Goal: Task Accomplishment & Management: Manage account settings

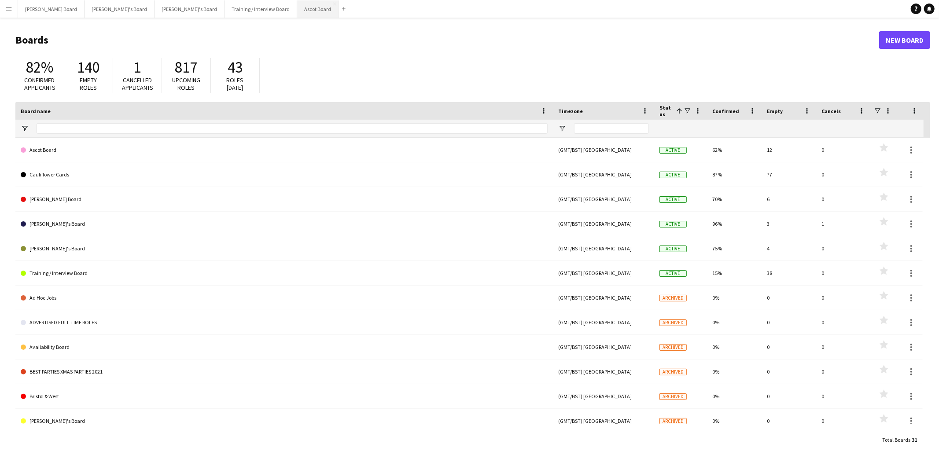
click at [297, 7] on button "Ascot Board Close" at bounding box center [317, 8] width 41 height 17
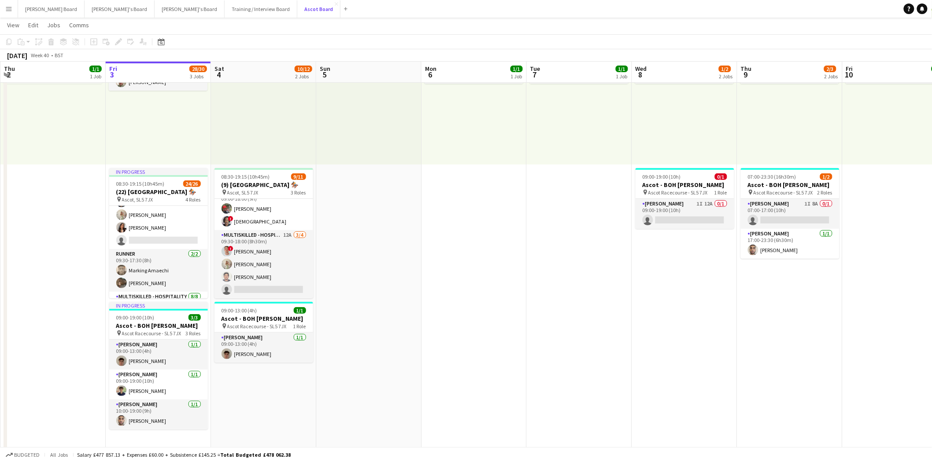
scroll to position [196, 0]
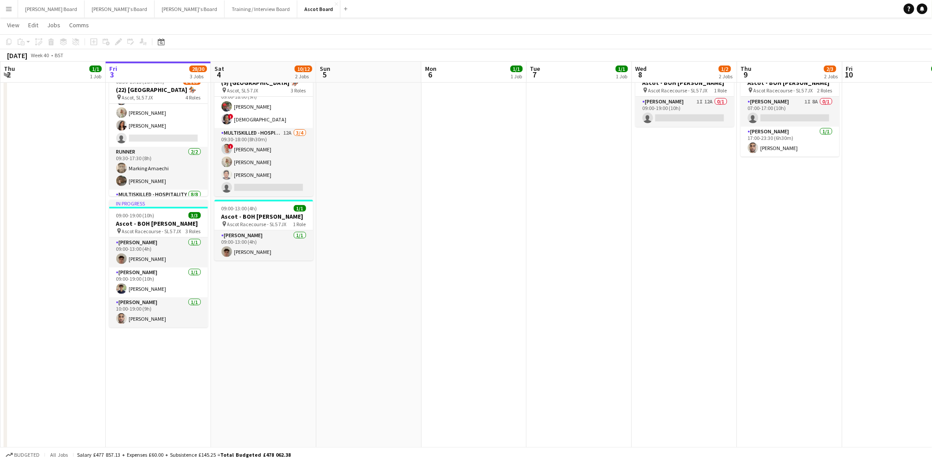
drag, startPoint x: 165, startPoint y: 251, endPoint x: 340, endPoint y: 320, distance: 188.1
click at [165, 252] on app-card-role "[PERSON_NAME] [DATE] 09:00-13:00 (4h) [PERSON_NAME]" at bounding box center [158, 253] width 99 height 30
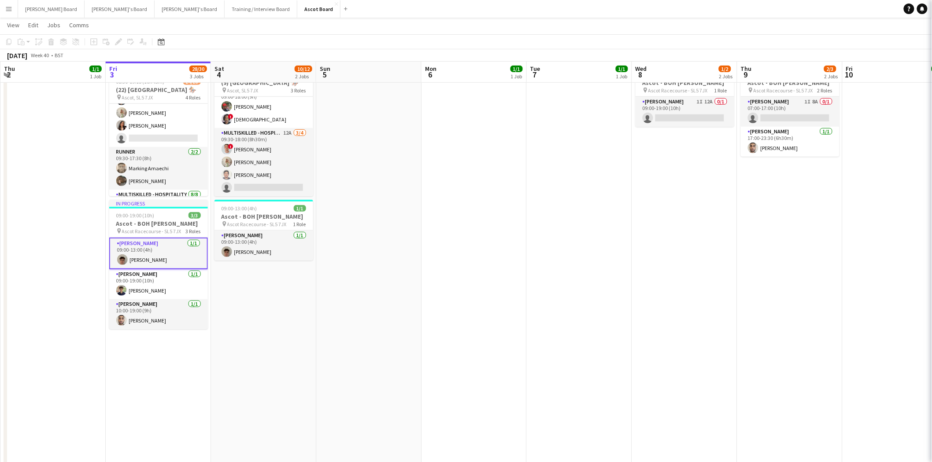
scroll to position [0, 209]
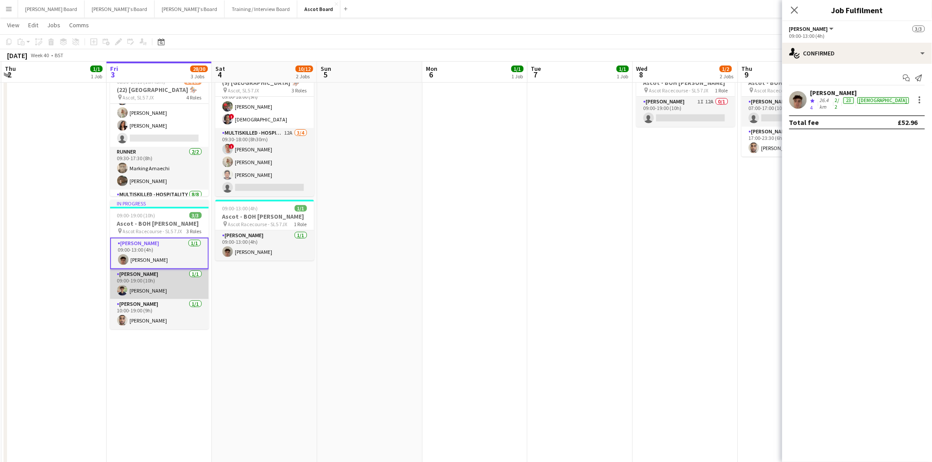
drag, startPoint x: 156, startPoint y: 287, endPoint x: 159, endPoint y: 271, distance: 16.1
click at [156, 286] on app-card-role "[PERSON_NAME] [DATE] 09:00-19:00 (10h) [PERSON_NAME]" at bounding box center [159, 285] width 99 height 30
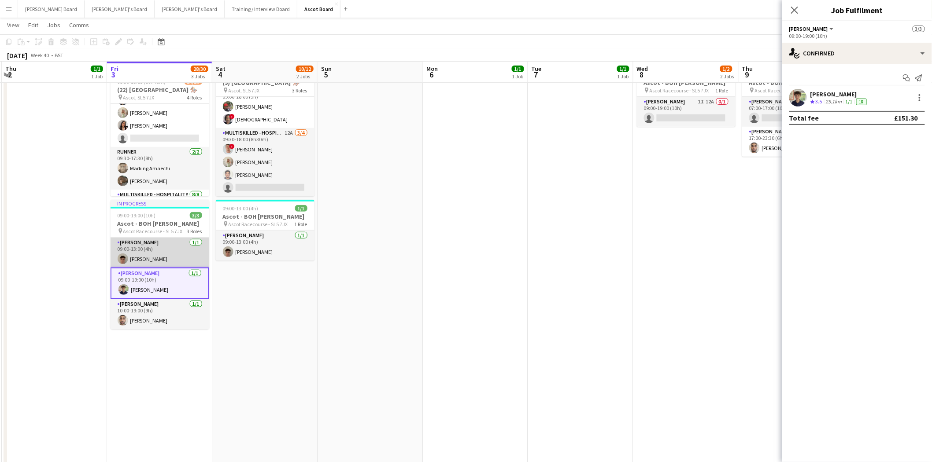
drag, startPoint x: 155, startPoint y: 253, endPoint x: 164, endPoint y: 259, distance: 10.9
click at [156, 253] on app-card-role "[PERSON_NAME] [DATE] 09:00-13:00 (4h) [PERSON_NAME]" at bounding box center [160, 253] width 99 height 30
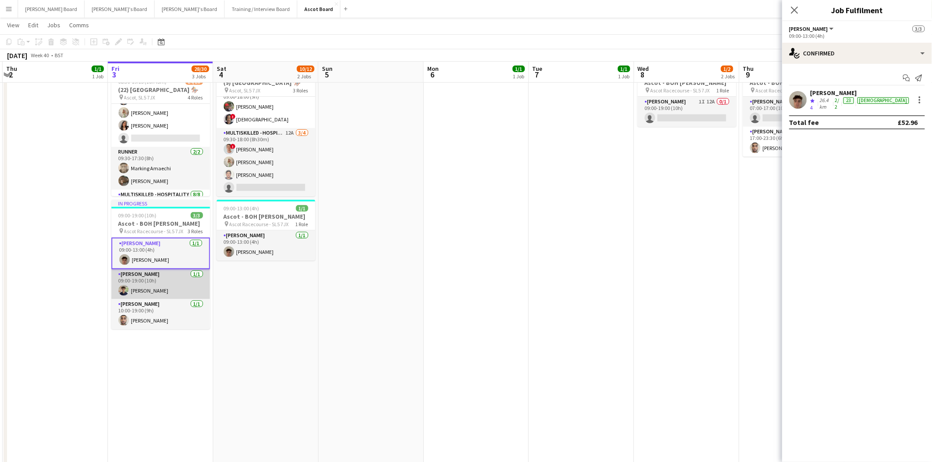
drag, startPoint x: 171, startPoint y: 285, endPoint x: 167, endPoint y: 259, distance: 26.7
click at [171, 285] on app-card-role "[PERSON_NAME] [DATE] 09:00-19:00 (10h) [PERSON_NAME]" at bounding box center [160, 285] width 99 height 30
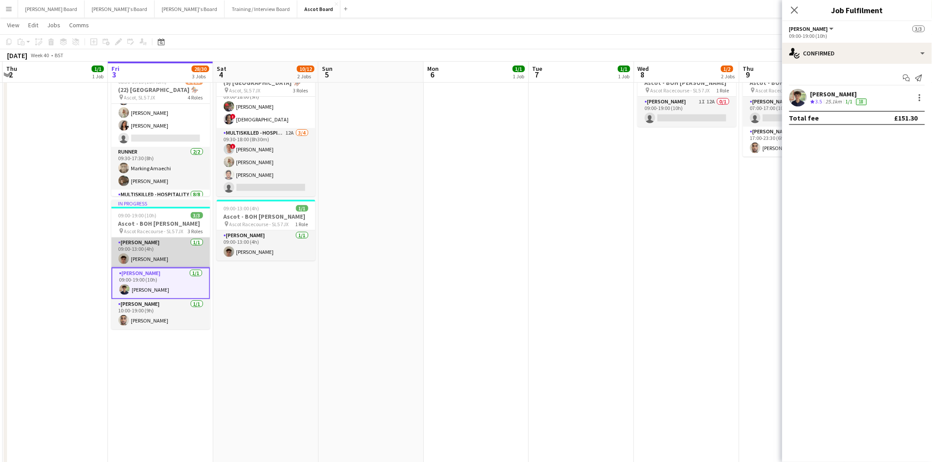
drag, startPoint x: 159, startPoint y: 240, endPoint x: 172, endPoint y: 252, distance: 18.4
click at [159, 244] on app-card-role "[PERSON_NAME] [DATE] 09:00-13:00 (4h) [PERSON_NAME]" at bounding box center [160, 253] width 99 height 30
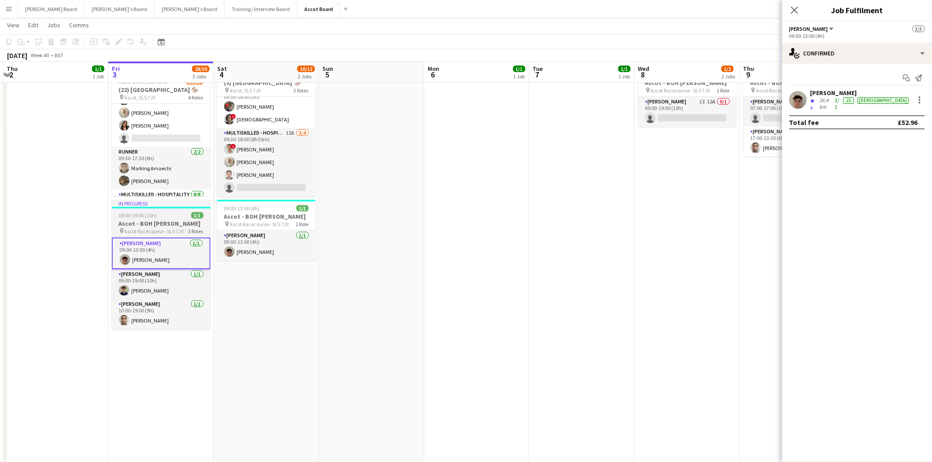
drag, startPoint x: 258, startPoint y: 248, endPoint x: 161, endPoint y: 256, distance: 97.3
click at [258, 248] on app-card-role "[PERSON_NAME] [DATE] 09:00-13:00 (4h) [PERSON_NAME]" at bounding box center [266, 246] width 99 height 30
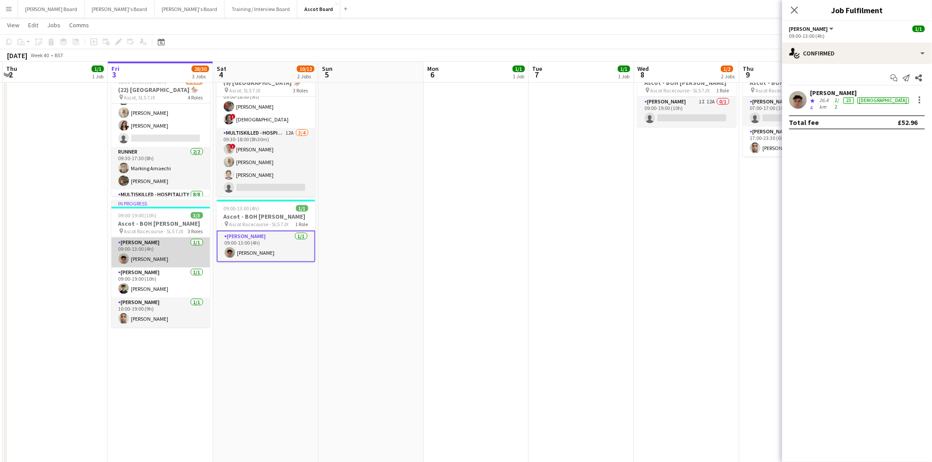
click at [151, 255] on app-card-role "[PERSON_NAME] [DATE] 09:00-13:00 (4h) [PERSON_NAME]" at bounding box center [160, 253] width 99 height 30
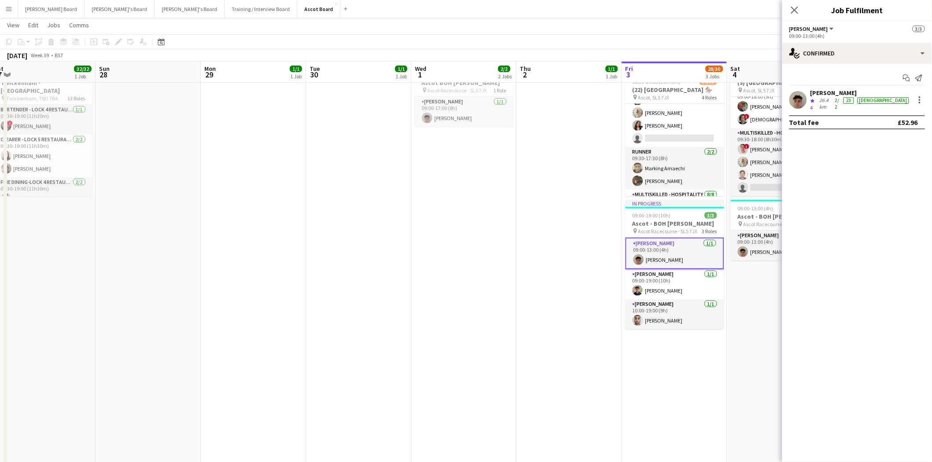
scroll to position [0, 275]
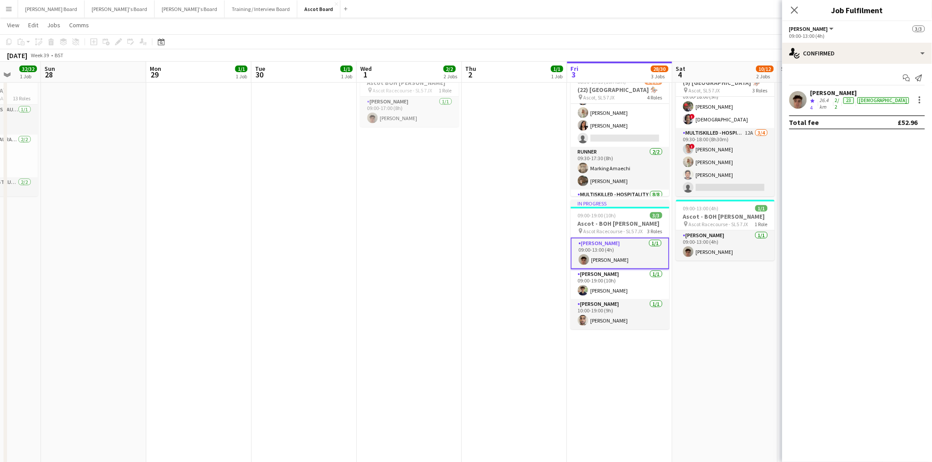
drag, startPoint x: 45, startPoint y: 269, endPoint x: 505, endPoint y: 280, distance: 459.5
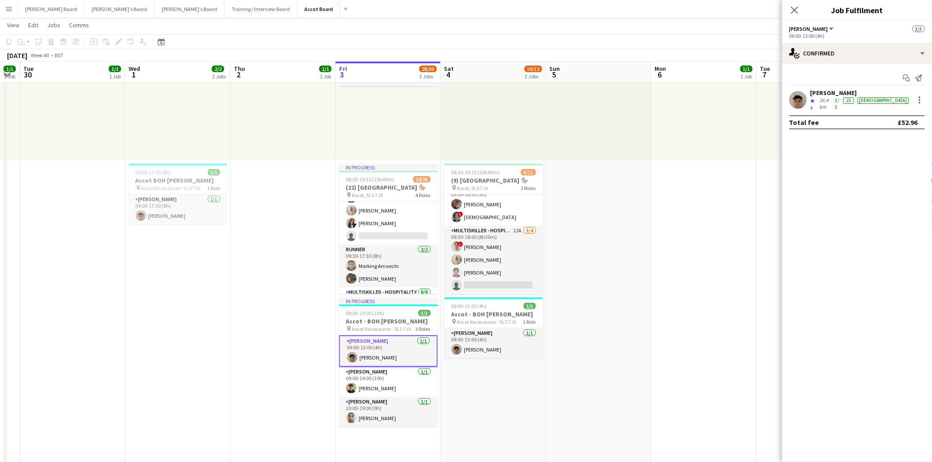
scroll to position [0, 294]
drag, startPoint x: 477, startPoint y: 265, endPoint x: 253, endPoint y: 283, distance: 224.1
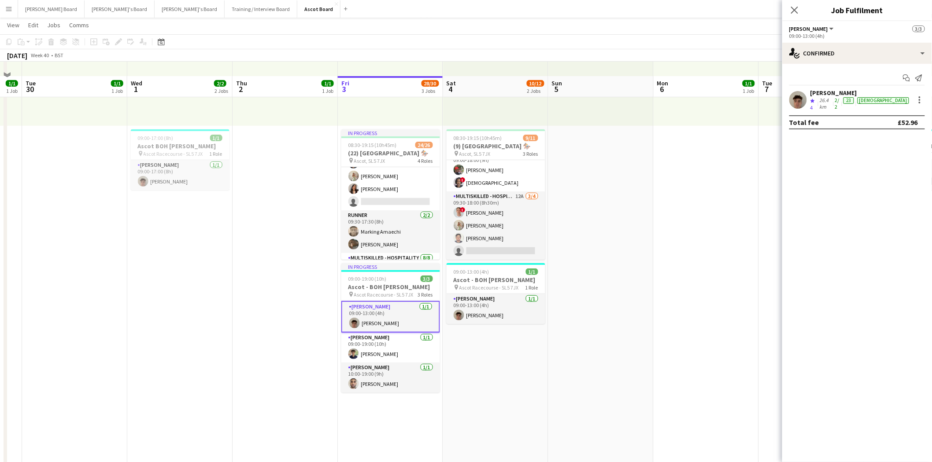
scroll to position [147, 0]
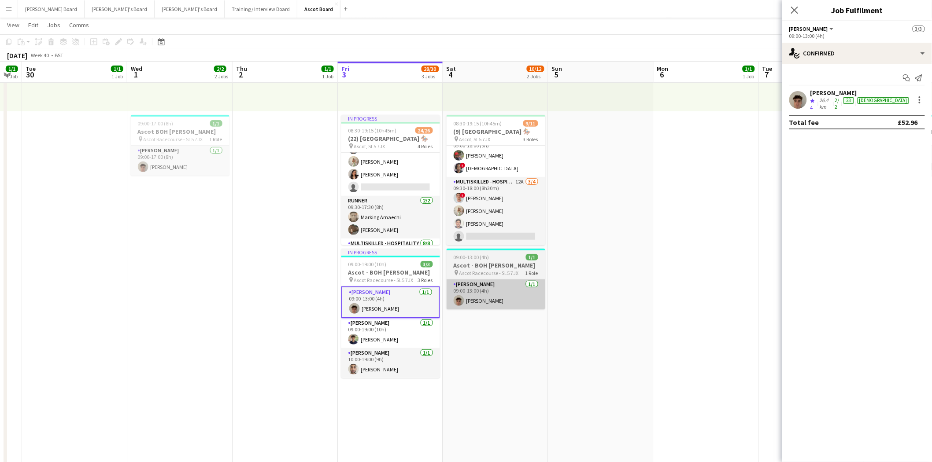
drag, startPoint x: 398, startPoint y: 294, endPoint x: 489, endPoint y: 301, distance: 91.0
click at [399, 294] on app-card-role "[PERSON_NAME] [DATE] 09:00-13:00 (4h) [PERSON_NAME]" at bounding box center [390, 303] width 99 height 32
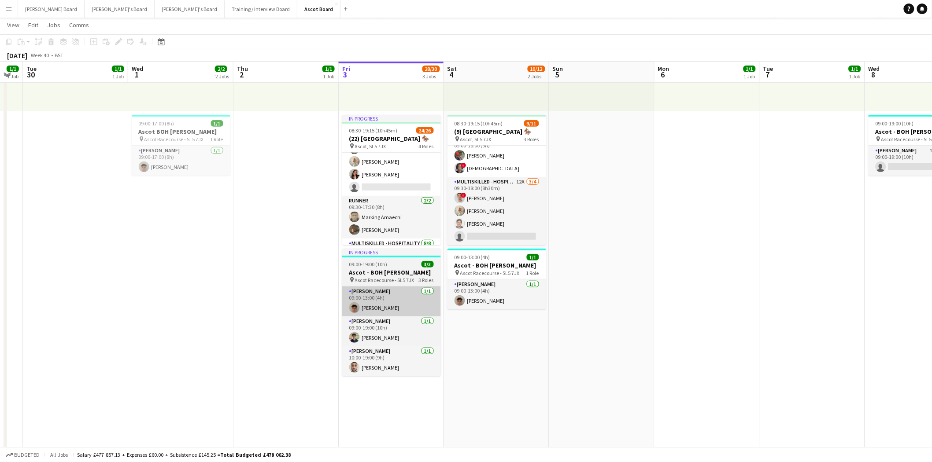
drag, startPoint x: 522, startPoint y: 296, endPoint x: 418, endPoint y: 304, distance: 104.2
click at [521, 297] on app-card-role "[PERSON_NAME] [DATE] 09:00-13:00 (4h) [PERSON_NAME]" at bounding box center [496, 295] width 99 height 30
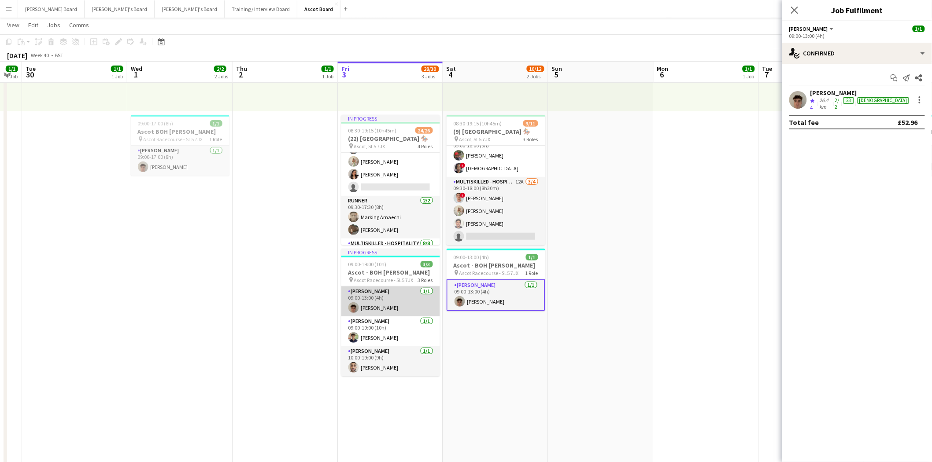
click at [382, 306] on app-card-role "[PERSON_NAME] [DATE] 09:00-13:00 (4h) [PERSON_NAME]" at bounding box center [390, 302] width 99 height 30
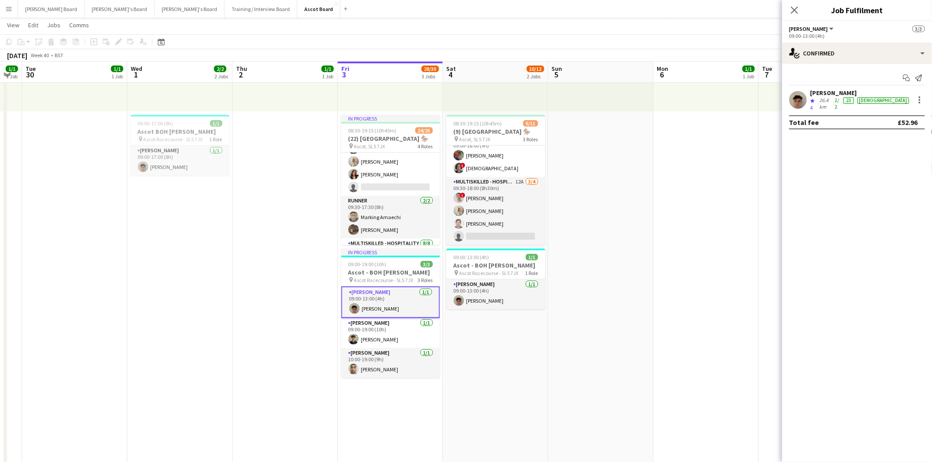
click at [380, 303] on app-card-role "[PERSON_NAME] [DATE] 09:00-13:00 (4h) [PERSON_NAME]" at bounding box center [390, 303] width 99 height 32
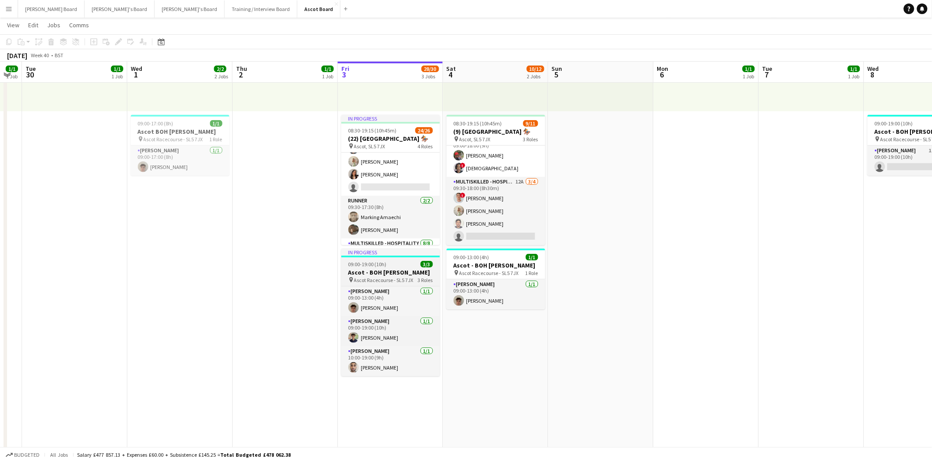
click at [373, 275] on h3 "Ascot - BOH [PERSON_NAME]" at bounding box center [390, 273] width 99 height 8
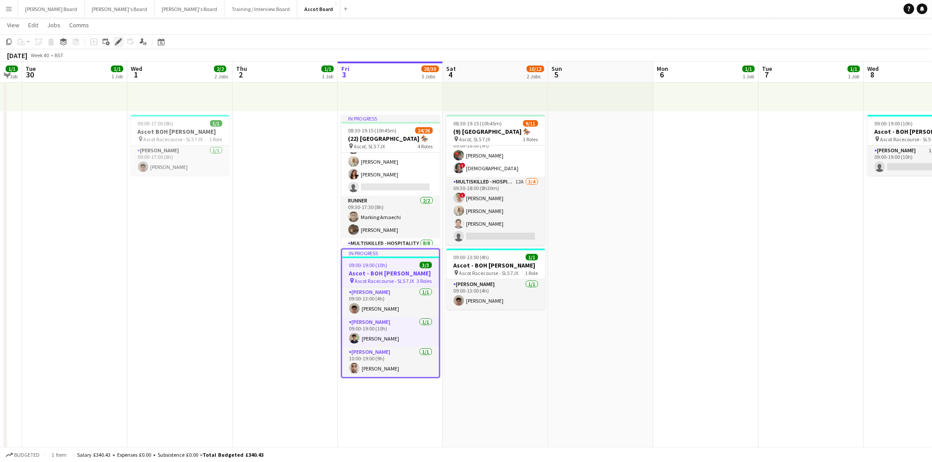
drag, startPoint x: 117, startPoint y: 42, endPoint x: 118, endPoint y: 52, distance: 10.1
click at [118, 42] on icon at bounding box center [118, 42] width 5 height 5
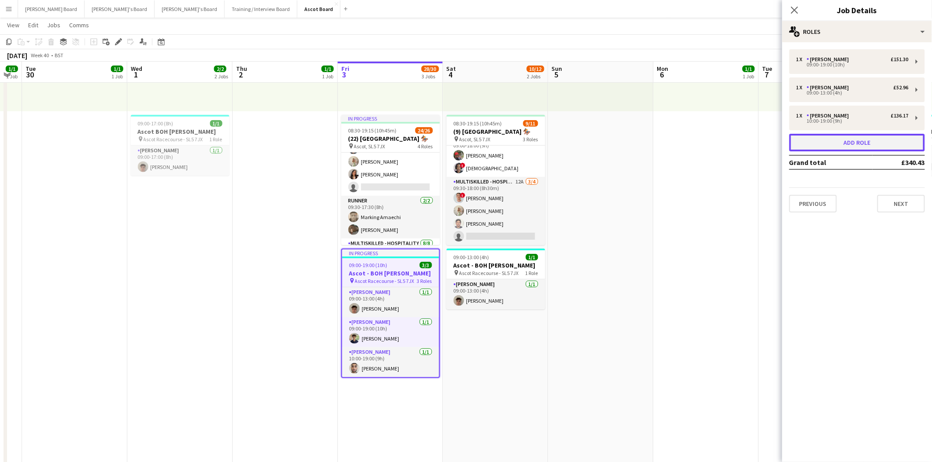
click at [860, 143] on button "Add role" at bounding box center [857, 143] width 136 height 18
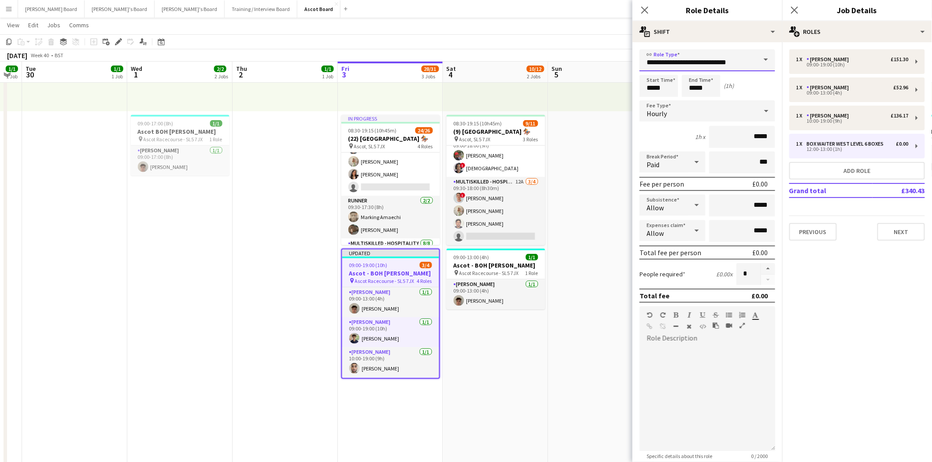
drag, startPoint x: 748, startPoint y: 59, endPoint x: 550, endPoint y: 73, distance: 198.6
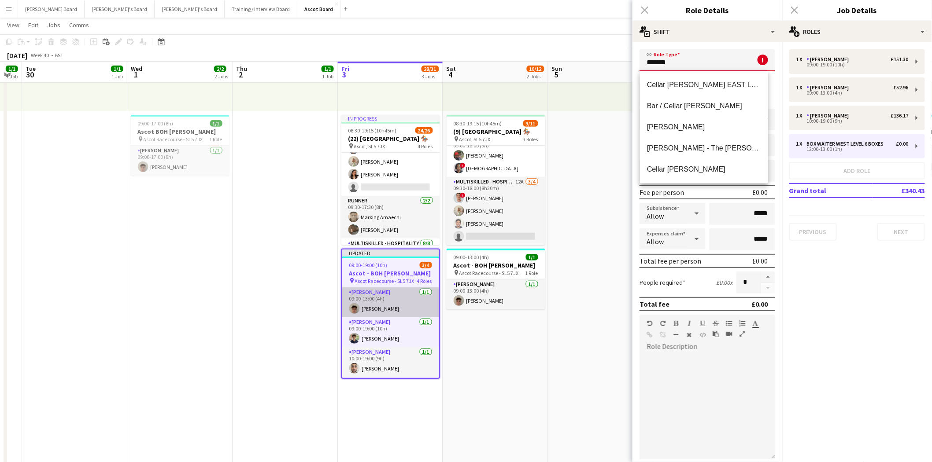
click at [390, 305] on app-card-role "[PERSON_NAME] [DATE] 09:00-13:00 (4h) [PERSON_NAME]" at bounding box center [390, 303] width 97 height 30
click at [383, 333] on app-card-role "[PERSON_NAME] [DATE] 09:00-19:00 (10h) [PERSON_NAME]" at bounding box center [390, 333] width 97 height 30
click at [381, 303] on app-card-role "[PERSON_NAME] [DATE] 09:00-13:00 (4h) [PERSON_NAME]" at bounding box center [391, 303] width 97 height 30
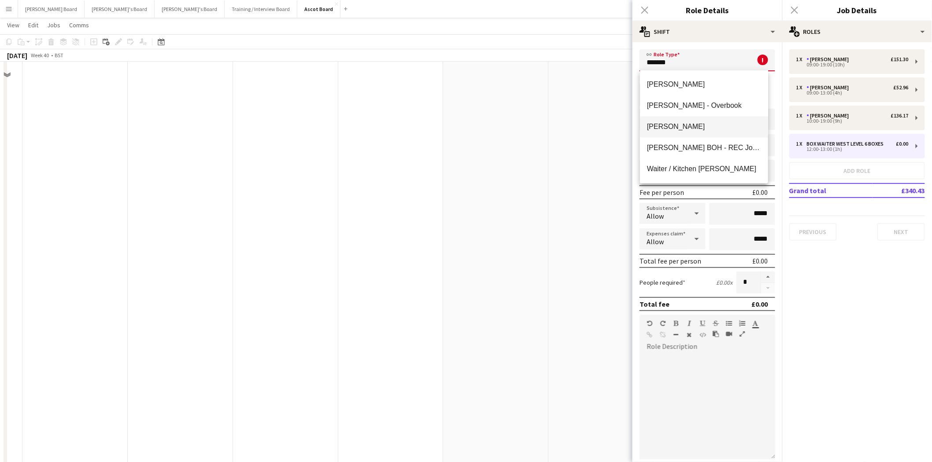
scroll to position [489, 0]
click at [669, 130] on span "[PERSON_NAME]" at bounding box center [704, 127] width 114 height 8
type input "**********"
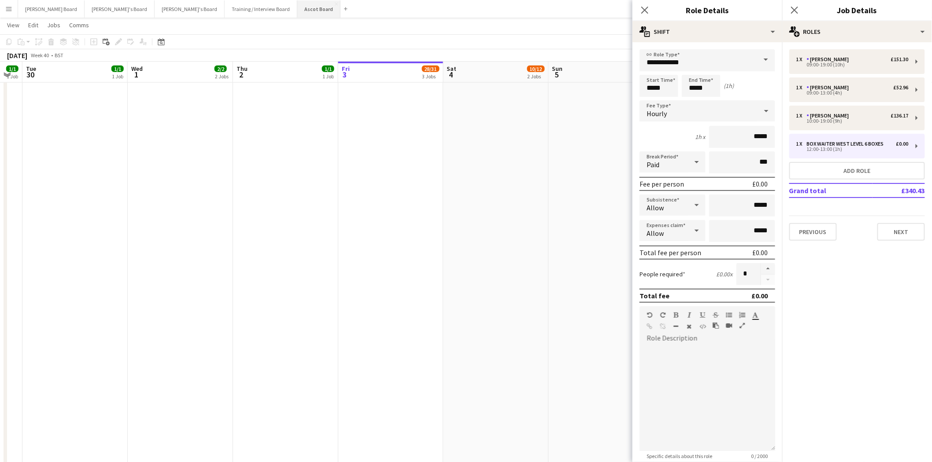
click at [297, 11] on button "Ascot Board Close" at bounding box center [318, 8] width 43 height 17
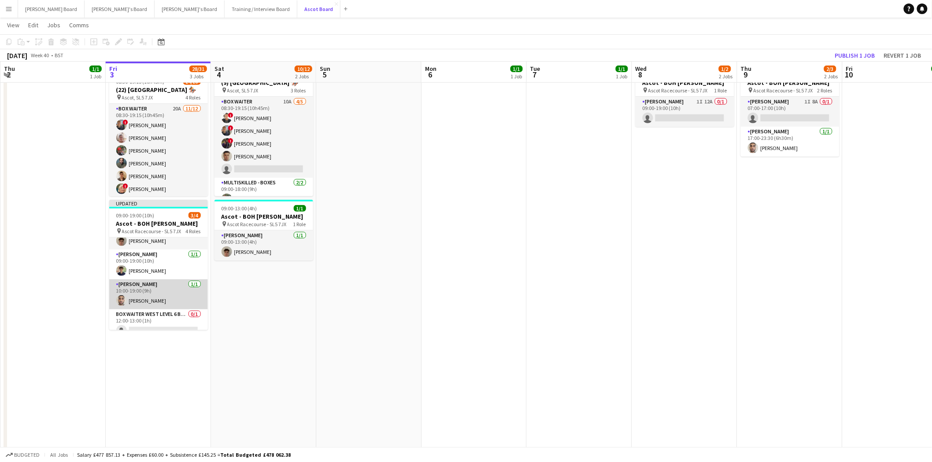
scroll to position [27, 0]
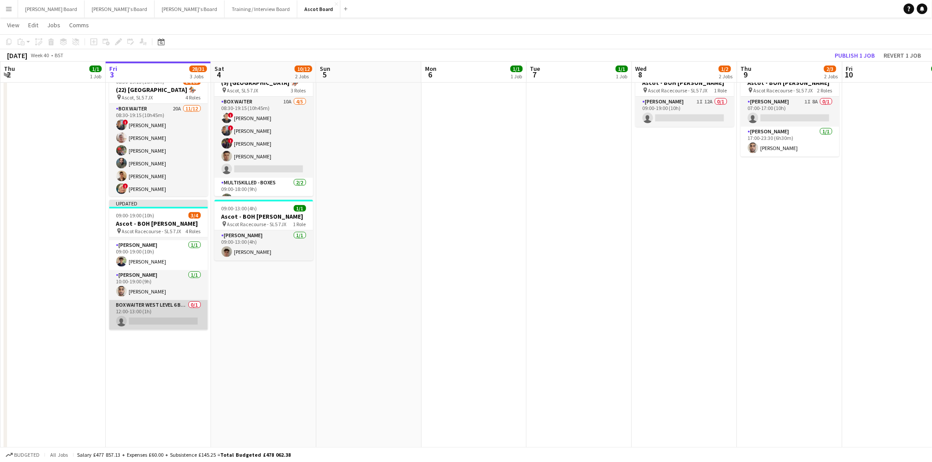
click at [159, 314] on app-card-role "Box Waiter WEST LEVEL 6 BOXES 0/1 12:00-13:00 (1h) single-neutral-actions" at bounding box center [158, 315] width 99 height 30
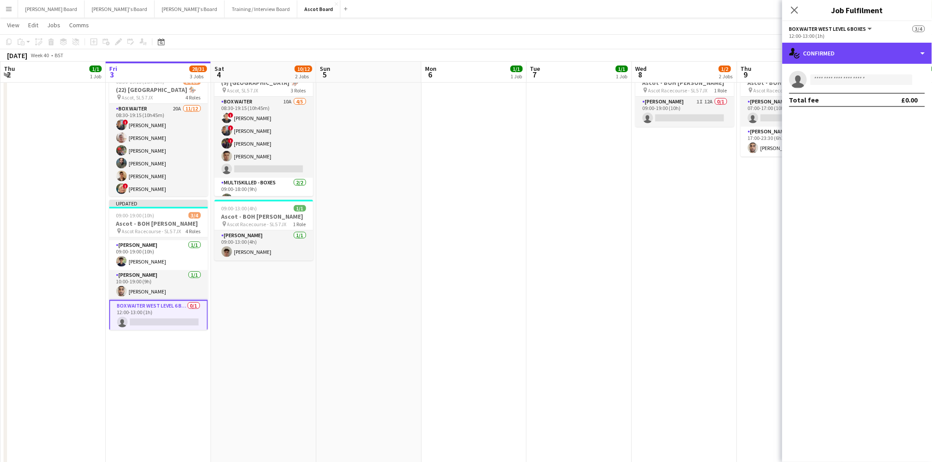
drag, startPoint x: 840, startPoint y: 50, endPoint x: 865, endPoint y: 135, distance: 88.0
click at [840, 51] on div "single-neutral-actions-check-2 Confirmed" at bounding box center [857, 53] width 150 height 21
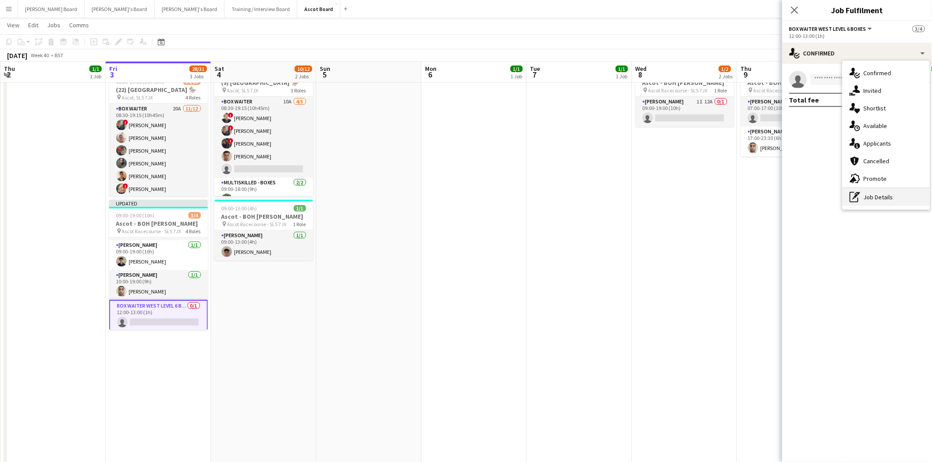
click at [870, 196] on div "pen-write Job Details" at bounding box center [886, 198] width 87 height 18
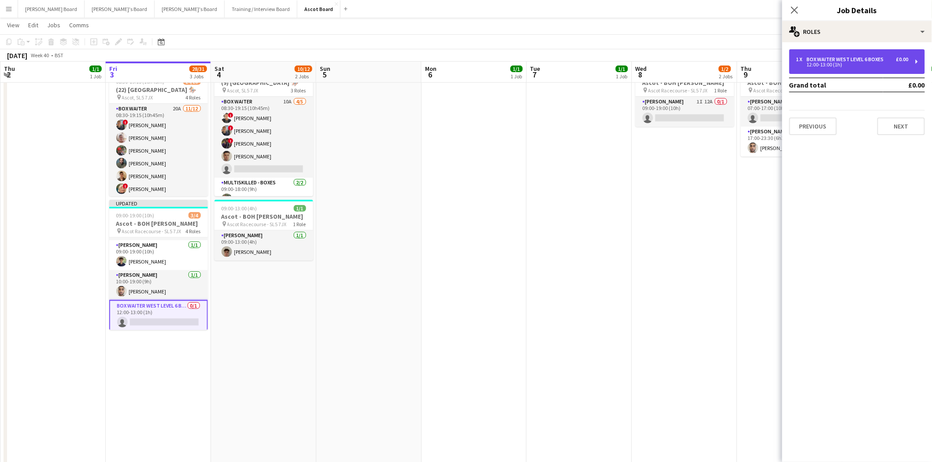
drag, startPoint x: 868, startPoint y: 63, endPoint x: 861, endPoint y: 67, distance: 8.1
click at [868, 63] on div "12:00-13:00 (1h)" at bounding box center [852, 65] width 112 height 4
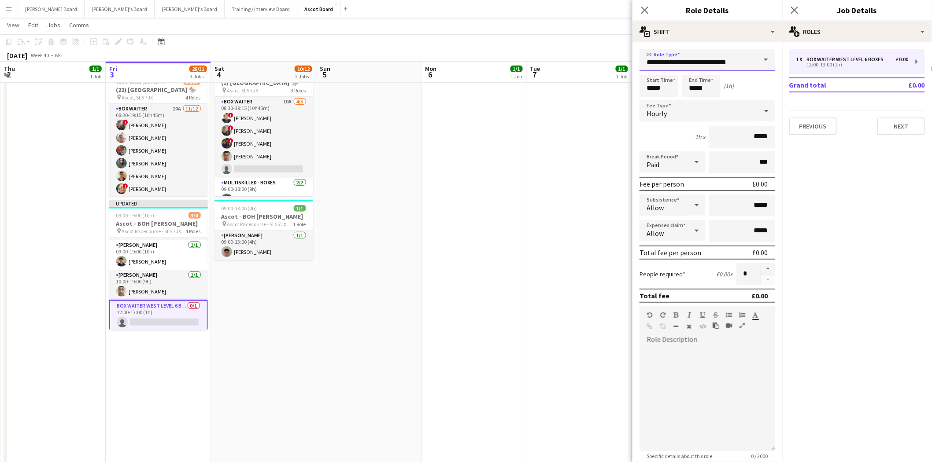
drag, startPoint x: 748, startPoint y: 59, endPoint x: 503, endPoint y: 68, distance: 244.6
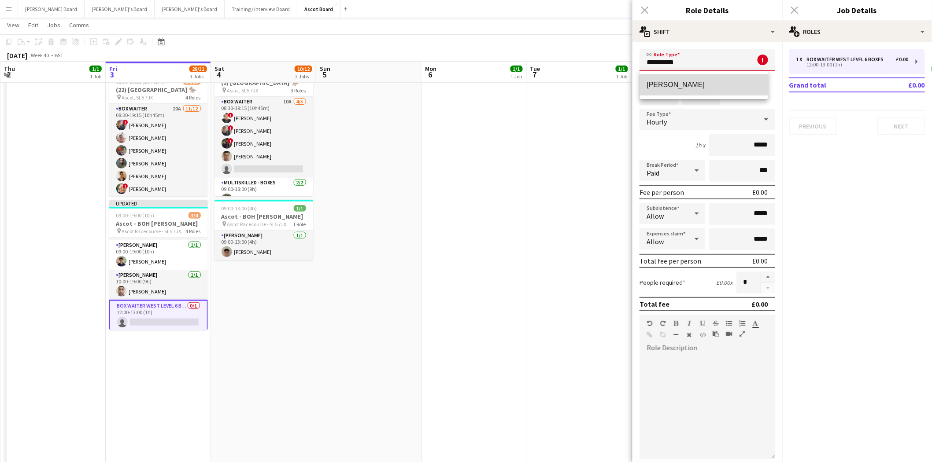
click at [673, 76] on mat-option "[PERSON_NAME]" at bounding box center [704, 84] width 128 height 21
type input "**********"
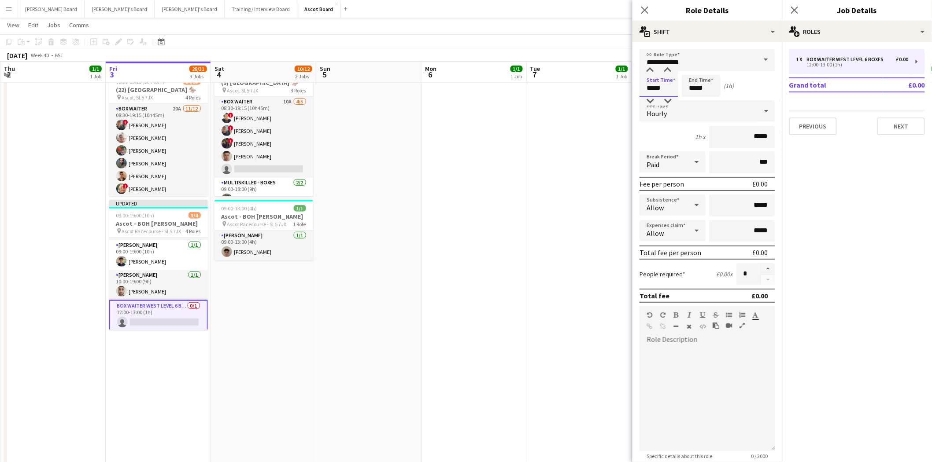
drag, startPoint x: 666, startPoint y: 84, endPoint x: 543, endPoint y: 81, distance: 123.8
type input "*****"
drag, startPoint x: 711, startPoint y: 86, endPoint x: 660, endPoint y: 90, distance: 51.7
click at [674, 90] on div "Start Time ***** End Time ***** (24h)" at bounding box center [707, 86] width 136 height 22
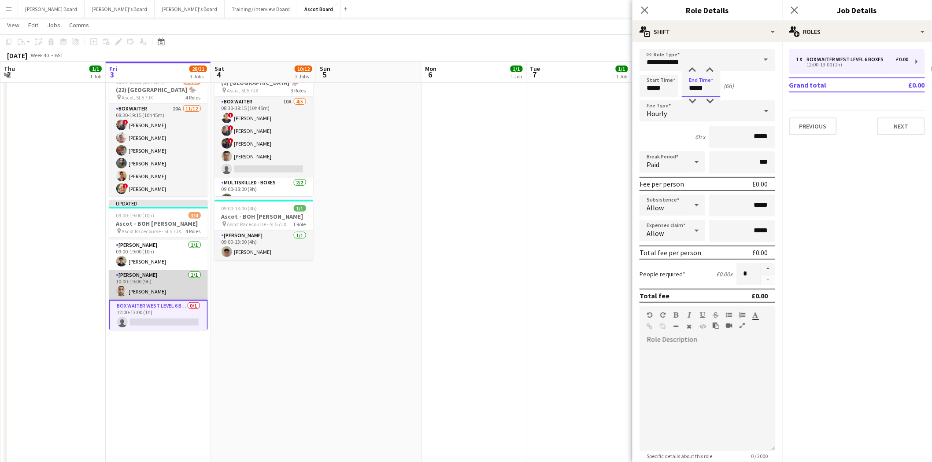
type input "*****"
drag, startPoint x: 161, startPoint y: 288, endPoint x: 164, endPoint y: 314, distance: 27.0
click at [161, 289] on app-card-role "[PERSON_NAME] [DATE] 10:00-19:00 (9h) [PERSON_NAME]" at bounding box center [158, 285] width 99 height 30
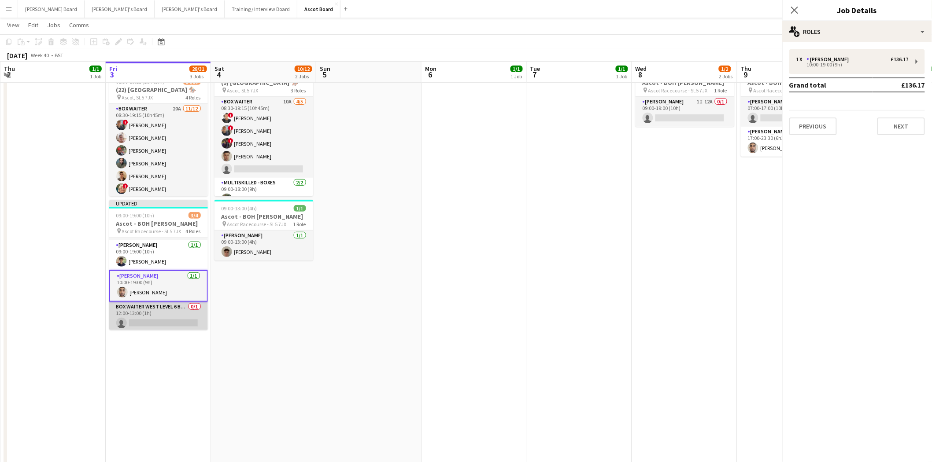
scroll to position [0, 210]
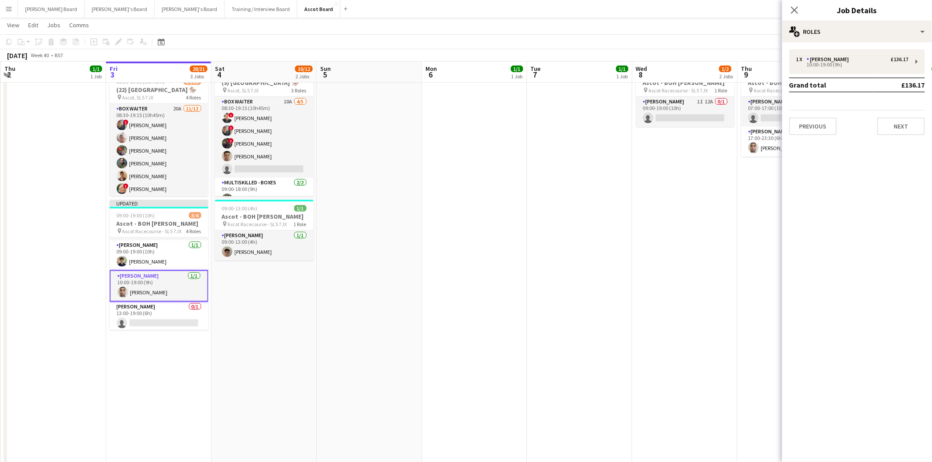
drag, startPoint x: 164, startPoint y: 315, endPoint x: 155, endPoint y: 289, distance: 27.3
click at [164, 315] on app-card-role "[PERSON_NAME] 0/1 13:00-19:00 (6h) single-neutral-actions" at bounding box center [159, 317] width 99 height 30
click at [155, 287] on app-card-role "[PERSON_NAME] [DATE] 10:00-19:00 (9h) [PERSON_NAME]" at bounding box center [159, 285] width 99 height 30
drag, startPoint x: 830, startPoint y: 67, endPoint x: 734, endPoint y: 113, distance: 106.2
click at [830, 67] on div "10:00-19:00 (9h)" at bounding box center [852, 65] width 112 height 4
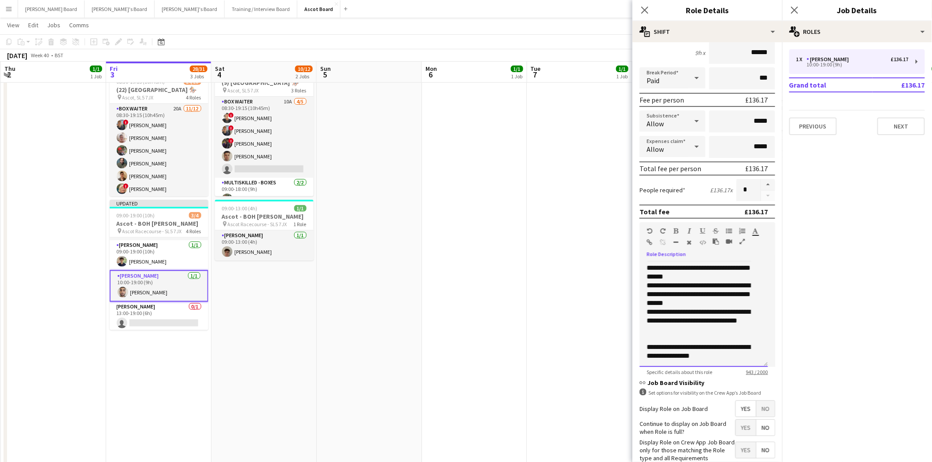
scroll to position [130, 0]
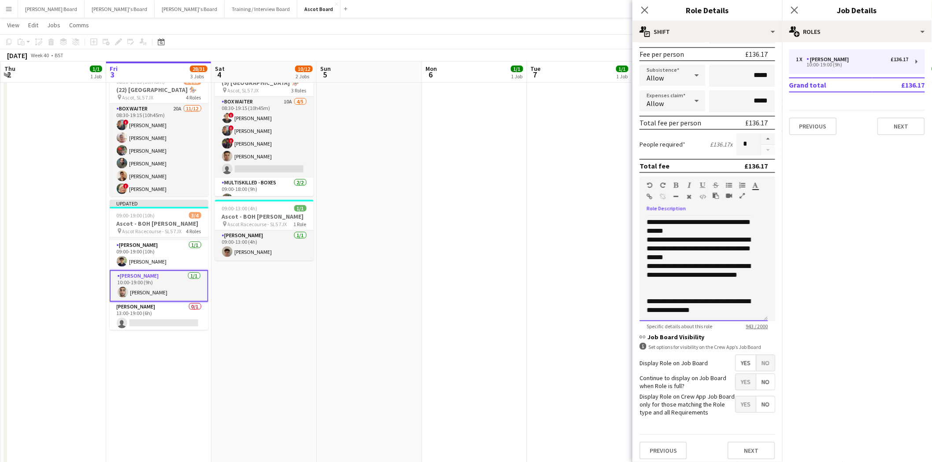
drag, startPoint x: 643, startPoint y: 346, endPoint x: 667, endPoint y: 226, distance: 122.1
click at [765, 363] on form "**********" at bounding box center [707, 192] width 150 height 547
copy div "**********"
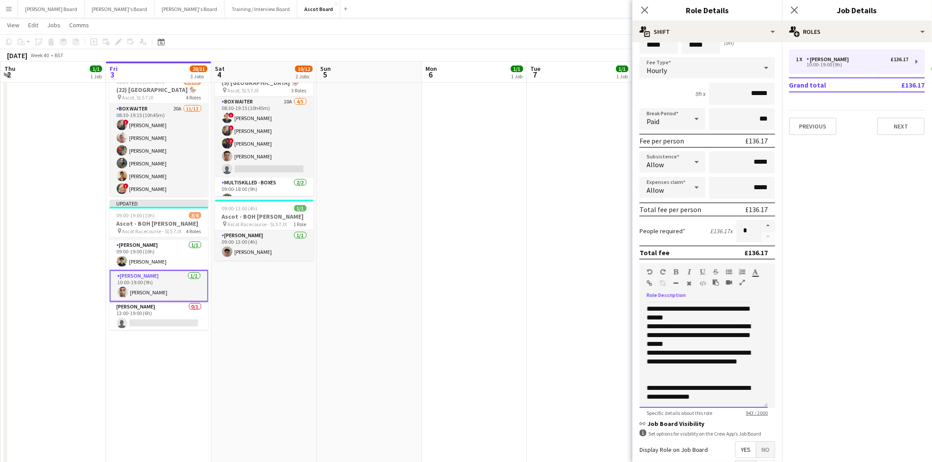
scroll to position [0, 0]
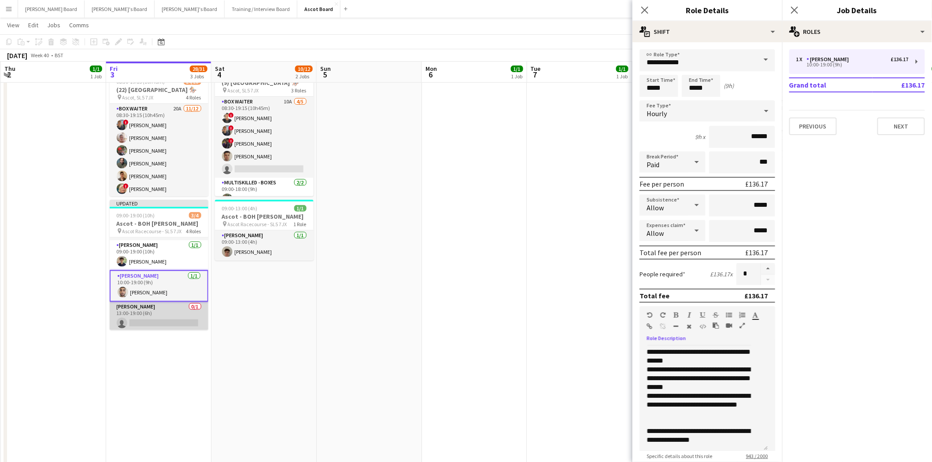
click at [160, 318] on app-card-role "[PERSON_NAME] 0/1 13:00-19:00 (6h) single-neutral-actions" at bounding box center [159, 317] width 99 height 30
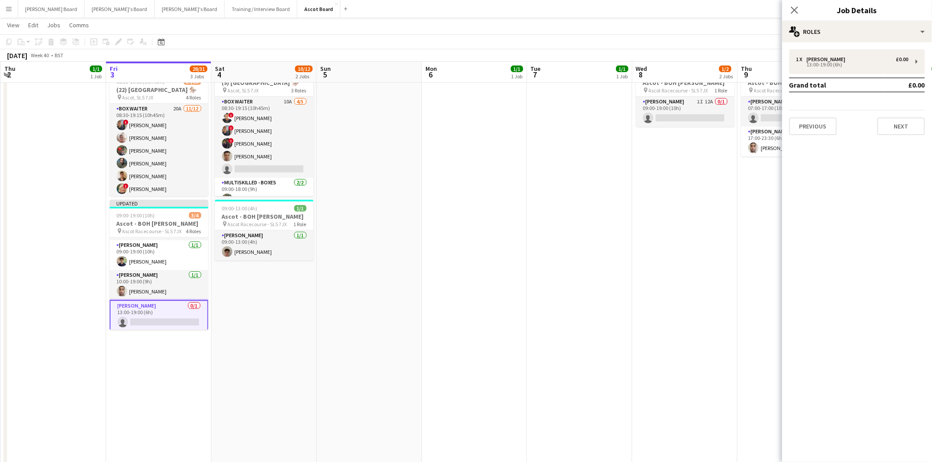
click at [846, 46] on div "1 x [PERSON_NAME] £0.00 13:00-19:00 (6h) Grand total £0.00 Previous Next" at bounding box center [857, 92] width 150 height 100
click at [838, 63] on div "13:00-19:00 (6h)" at bounding box center [852, 65] width 112 height 4
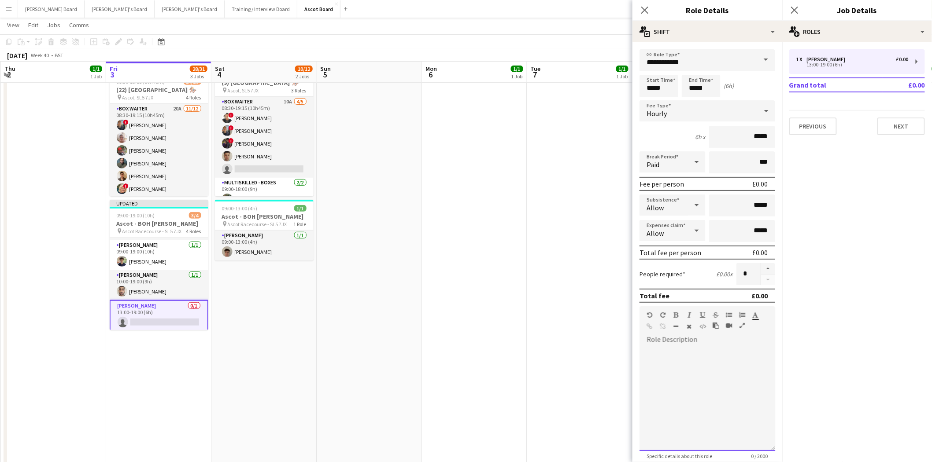
click at [659, 346] on div at bounding box center [707, 399] width 136 height 106
paste div
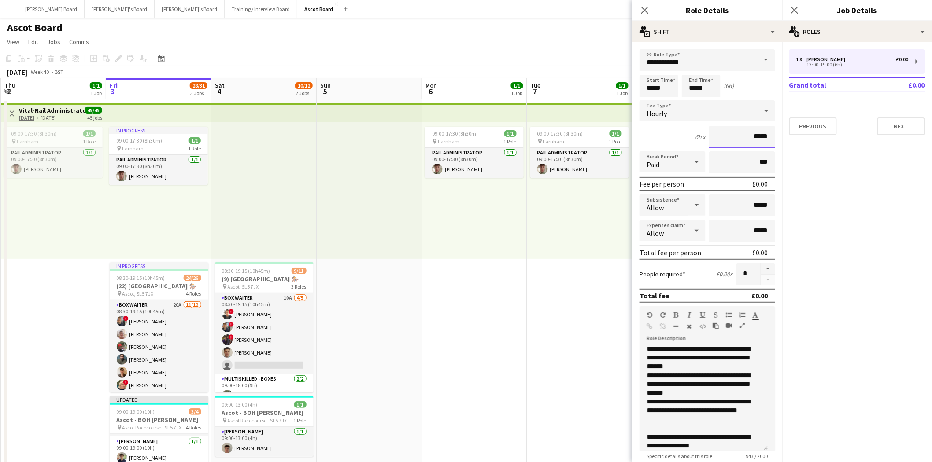
drag, startPoint x: 750, startPoint y: 134, endPoint x: 807, endPoint y: 140, distance: 56.7
click at [749, 133] on input "*******" at bounding box center [742, 137] width 66 height 22
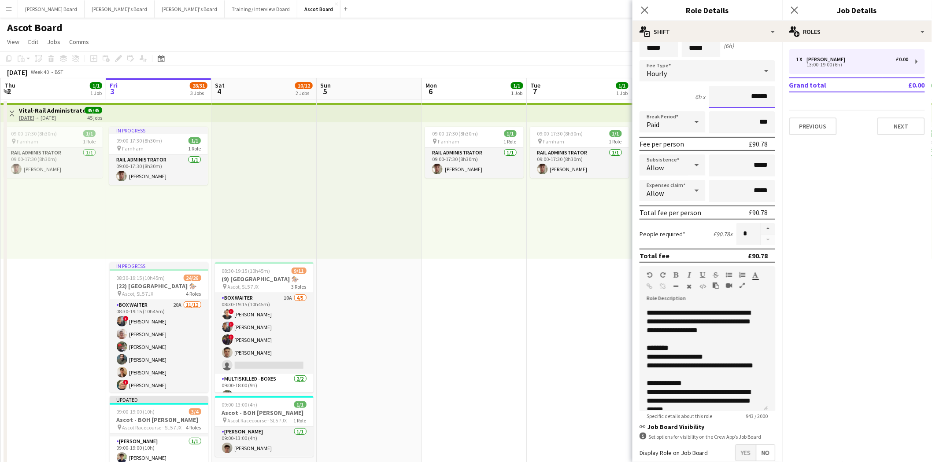
scroll to position [85, 0]
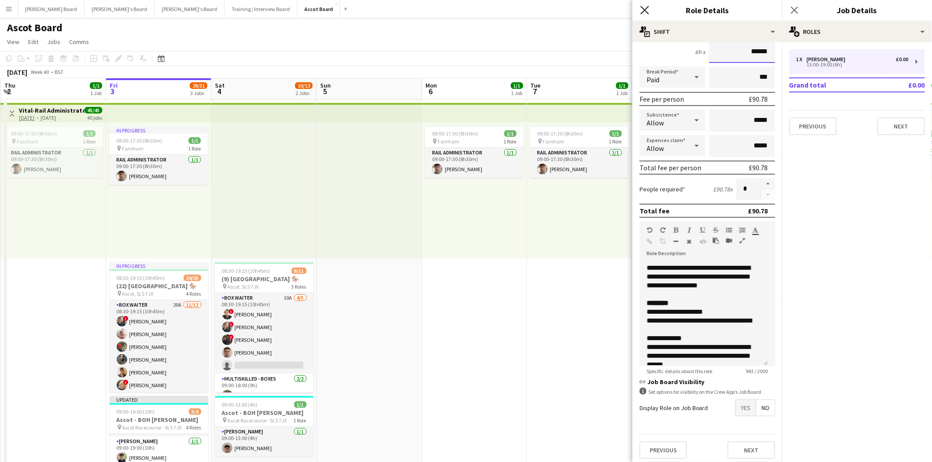
type input "******"
click at [643, 10] on icon "Close pop-in" at bounding box center [644, 10] width 8 height 8
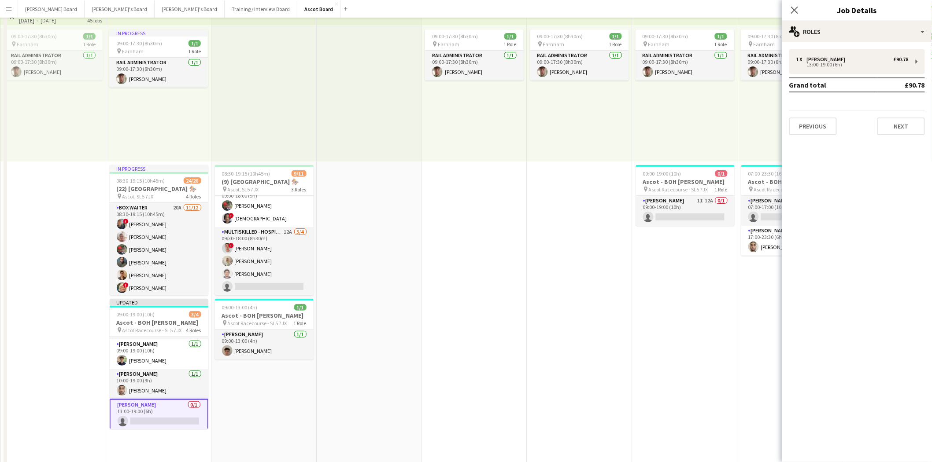
scroll to position [196, 0]
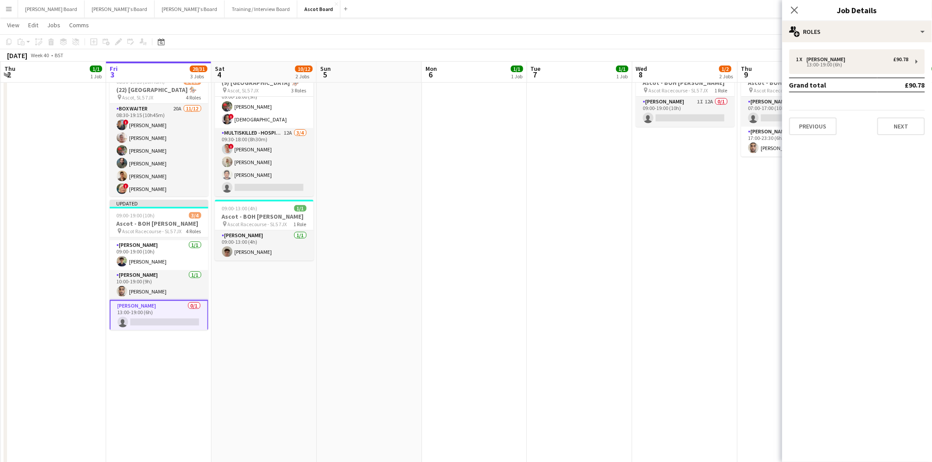
click at [158, 311] on app-card-role "[PERSON_NAME] 0/1 13:00-19:00 (6h) single-neutral-actions" at bounding box center [159, 316] width 99 height 32
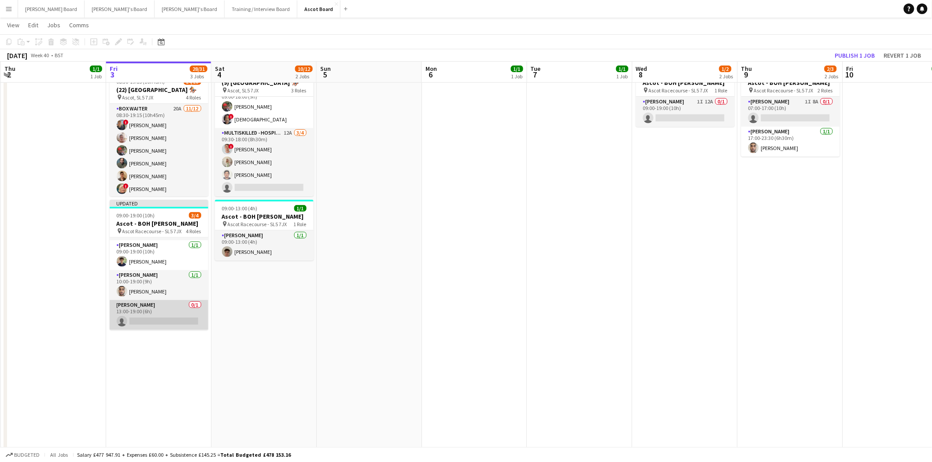
click at [156, 307] on app-card-role "[PERSON_NAME] 0/1 13:00-19:00 (6h) single-neutral-actions" at bounding box center [159, 315] width 99 height 30
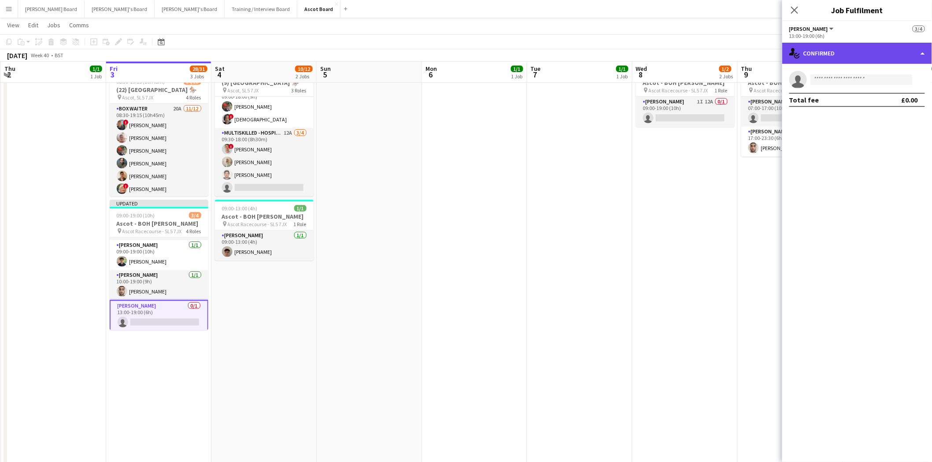
click at [821, 48] on div "single-neutral-actions-check-2 Confirmed" at bounding box center [857, 53] width 150 height 21
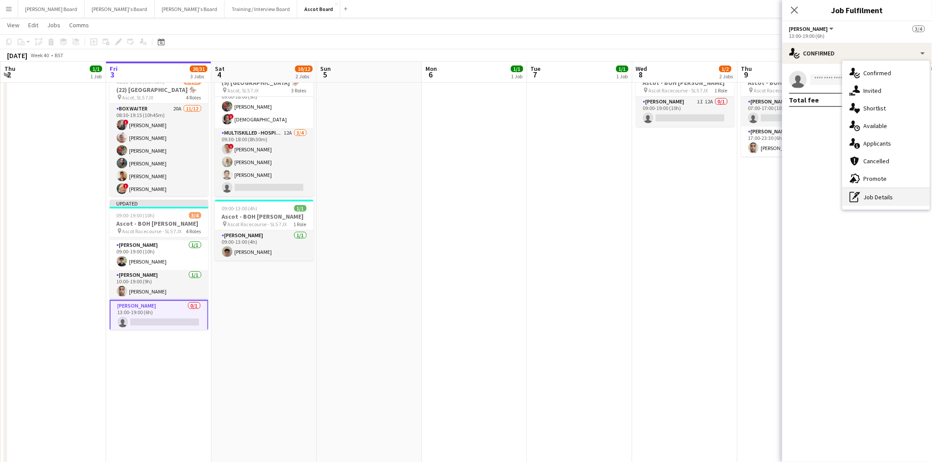
click at [886, 197] on div "pen-write Job Details" at bounding box center [886, 198] width 87 height 18
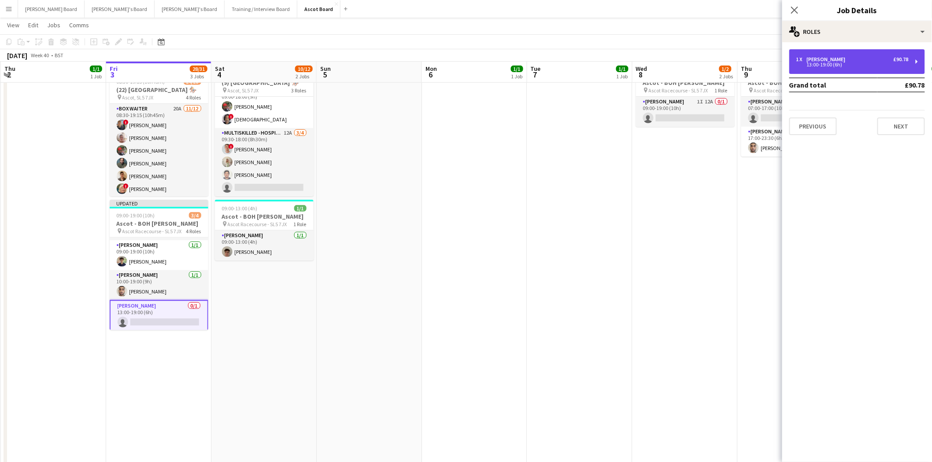
click at [828, 68] on div "1 x [PERSON_NAME] £90.78 13:00-19:00 (6h)" at bounding box center [857, 61] width 136 height 25
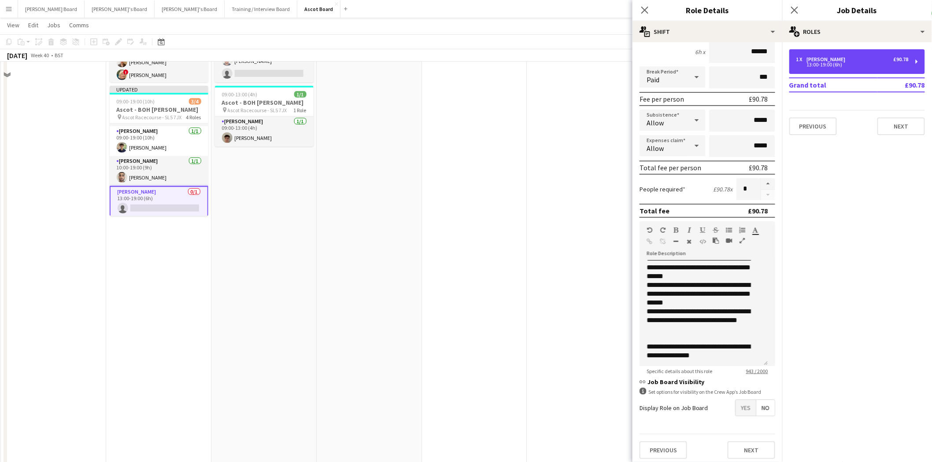
scroll to position [342, 0]
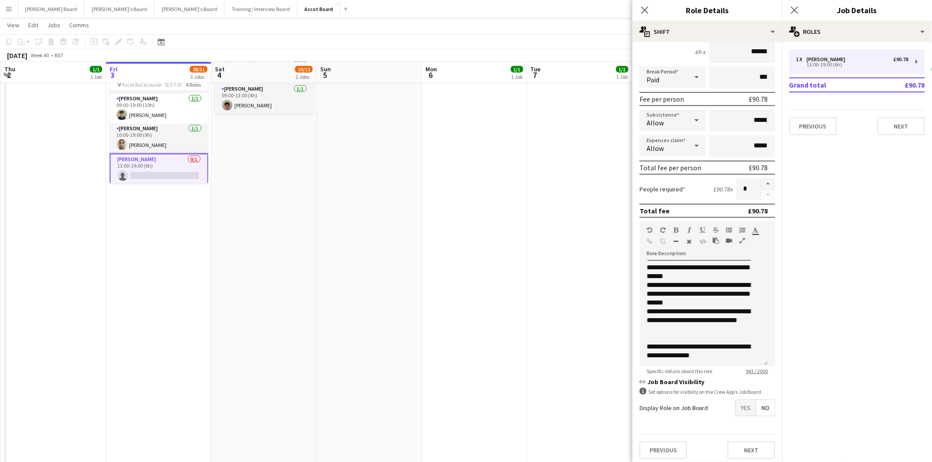
drag, startPoint x: 735, startPoint y: 398, endPoint x: 717, endPoint y: 403, distance: 18.5
click at [736, 400] on span "Yes" at bounding box center [746, 408] width 20 height 16
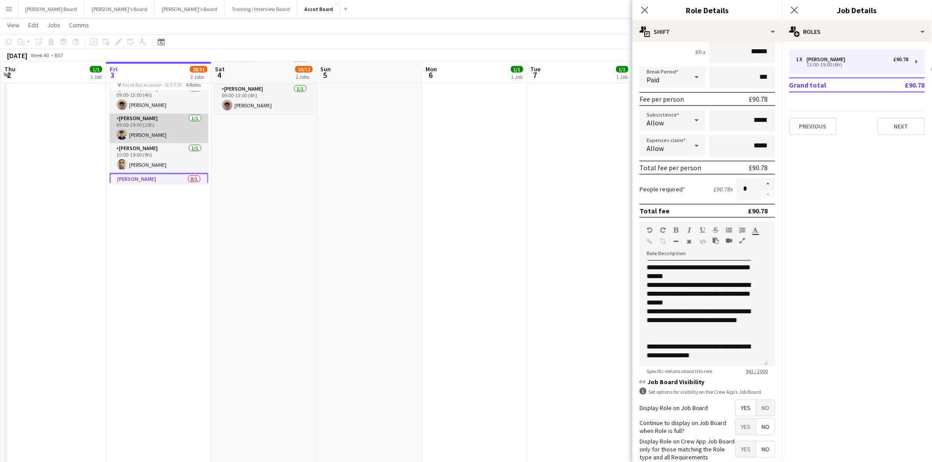
scroll to position [0, 0]
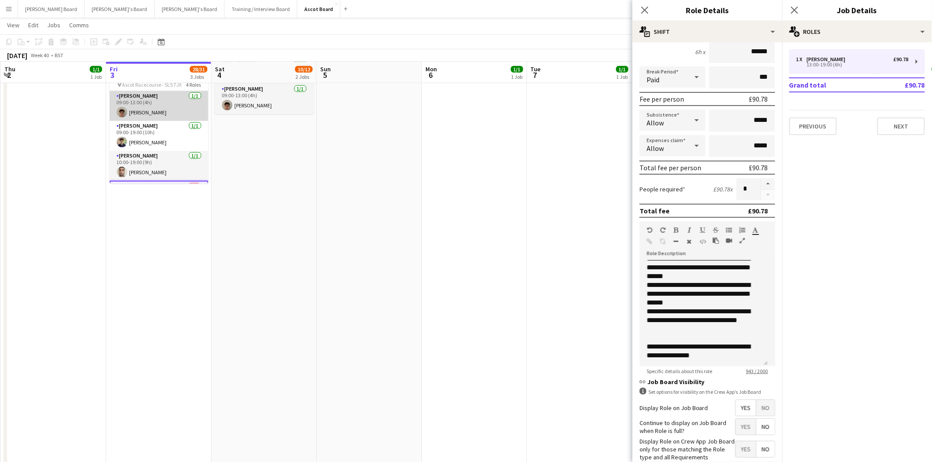
click at [155, 111] on app-card-role "[PERSON_NAME] [DATE] 09:00-13:00 (4h) [PERSON_NAME]" at bounding box center [159, 106] width 99 height 30
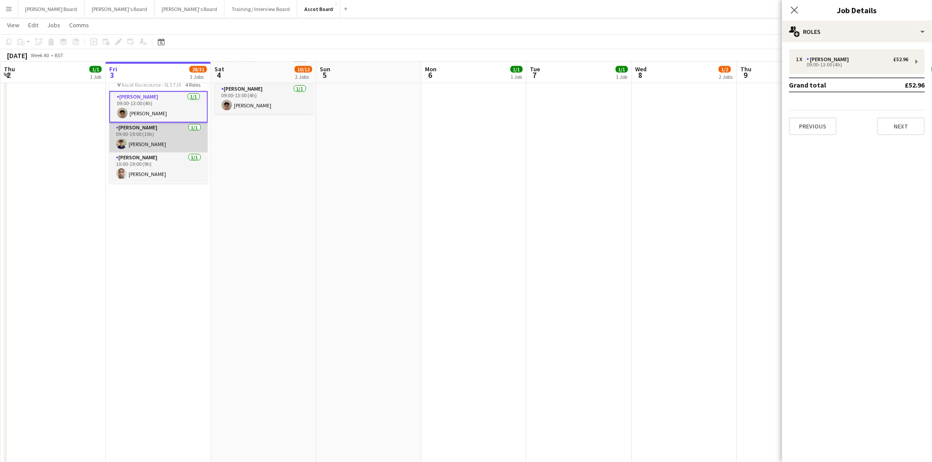
drag, startPoint x: 133, startPoint y: 173, endPoint x: 134, endPoint y: 125, distance: 48.0
click at [133, 169] on app-card-role "[PERSON_NAME] [DATE] 10:00-19:00 (9h) [PERSON_NAME]" at bounding box center [158, 168] width 99 height 30
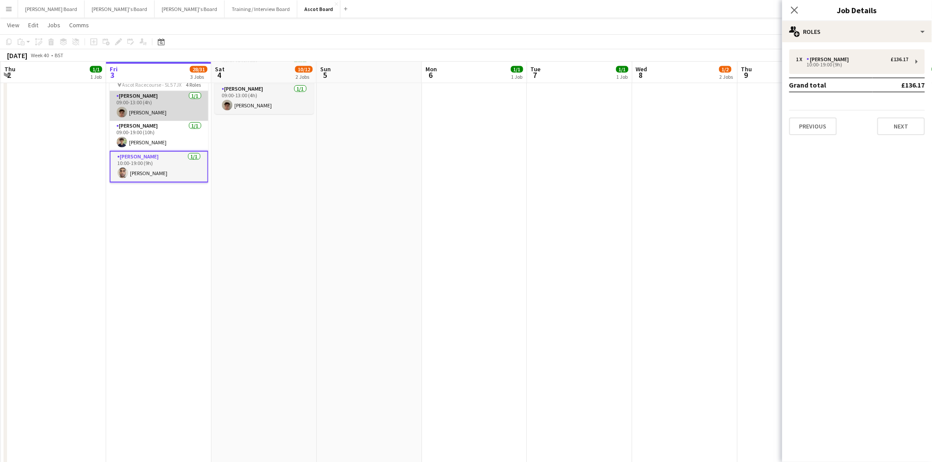
drag, startPoint x: 139, startPoint y: 103, endPoint x: 142, endPoint y: 108, distance: 5.7
click at [139, 103] on app-card-role "[PERSON_NAME] [DATE] 09:00-13:00 (4h) [PERSON_NAME]" at bounding box center [159, 106] width 99 height 30
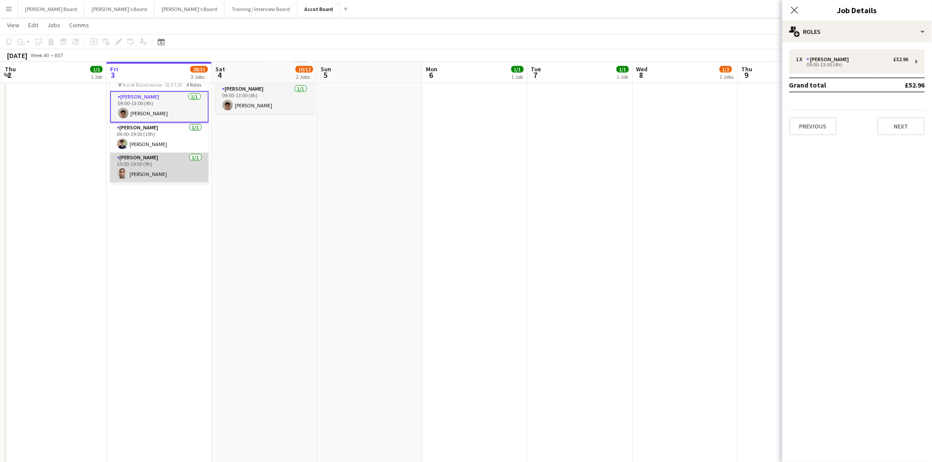
click at [148, 164] on app-card-role "[PERSON_NAME] [DATE] 10:00-19:00 (9h) [PERSON_NAME]" at bounding box center [159, 168] width 99 height 30
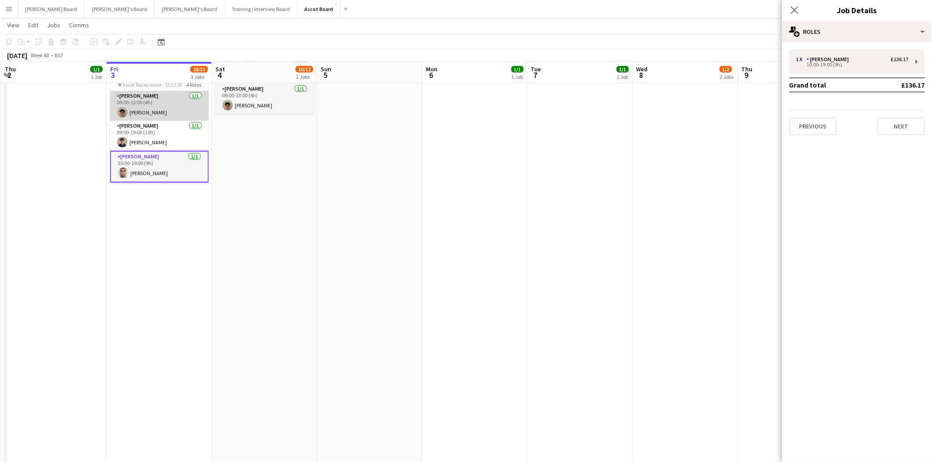
click at [157, 107] on app-card-role "[PERSON_NAME] [DATE] 09:00-13:00 (4h) [PERSON_NAME]" at bounding box center [159, 106] width 99 height 30
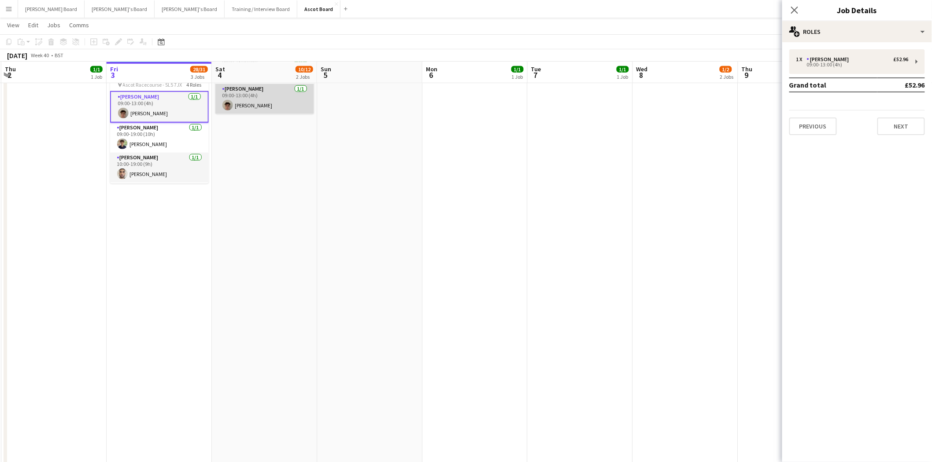
scroll to position [0, 209]
click at [270, 102] on app-card-role "[PERSON_NAME] [DATE] 09:00-13:00 (4h) [PERSON_NAME]" at bounding box center [265, 99] width 99 height 30
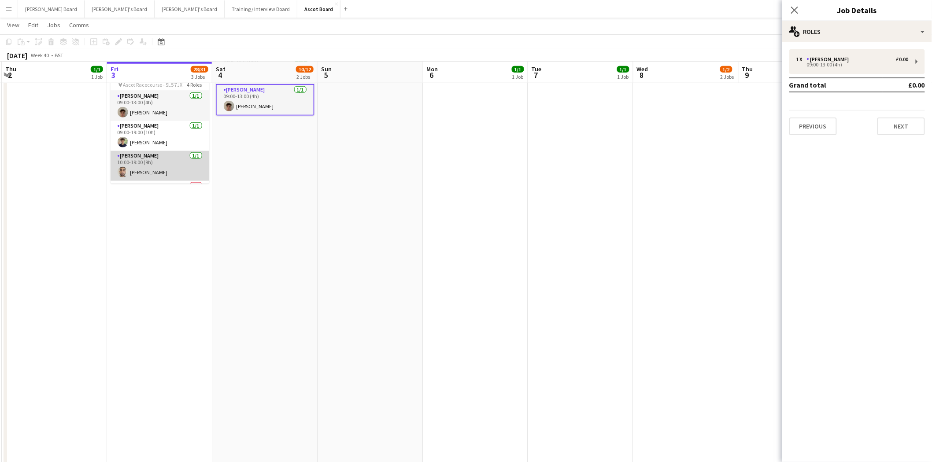
click at [150, 174] on app-card-role "[PERSON_NAME] [DATE] 10:00-19:00 (9h) [PERSON_NAME]" at bounding box center [160, 166] width 99 height 30
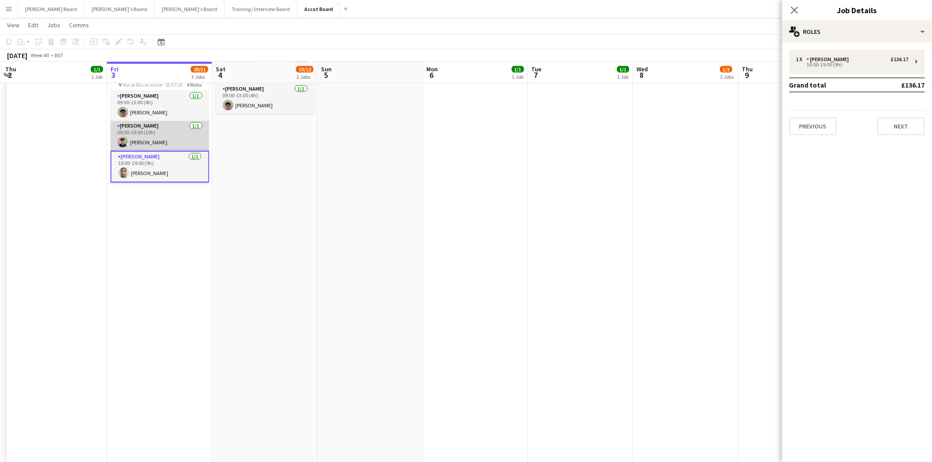
scroll to position [28, 0]
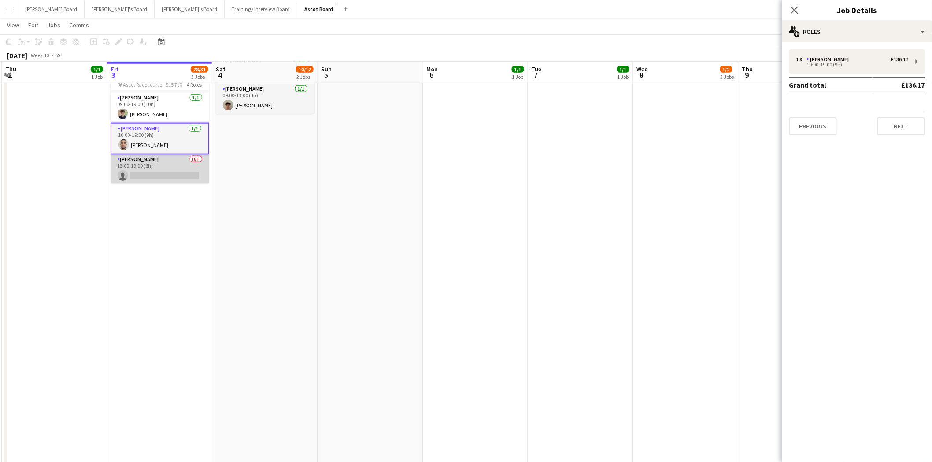
click at [148, 160] on app-card-role "[PERSON_NAME] 0/1 13:00-19:00 (6h) single-neutral-actions" at bounding box center [160, 170] width 99 height 30
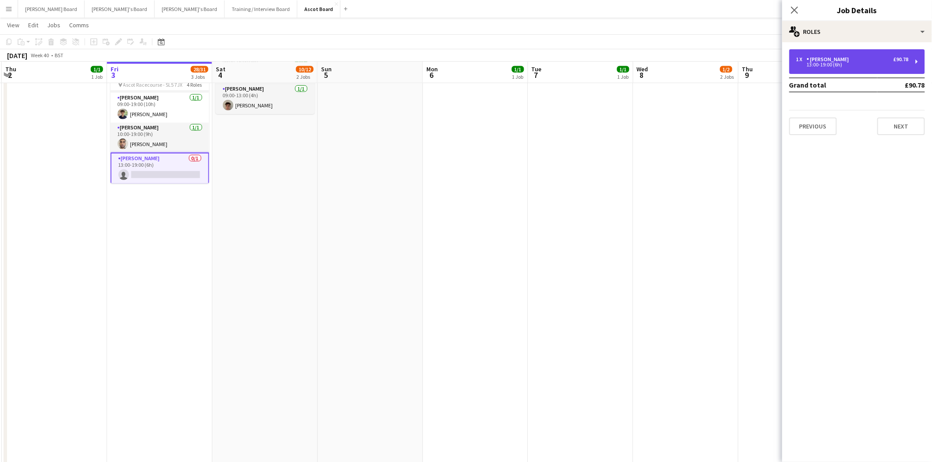
click at [847, 68] on div "1 x [PERSON_NAME] £90.78 13:00-19:00 (6h)" at bounding box center [857, 61] width 136 height 25
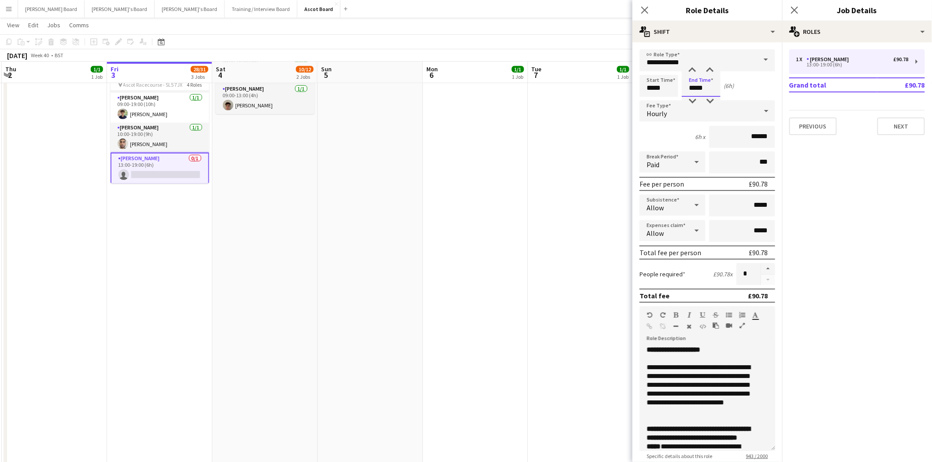
click at [695, 88] on input "*****" at bounding box center [701, 86] width 39 height 22
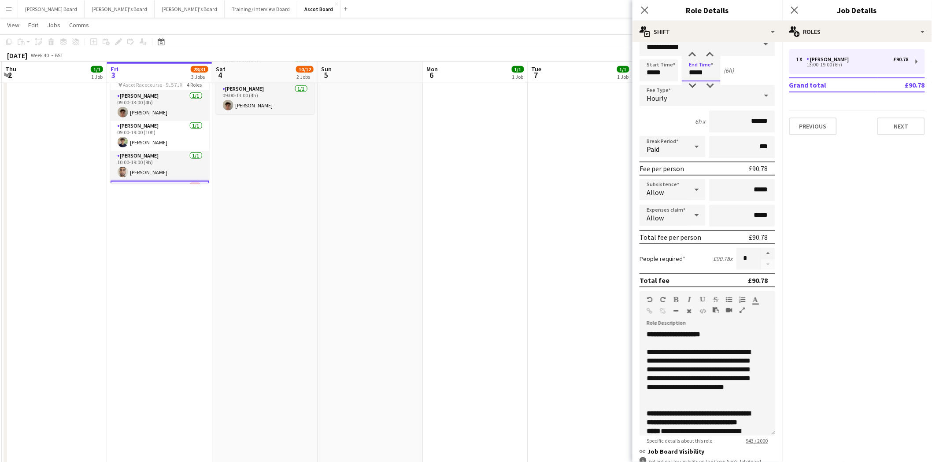
scroll to position [0, 0]
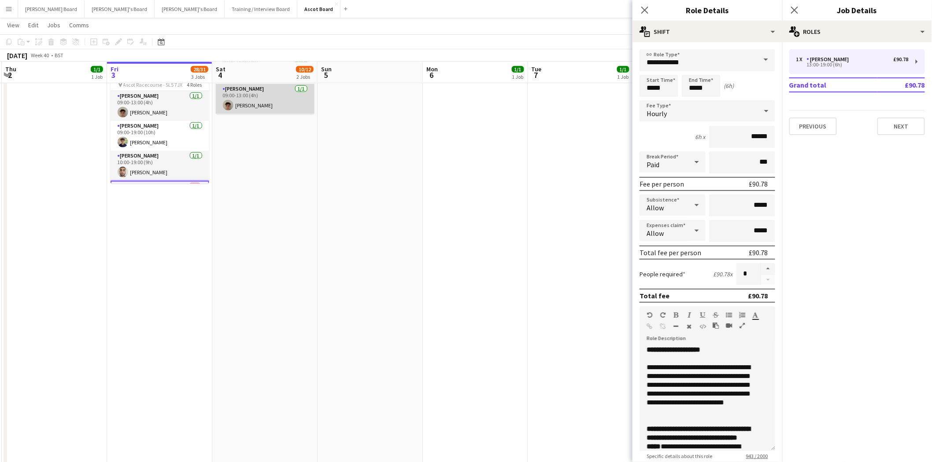
click at [259, 106] on app-card-role "[PERSON_NAME] [DATE] 09:00-13:00 (4h) [PERSON_NAME]" at bounding box center [265, 99] width 99 height 30
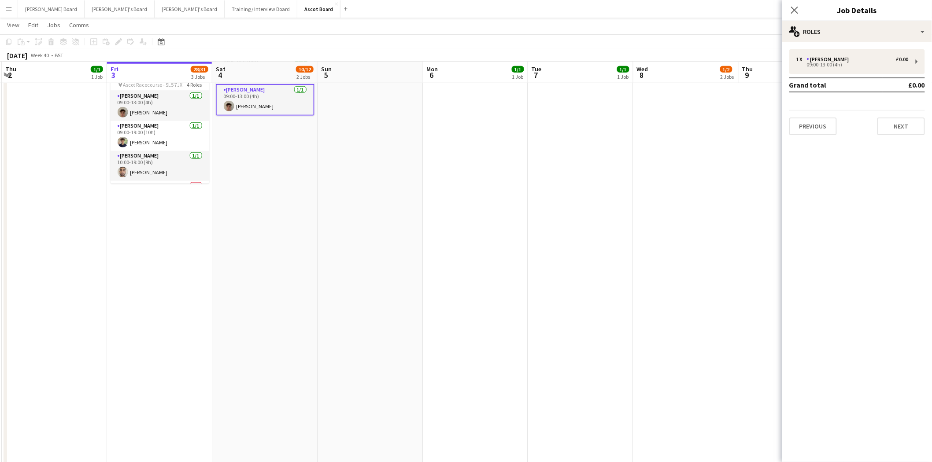
drag, startPoint x: 245, startPoint y: 103, endPoint x: 252, endPoint y: 103, distance: 7.1
click at [245, 103] on app-card-role "[PERSON_NAME] [DATE] 09:00-13:00 (4h) [PERSON_NAME]" at bounding box center [265, 100] width 99 height 32
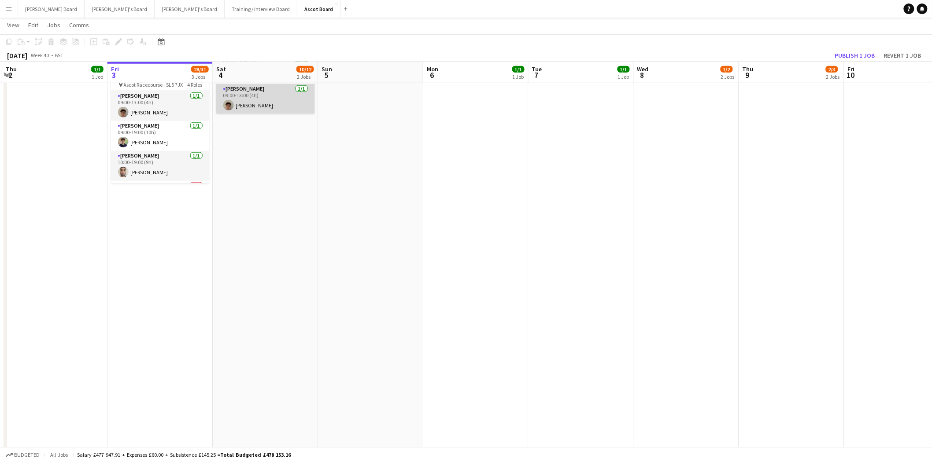
click at [245, 109] on app-card-role "[PERSON_NAME] [DATE] 09:00-13:00 (4h) [PERSON_NAME]" at bounding box center [265, 99] width 99 height 30
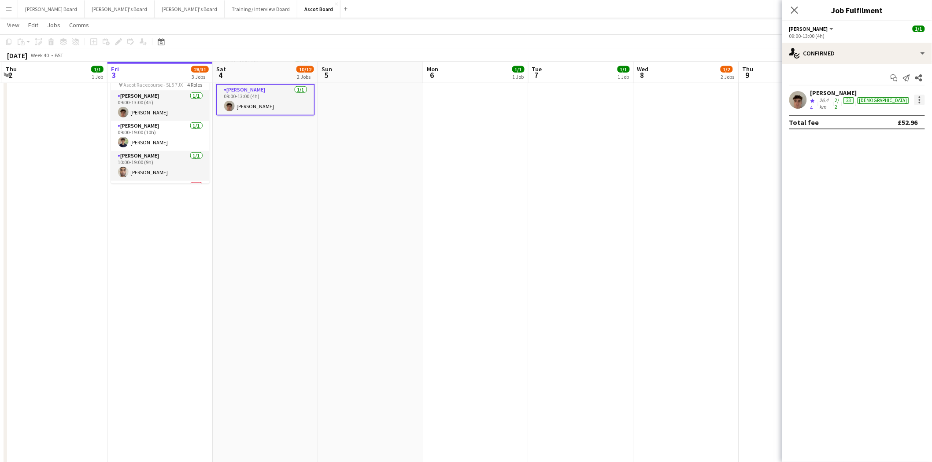
click at [921, 98] on div at bounding box center [919, 100] width 11 height 11
drag, startPoint x: 882, startPoint y: 200, endPoint x: 859, endPoint y: 182, distance: 29.2
click at [881, 200] on span "Remove" at bounding box center [877, 198] width 26 height 7
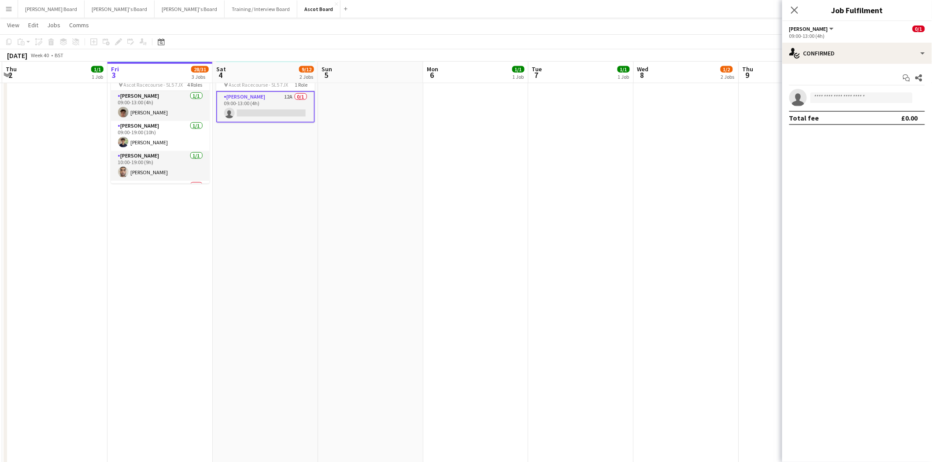
drag, startPoint x: 250, startPoint y: 103, endPoint x: 216, endPoint y: 111, distance: 34.5
click at [250, 103] on app-card-role "[PERSON_NAME] 12A 0/1 09:00-13:00 (4h) single-neutral-actions" at bounding box center [265, 107] width 99 height 32
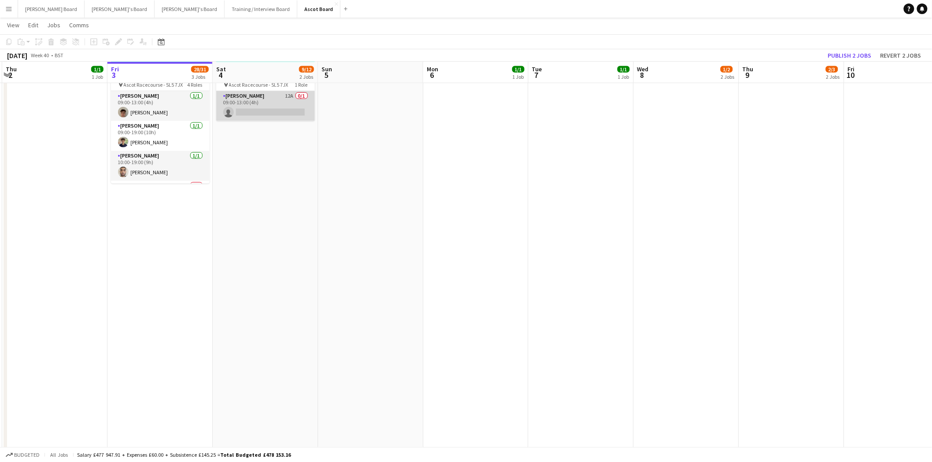
click at [267, 103] on app-card-role "[PERSON_NAME] 12A 0/1 09:00-13:00 (4h) single-neutral-actions" at bounding box center [265, 106] width 99 height 30
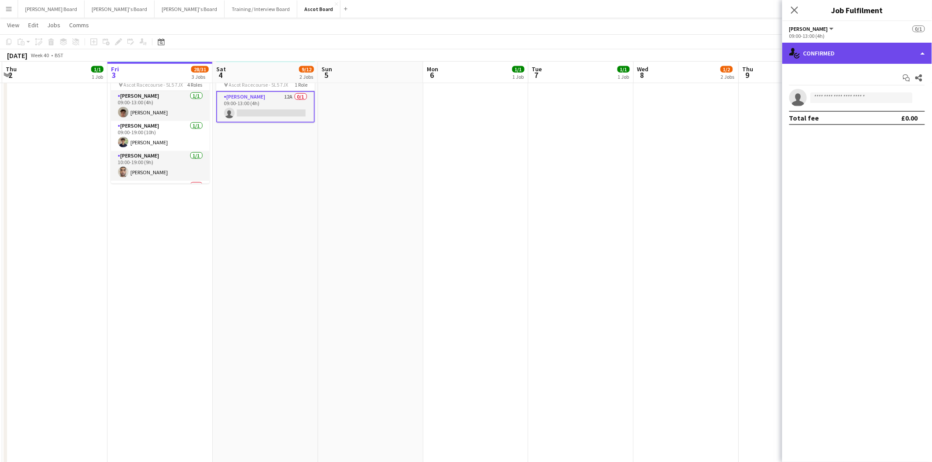
click at [836, 57] on div "single-neutral-actions-check-2 Confirmed" at bounding box center [857, 53] width 150 height 21
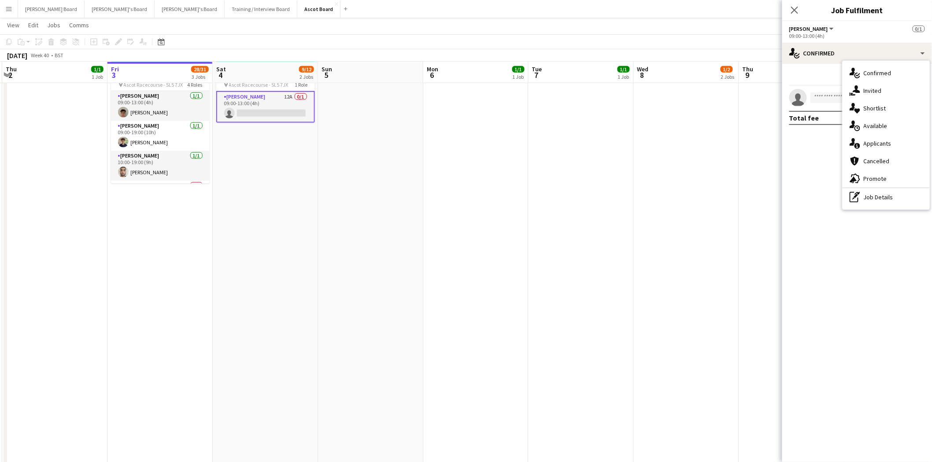
drag, startPoint x: 874, startPoint y: 205, endPoint x: 854, endPoint y: 126, distance: 81.4
click at [874, 203] on div "pen-write Job Details" at bounding box center [886, 198] width 87 height 18
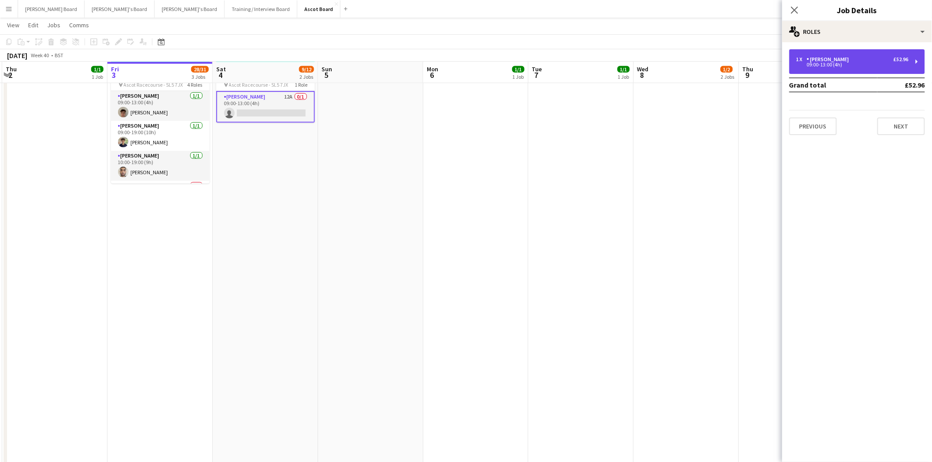
click at [836, 66] on div "09:00-13:00 (4h)" at bounding box center [852, 65] width 112 height 4
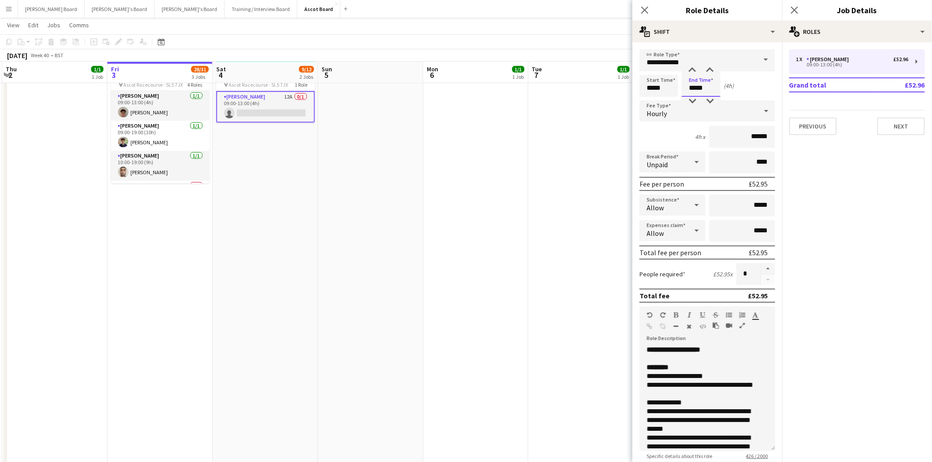
drag, startPoint x: 701, startPoint y: 87, endPoint x: 726, endPoint y: 87, distance: 24.7
click at [726, 87] on div "Start Time ***** End Time ***** (4h)" at bounding box center [707, 86] width 136 height 22
type input "*****"
click at [906, 126] on button "Next" at bounding box center [901, 127] width 48 height 18
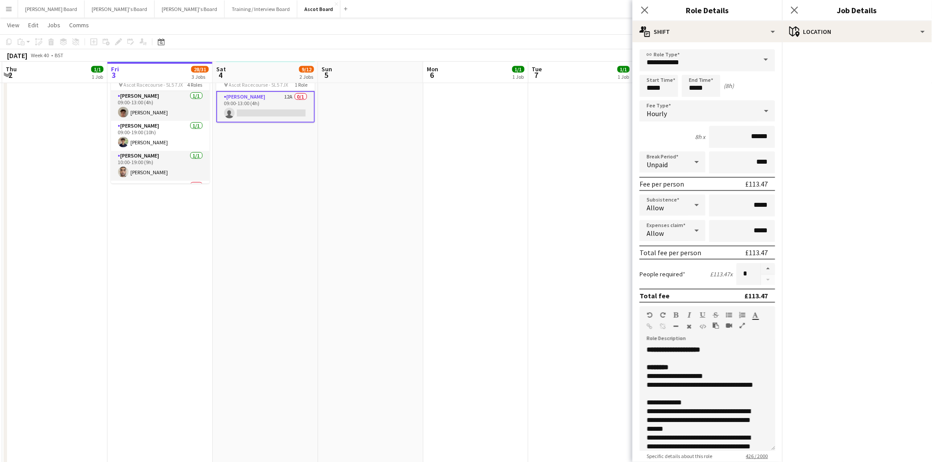
click at [398, 145] on app-date-cell at bounding box center [370, 192] width 105 height 872
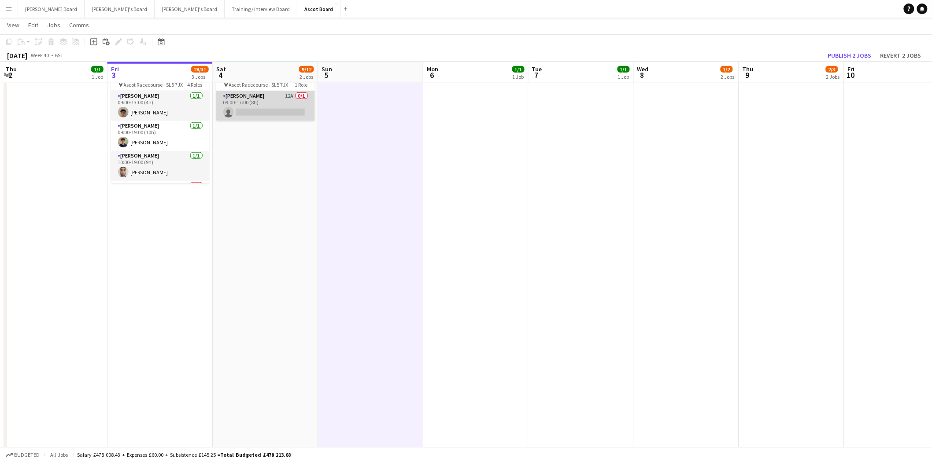
click at [278, 104] on app-card-role "[PERSON_NAME] 12A 0/1 09:00-17:00 (8h) single-neutral-actions" at bounding box center [265, 106] width 99 height 30
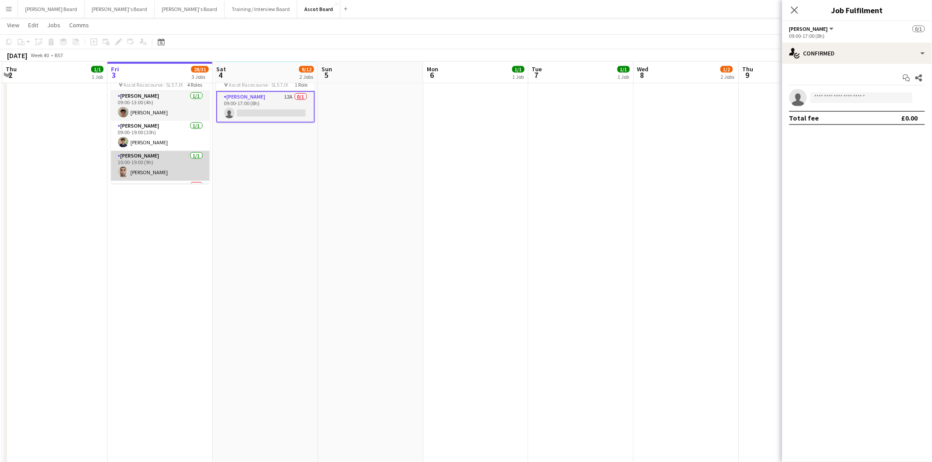
scroll to position [27, 0]
drag, startPoint x: 166, startPoint y: 173, endPoint x: 392, endPoint y: 148, distance: 226.9
click at [167, 173] on app-card-role "[PERSON_NAME] 0/1 13:00-19:00 (6h) single-neutral-actions" at bounding box center [160, 169] width 99 height 30
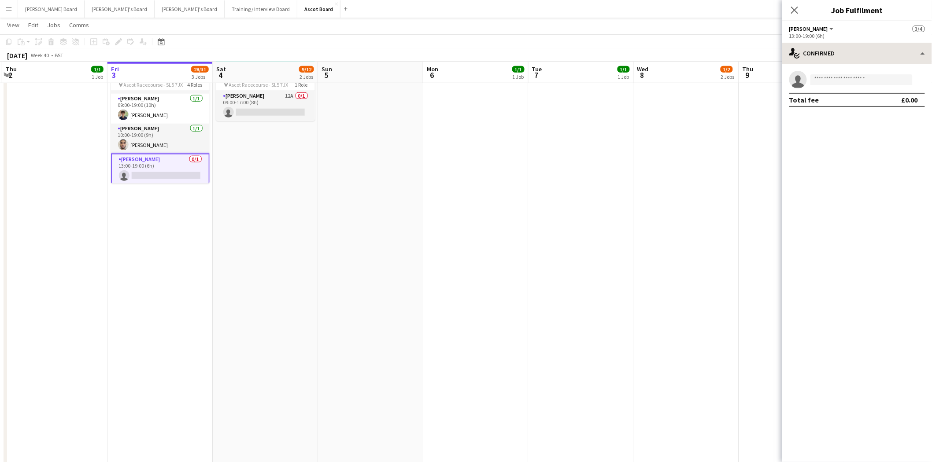
scroll to position [0, 207]
drag, startPoint x: 827, startPoint y: 49, endPoint x: 827, endPoint y: 65, distance: 15.9
click at [827, 50] on div "single-neutral-actions-check-2 Confirmed" at bounding box center [857, 53] width 150 height 21
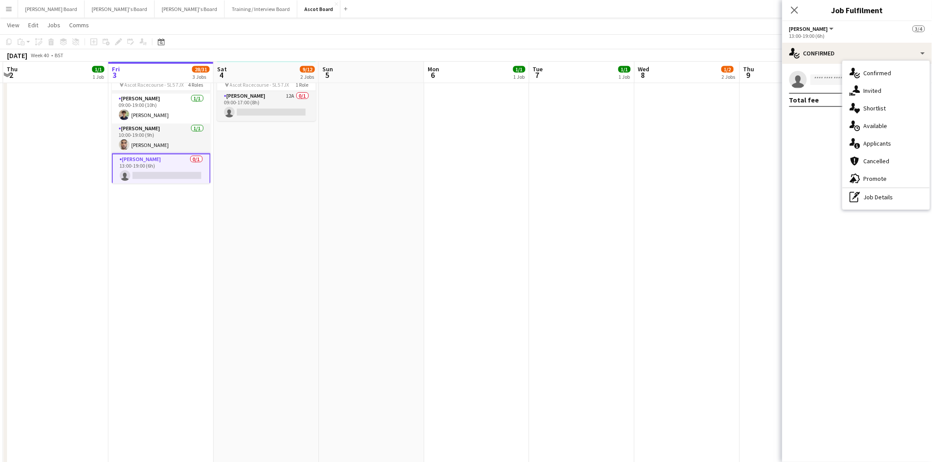
click at [144, 160] on app-card-role "[PERSON_NAME] 0/1 13:00-19:00 (6h) single-neutral-actions" at bounding box center [161, 170] width 99 height 32
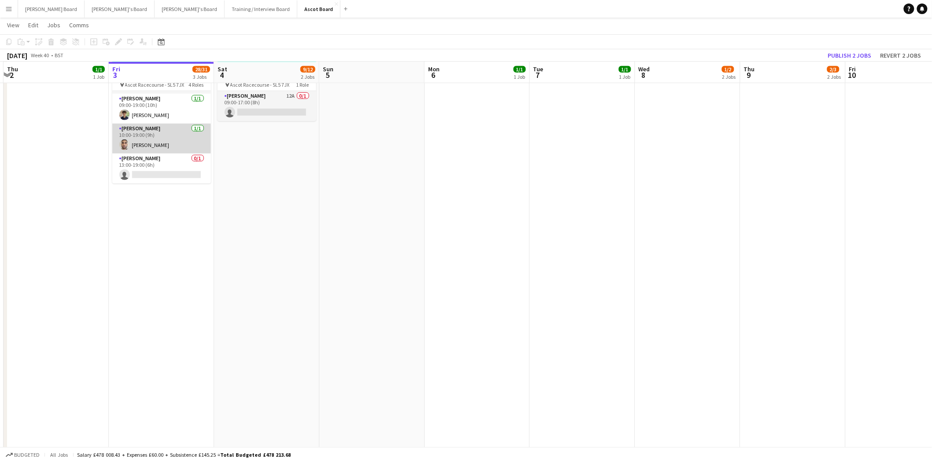
click at [150, 128] on app-card-role "[PERSON_NAME] [DATE] 10:00-19:00 (9h) [PERSON_NAME]" at bounding box center [161, 139] width 99 height 30
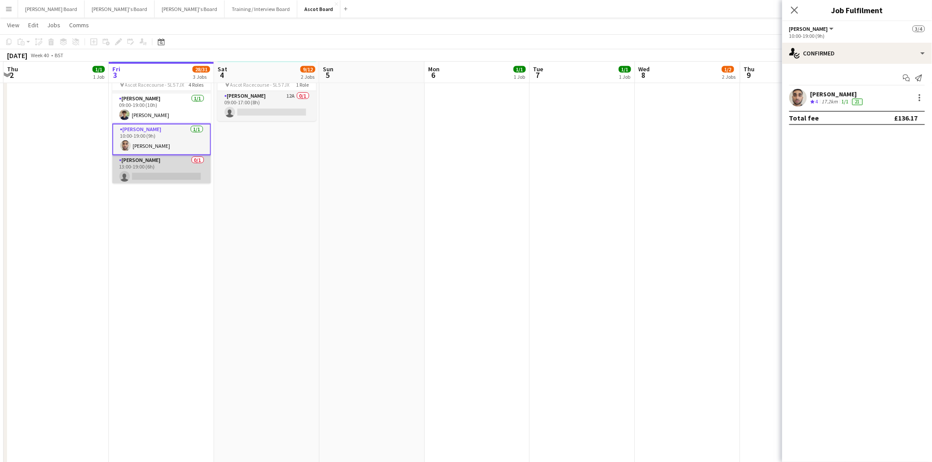
click at [153, 162] on app-card-role "[PERSON_NAME] 0/1 13:00-19:00 (6h) single-neutral-actions" at bounding box center [161, 170] width 99 height 30
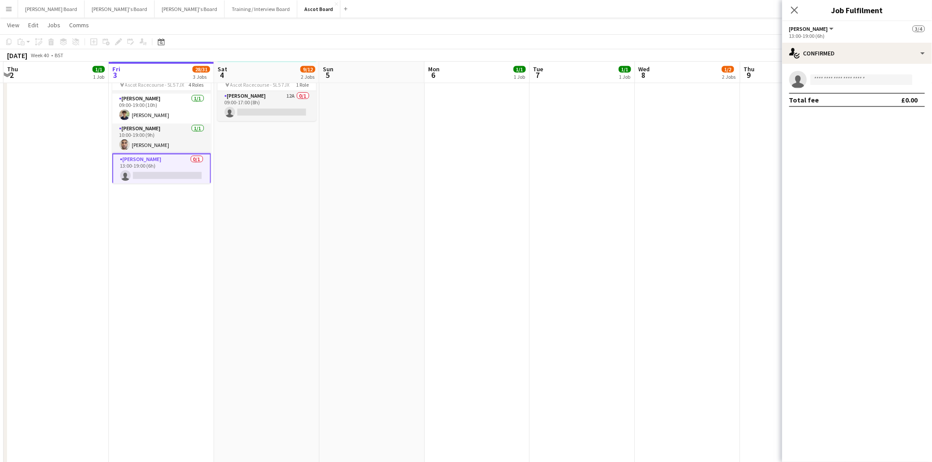
click at [161, 169] on app-card-role "[PERSON_NAME] 0/1 13:00-19:00 (6h) single-neutral-actions" at bounding box center [161, 170] width 99 height 32
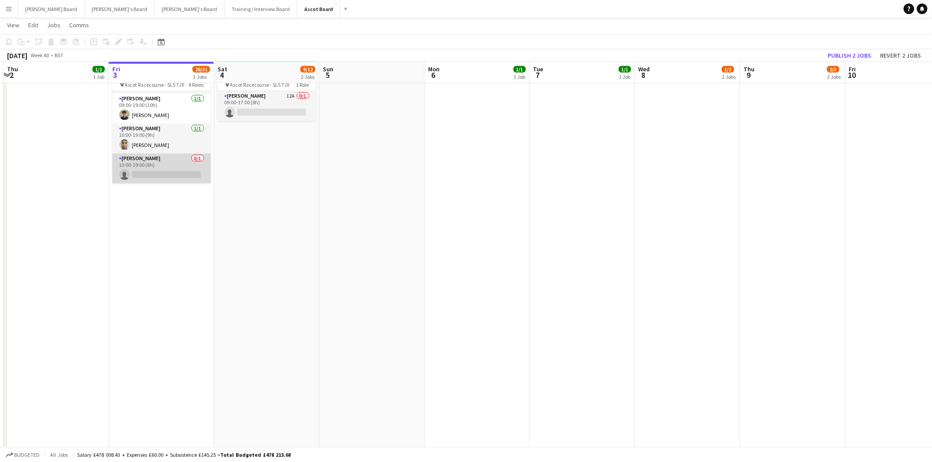
scroll to position [0, 206]
click at [155, 155] on app-card-role "[PERSON_NAME] 0/1 13:00-19:00 (6h) single-neutral-actions" at bounding box center [162, 169] width 99 height 30
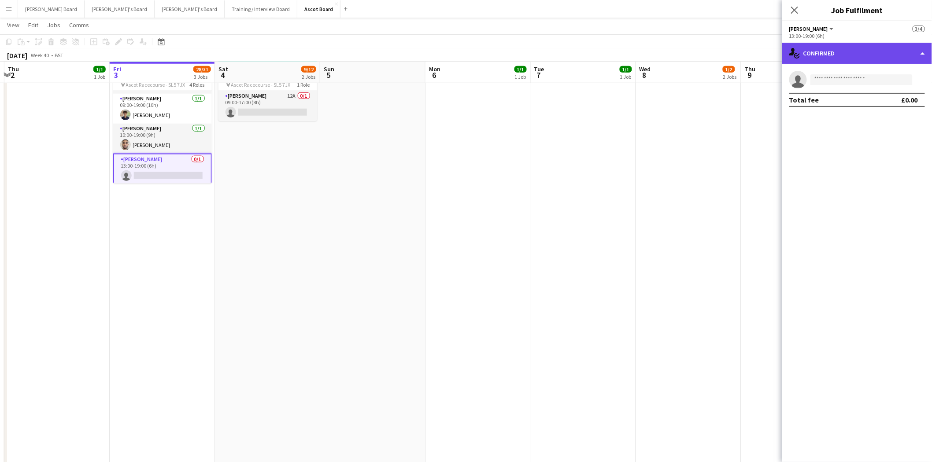
drag, startPoint x: 847, startPoint y: 47, endPoint x: 888, endPoint y: 183, distance: 141.7
click at [846, 48] on div "single-neutral-actions-check-2 Confirmed" at bounding box center [857, 53] width 150 height 21
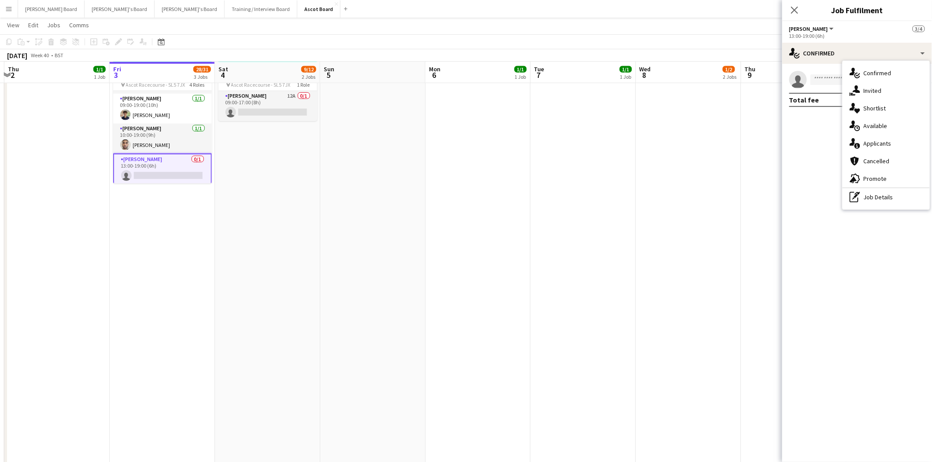
click at [877, 188] on div "single-neutral-actions-check-2 Confirmed single-neutral-actions-share-1 Invited…" at bounding box center [886, 135] width 87 height 149
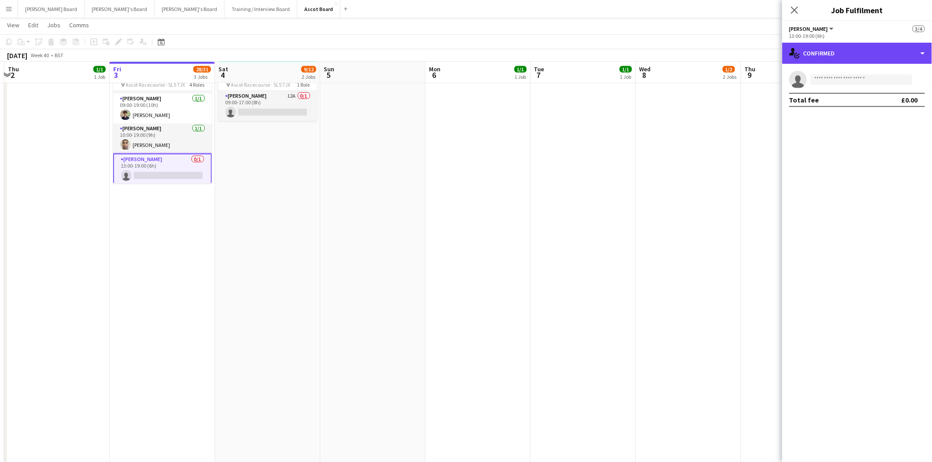
drag, startPoint x: 851, startPoint y: 50, endPoint x: 853, endPoint y: 66, distance: 16.3
click at [851, 54] on div "single-neutral-actions-check-2 Confirmed" at bounding box center [857, 53] width 150 height 21
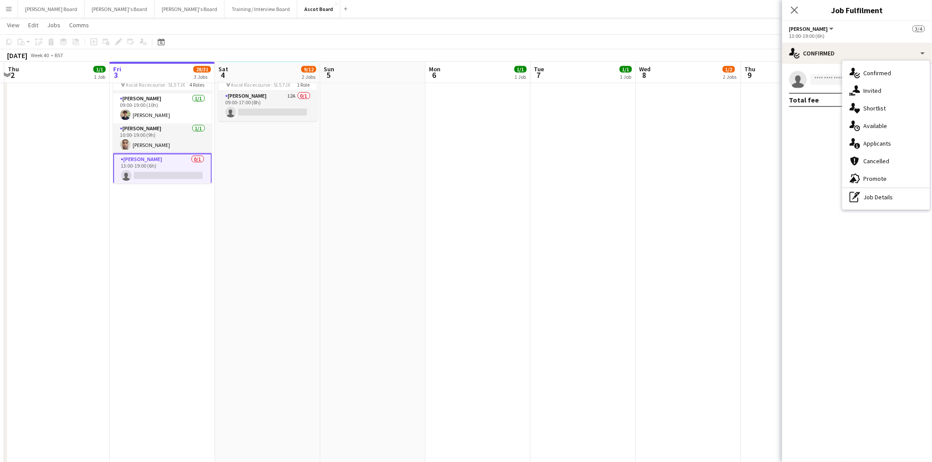
drag, startPoint x: 886, startPoint y: 201, endPoint x: 874, endPoint y: 184, distance: 21.3
click at [884, 200] on div "pen-write Job Details" at bounding box center [886, 198] width 87 height 18
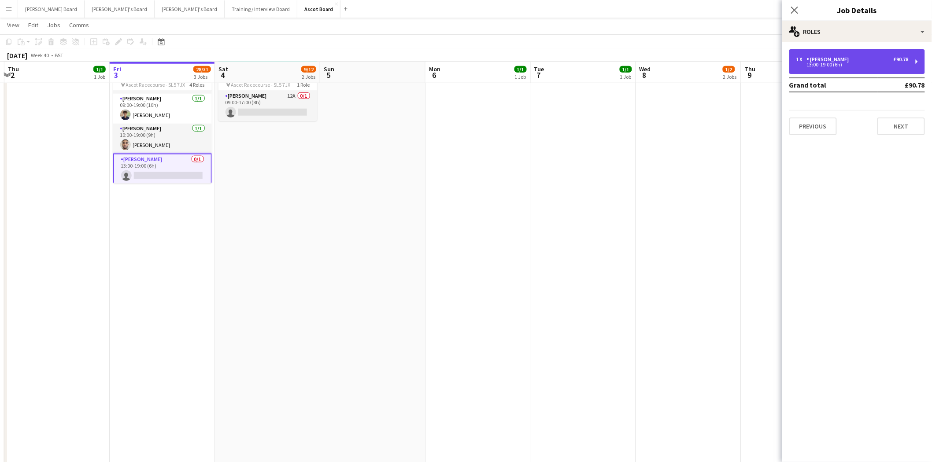
click at [841, 62] on div "[PERSON_NAME]" at bounding box center [830, 59] width 46 height 6
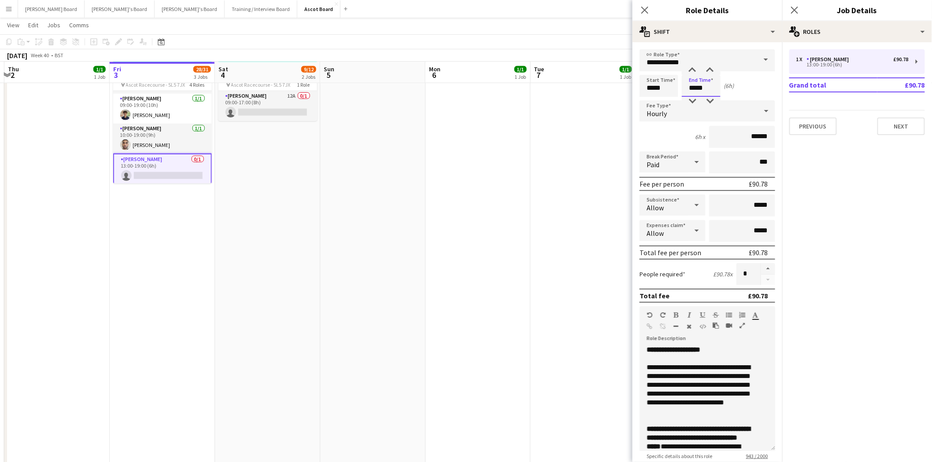
drag, startPoint x: 699, startPoint y: 86, endPoint x: 733, endPoint y: 85, distance: 34.4
click at [732, 85] on div "Start Time ***** End Time ***** (6h)" at bounding box center [707, 86] width 136 height 22
type input "*****"
drag, startPoint x: 349, startPoint y: 243, endPoint x: 270, endPoint y: 190, distance: 95.0
click at [349, 241] on app-date-cell at bounding box center [372, 192] width 105 height 872
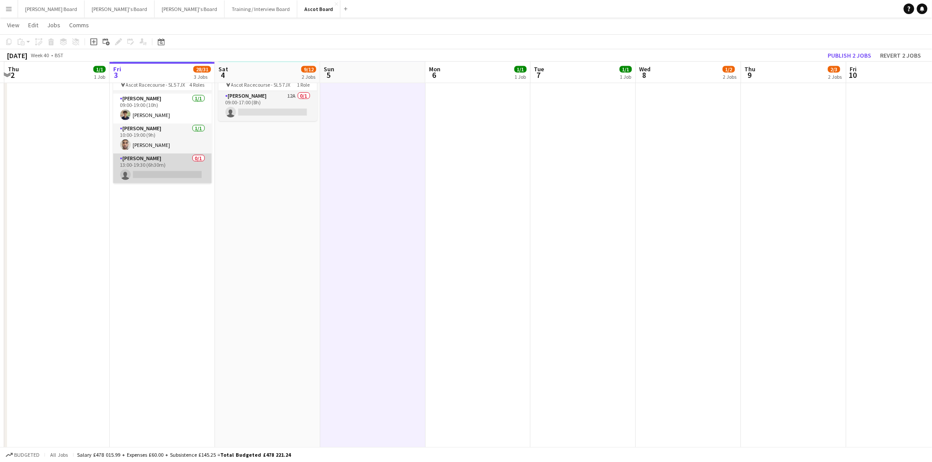
click at [180, 163] on app-card-role "[PERSON_NAME] 0/1 13:00-19:30 (6h30m) single-neutral-actions" at bounding box center [162, 169] width 99 height 30
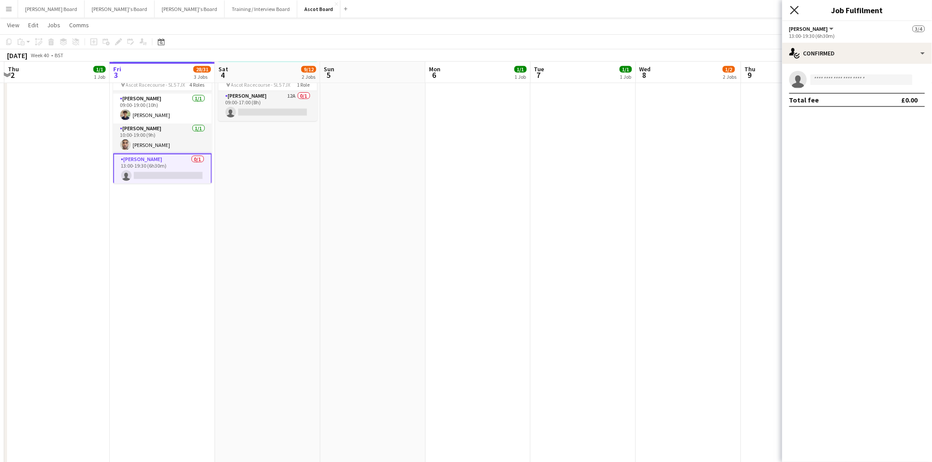
click at [793, 9] on icon "Close pop-in" at bounding box center [794, 10] width 8 height 8
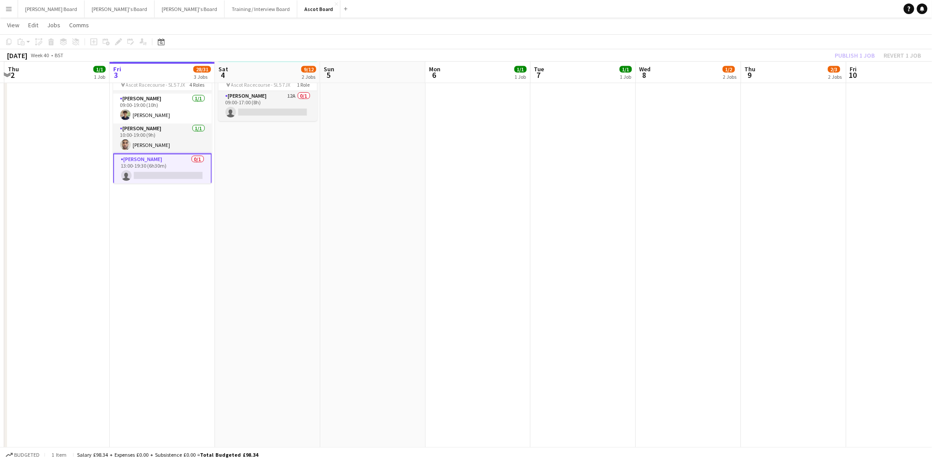
click at [155, 169] on app-card-role "[PERSON_NAME] 0/1 13:00-19:30 (6h30m) single-neutral-actions" at bounding box center [162, 170] width 99 height 32
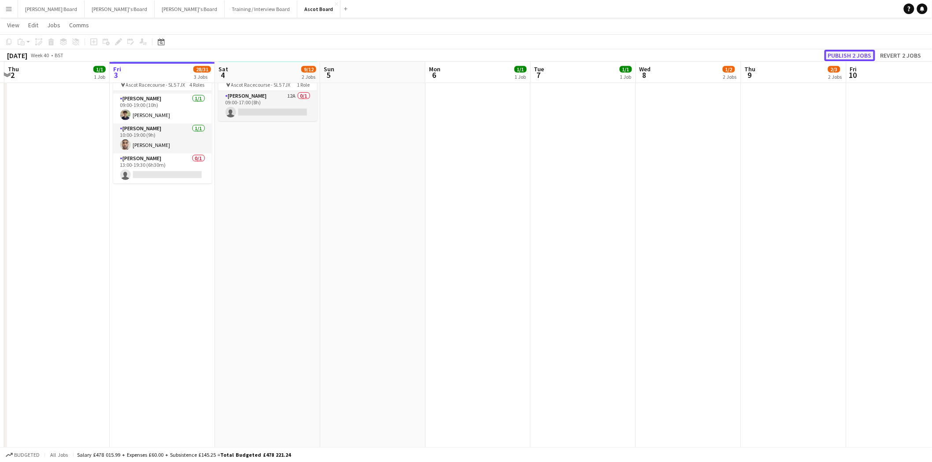
drag, startPoint x: 855, startPoint y: 53, endPoint x: 445, endPoint y: 100, distance: 412.7
click at [854, 53] on button "Publish 2 jobs" at bounding box center [849, 55] width 51 height 11
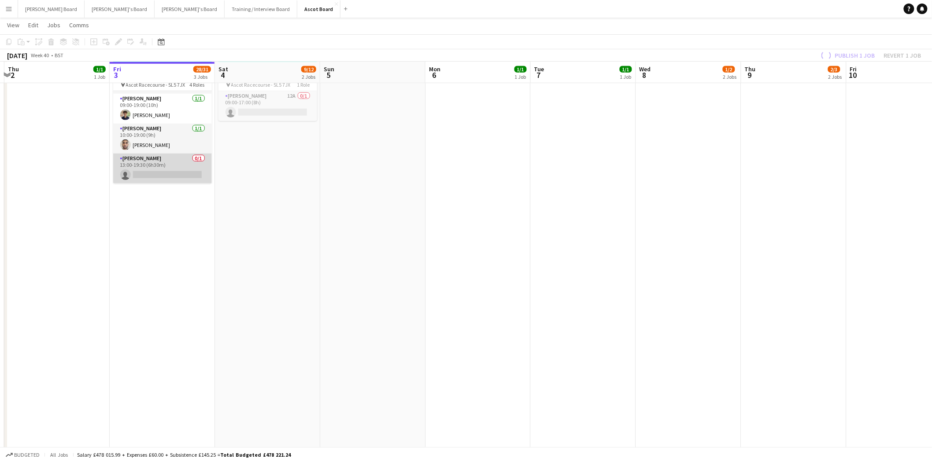
click at [167, 159] on app-card-role "[PERSON_NAME] 0/1 13:00-19:30 (6h30m) single-neutral-actions" at bounding box center [162, 169] width 99 height 30
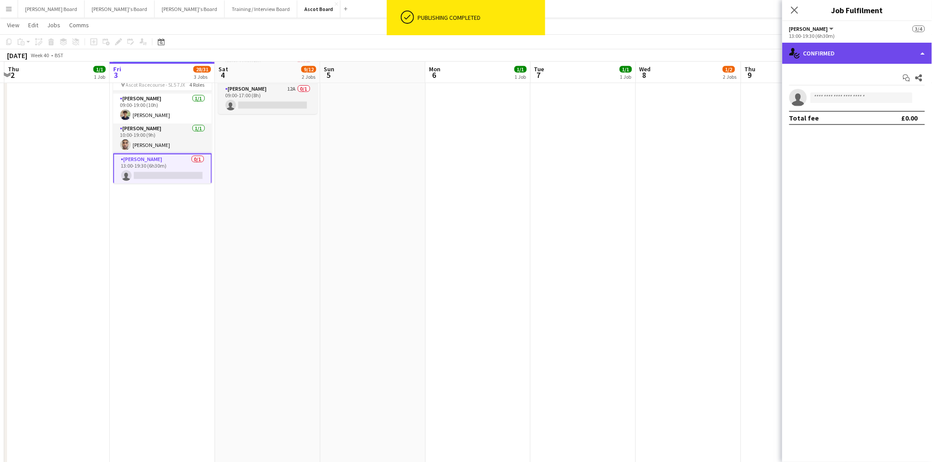
click at [800, 53] on div "single-neutral-actions-check-2 Confirmed" at bounding box center [857, 53] width 150 height 21
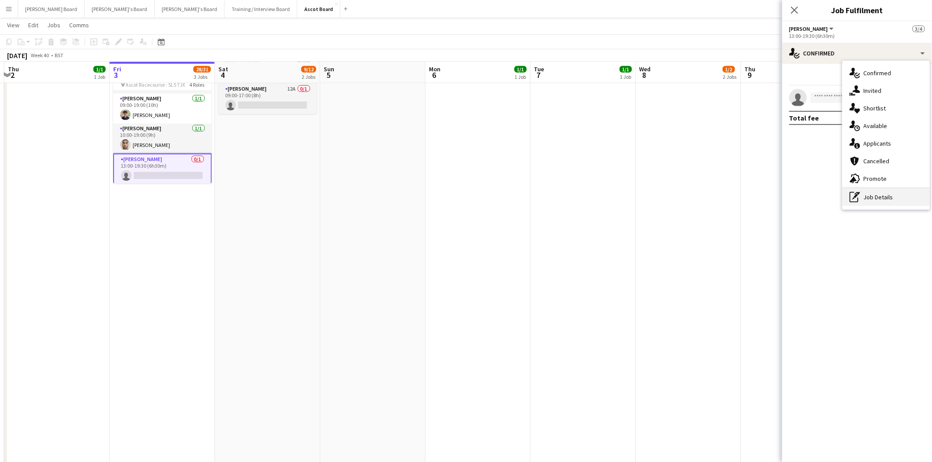
click at [878, 198] on div "pen-write Job Details" at bounding box center [886, 198] width 87 height 18
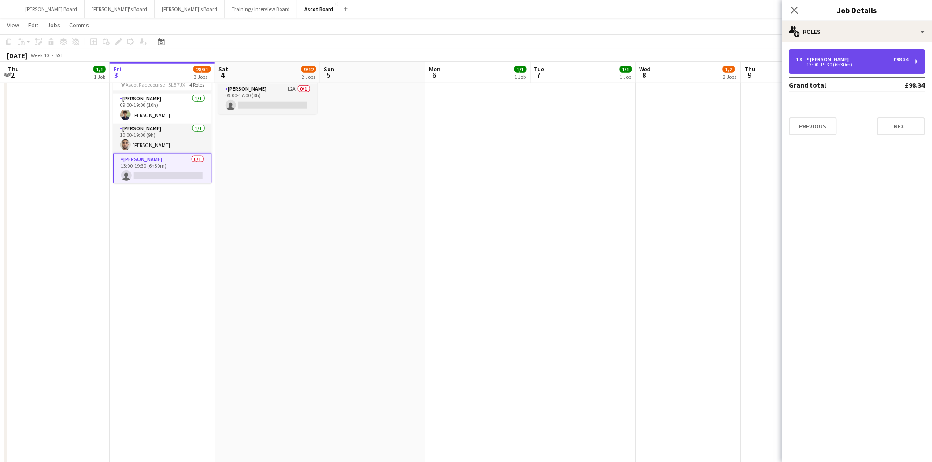
drag, startPoint x: 827, startPoint y: 51, endPoint x: 824, endPoint y: 65, distance: 14.9
click at [827, 53] on div "1 x [PERSON_NAME] £98.34 13:00-19:30 (6h30m)" at bounding box center [857, 61] width 136 height 25
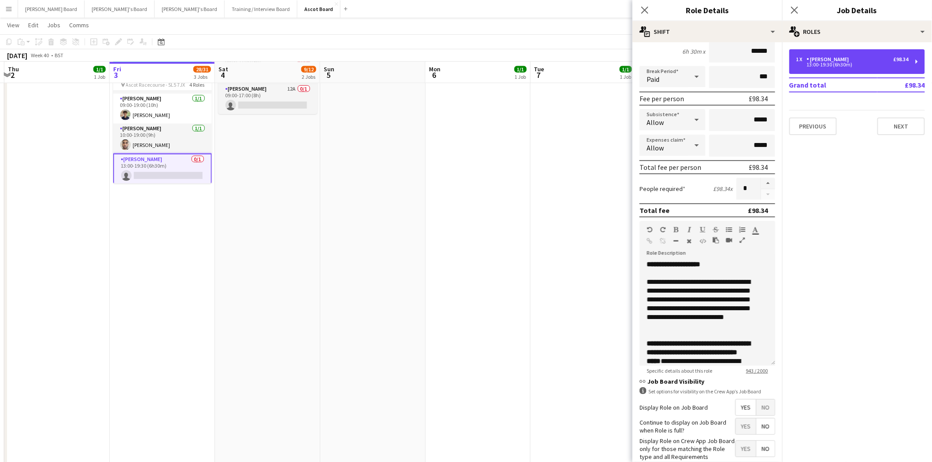
scroll to position [130, 0]
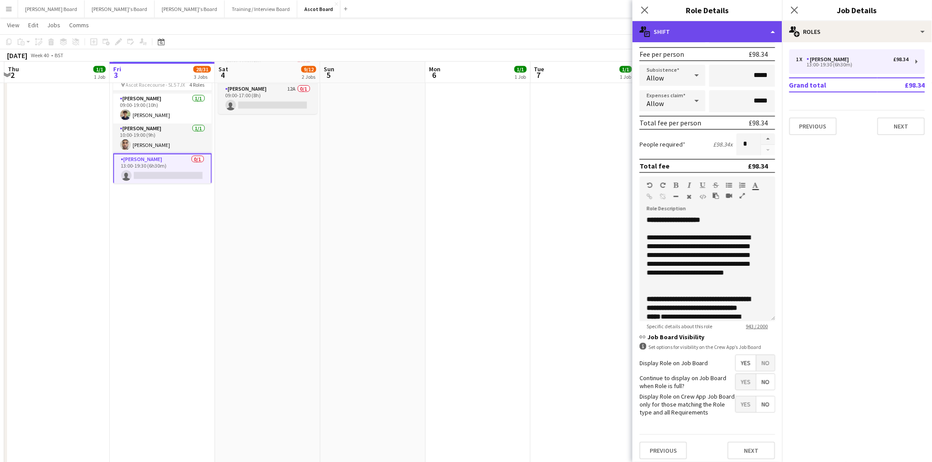
click at [688, 29] on div "multiple-actions-text Shift" at bounding box center [707, 31] width 150 height 21
click at [665, 31] on div "multiple-actions-text Shift" at bounding box center [707, 31] width 150 height 21
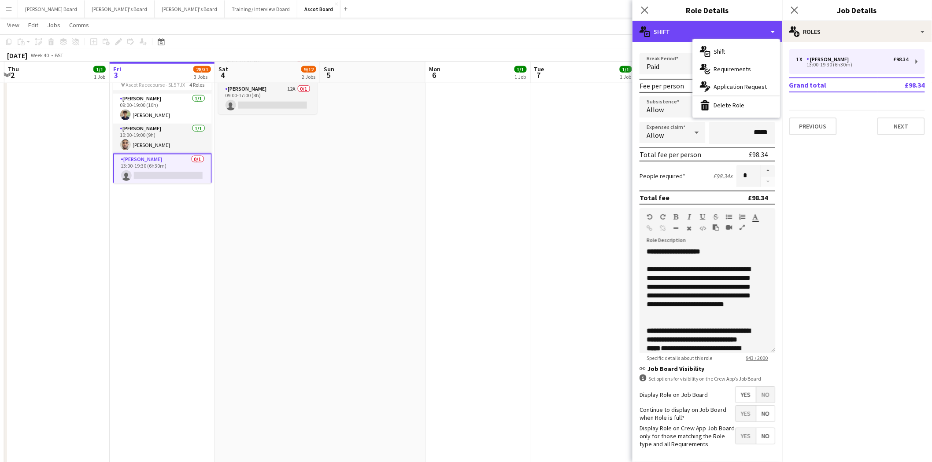
scroll to position [0, 0]
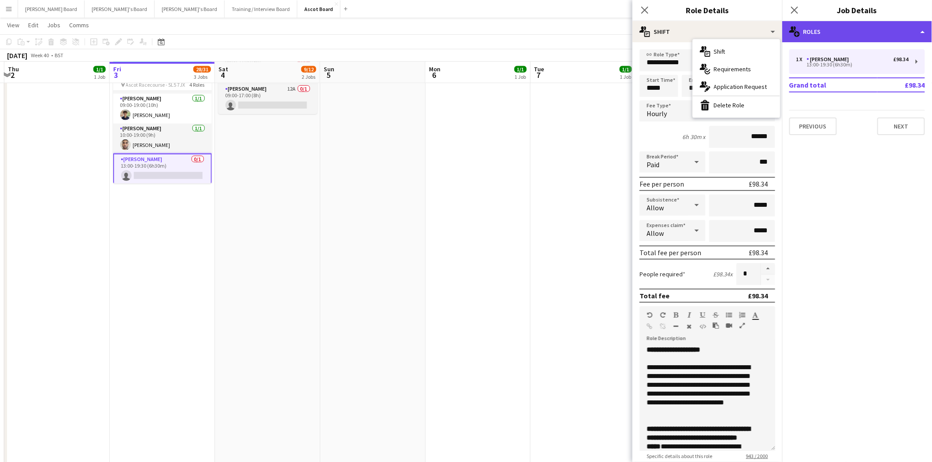
click at [819, 30] on div "multiple-users-add Roles" at bounding box center [857, 31] width 150 height 21
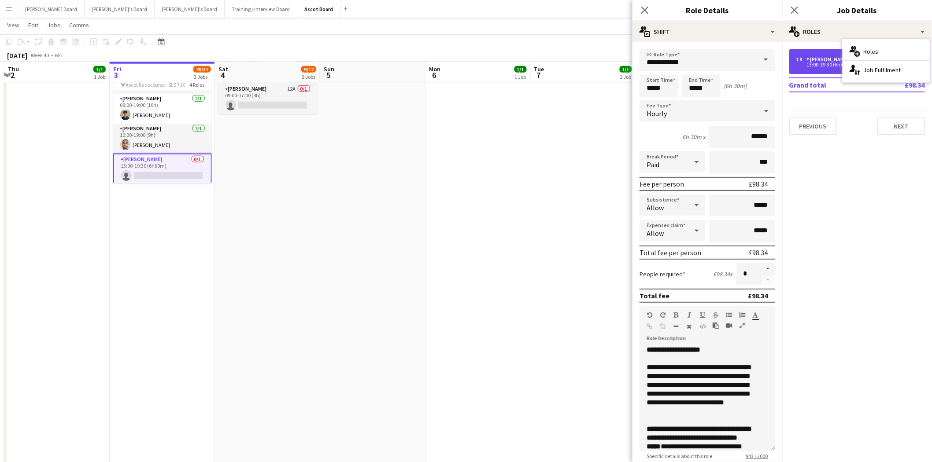
click at [826, 64] on div "13:00-19:30 (6h30m)" at bounding box center [852, 65] width 112 height 4
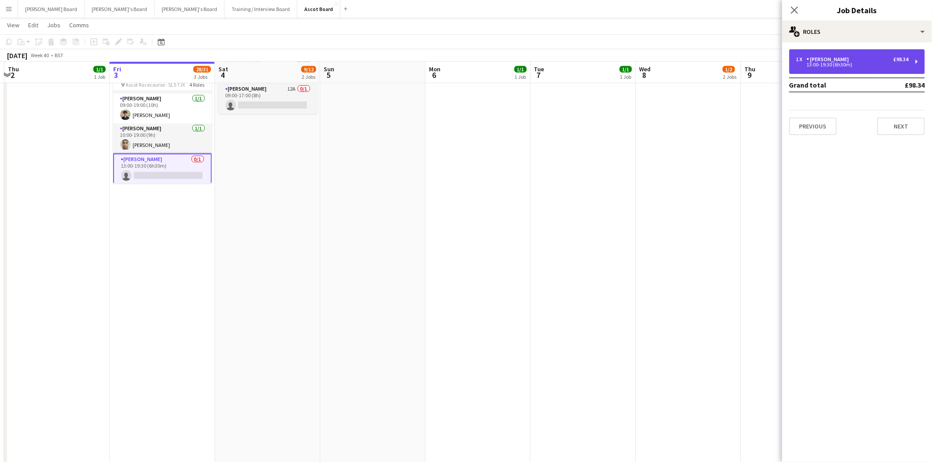
click at [826, 64] on div "13:00-19:30 (6h30m)" at bounding box center [852, 65] width 112 height 4
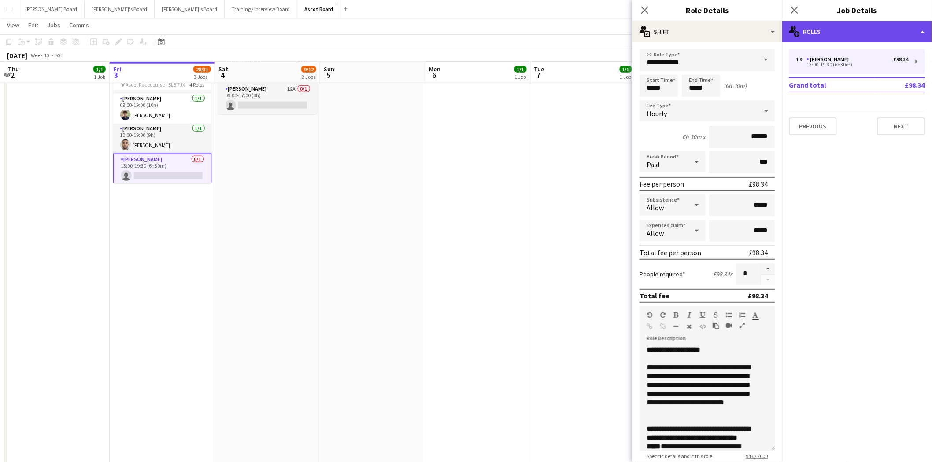
click at [840, 30] on div "multiple-users-add Roles" at bounding box center [857, 31] width 150 height 21
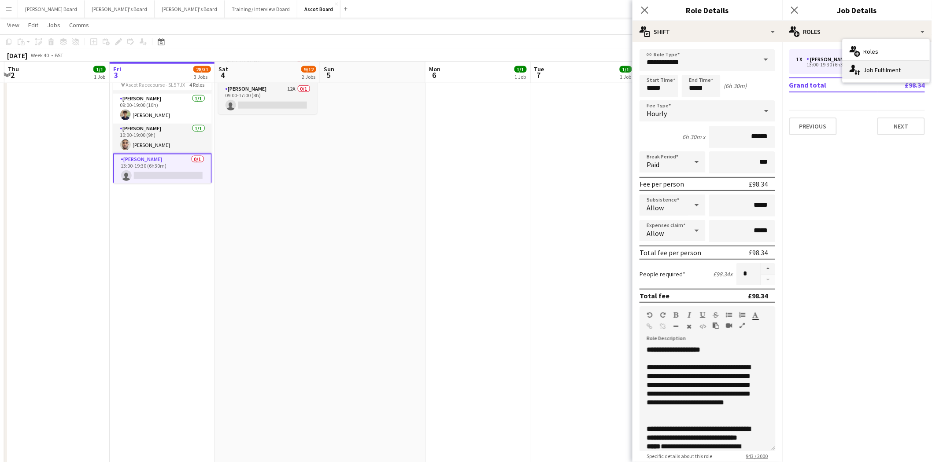
drag, startPoint x: 882, startPoint y: 70, endPoint x: 867, endPoint y: 70, distance: 15.0
click at [881, 70] on div "single-neutral-actions-up-down Job Fulfilment" at bounding box center [886, 70] width 87 height 18
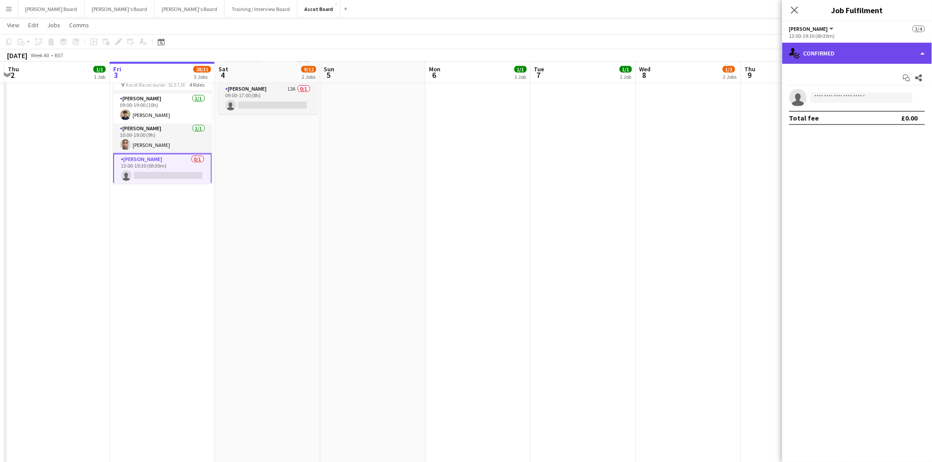
click at [846, 51] on div "single-neutral-actions-check-2 Confirmed" at bounding box center [857, 53] width 150 height 21
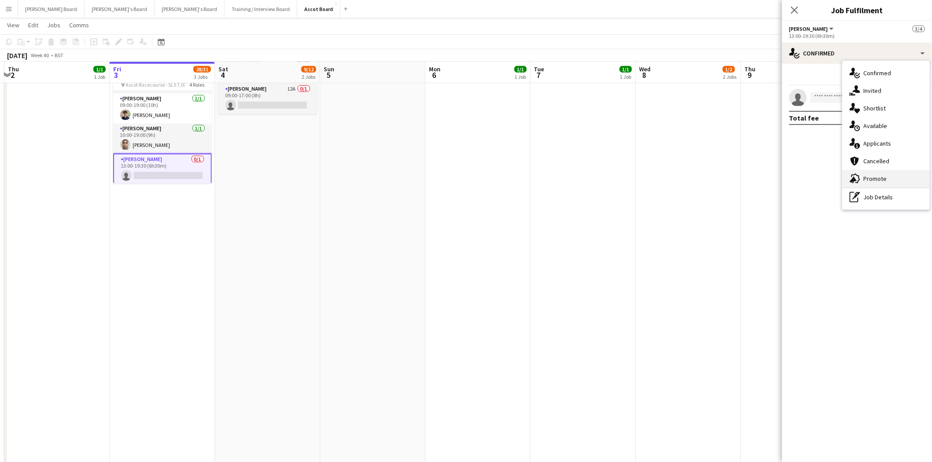
click at [880, 181] on span "Promote" at bounding box center [875, 179] width 23 height 8
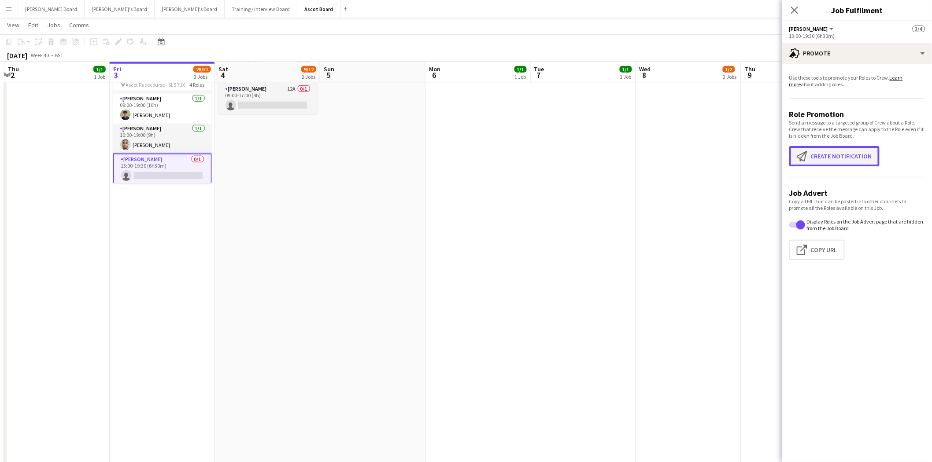
click at [828, 154] on button "Create notification Create notification" at bounding box center [834, 156] width 90 height 20
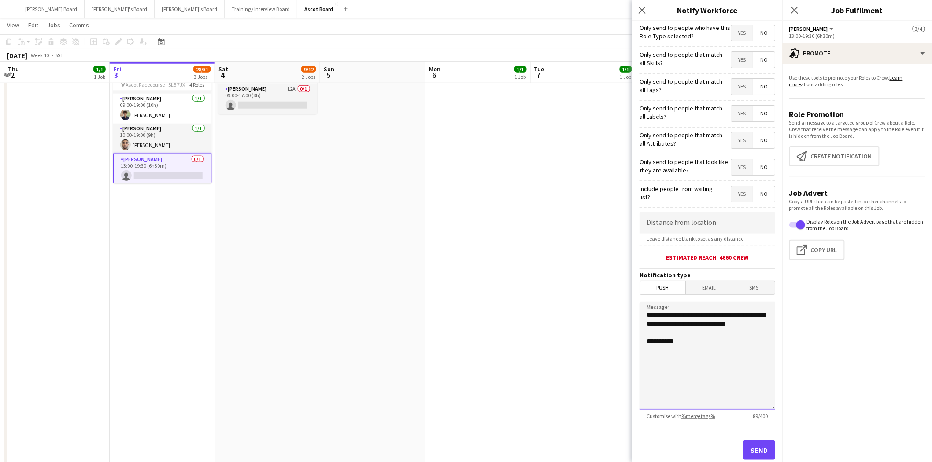
drag, startPoint x: 646, startPoint y: 315, endPoint x: 663, endPoint y: 318, distance: 17.8
click at [647, 315] on textarea "**********" at bounding box center [707, 356] width 136 height 108
drag, startPoint x: 644, startPoint y: 315, endPoint x: 616, endPoint y: 287, distance: 39.9
click at [649, 315] on textarea "**********" at bounding box center [707, 356] width 136 height 108
click at [699, 316] on textarea "**********" at bounding box center [707, 356] width 136 height 108
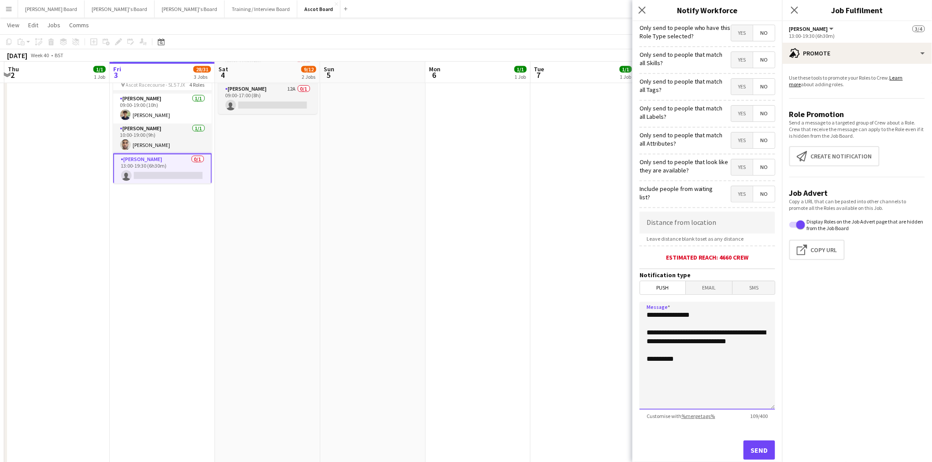
type textarea "**********"
click at [674, 222] on input at bounding box center [707, 223] width 136 height 22
type input "*****"
click at [751, 448] on button "Send" at bounding box center [759, 450] width 32 height 19
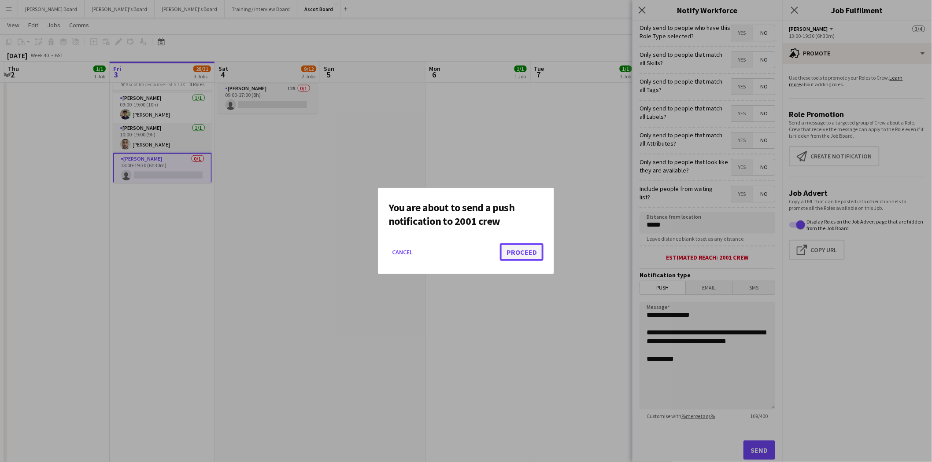
click at [521, 254] on button "Proceed" at bounding box center [522, 253] width 44 height 18
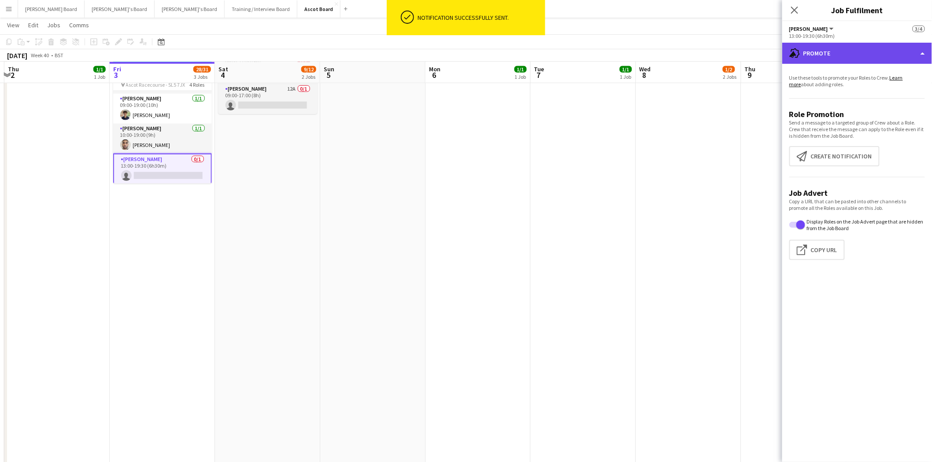
click at [835, 48] on div "advertising-megaphone Promote" at bounding box center [857, 53] width 150 height 21
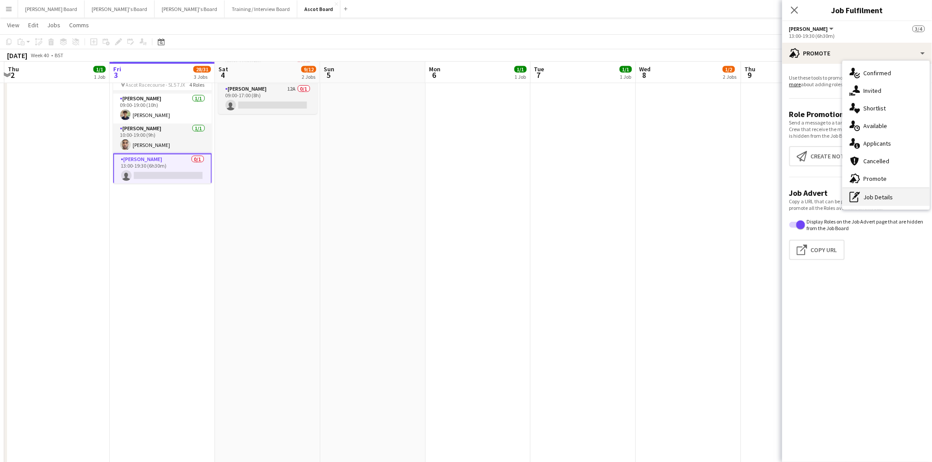
drag, startPoint x: 879, startPoint y: 198, endPoint x: 866, endPoint y: 190, distance: 15.6
click at [879, 197] on div "pen-write Job Details" at bounding box center [886, 198] width 87 height 18
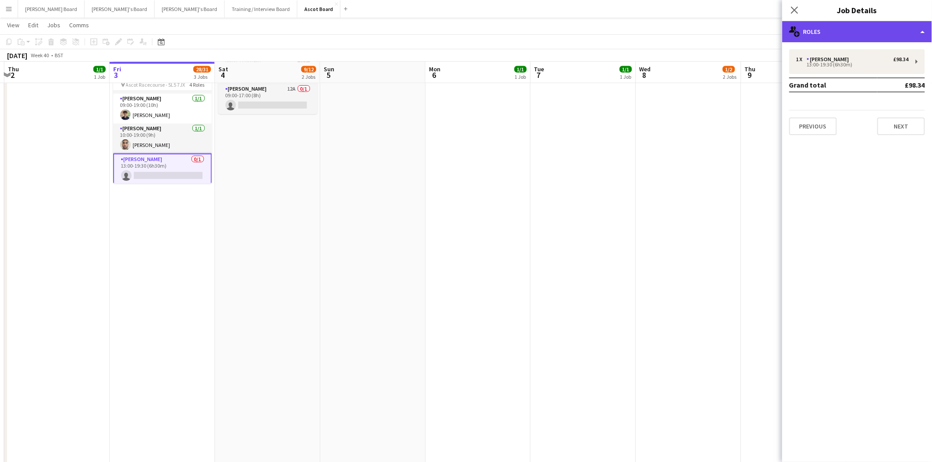
click at [824, 29] on div "multiple-users-add Roles" at bounding box center [857, 31] width 150 height 21
click at [871, 67] on div "single-neutral-actions-up-down Job Fulfilment" at bounding box center [886, 70] width 87 height 18
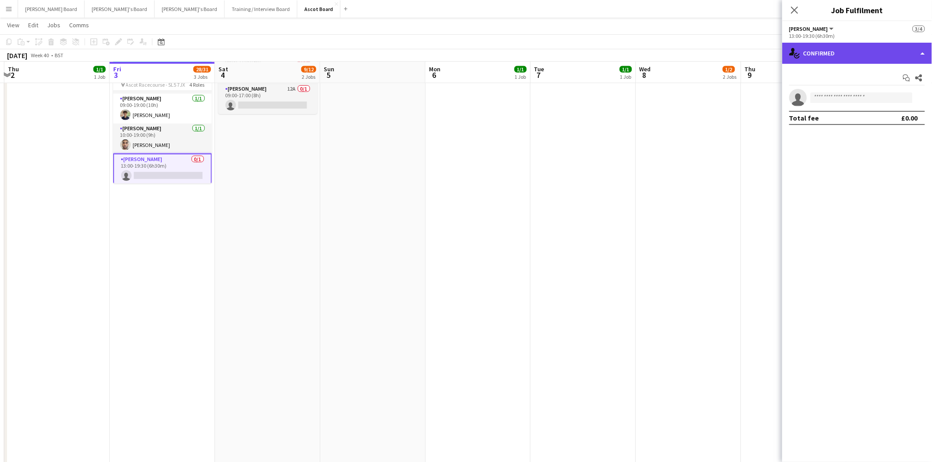
click at [839, 51] on div "single-neutral-actions-check-2 Confirmed" at bounding box center [857, 53] width 150 height 21
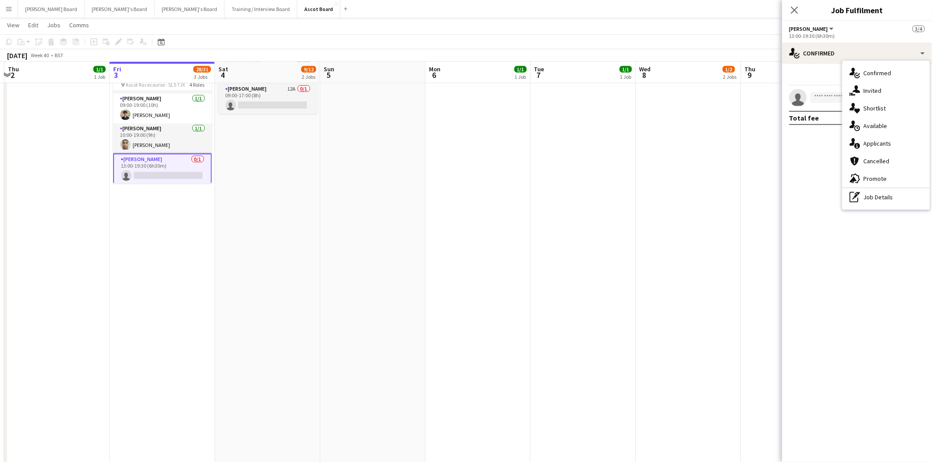
click at [878, 181] on span "Promote" at bounding box center [875, 179] width 23 height 8
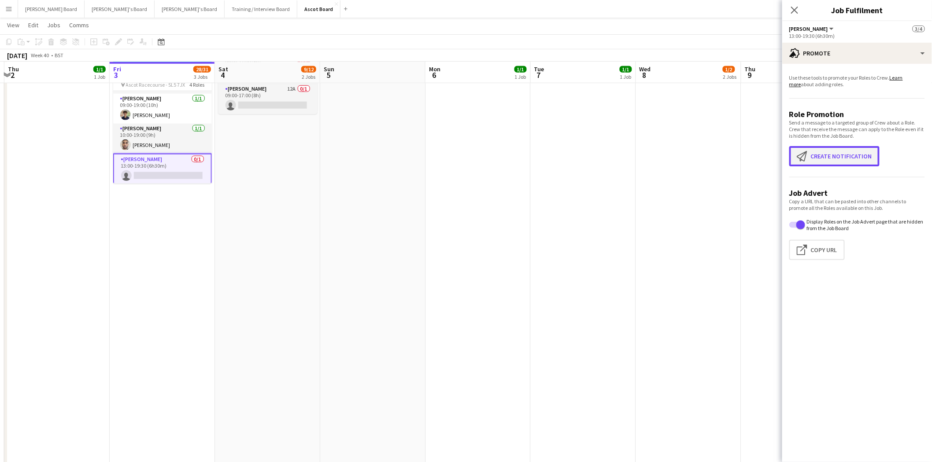
drag, startPoint x: 827, startPoint y: 157, endPoint x: 825, endPoint y: 171, distance: 14.2
click at [827, 157] on button "Create notification Create notification" at bounding box center [834, 156] width 90 height 20
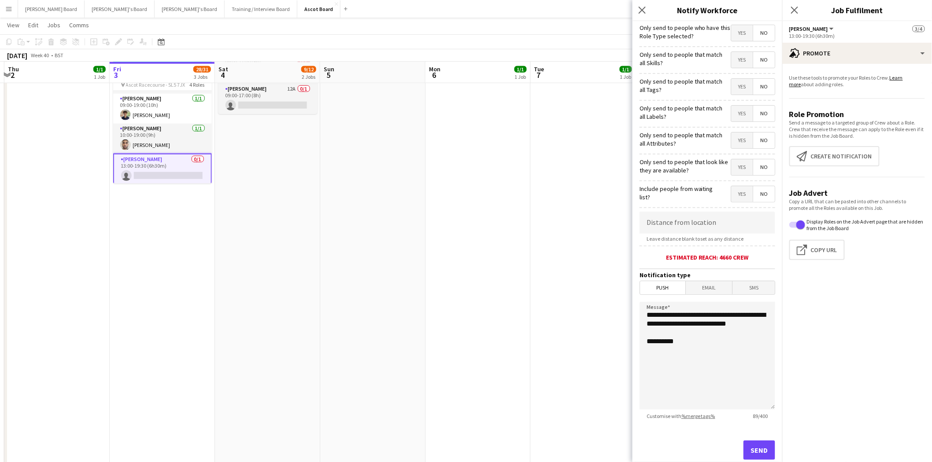
click at [706, 291] on span "Email" at bounding box center [709, 287] width 47 height 13
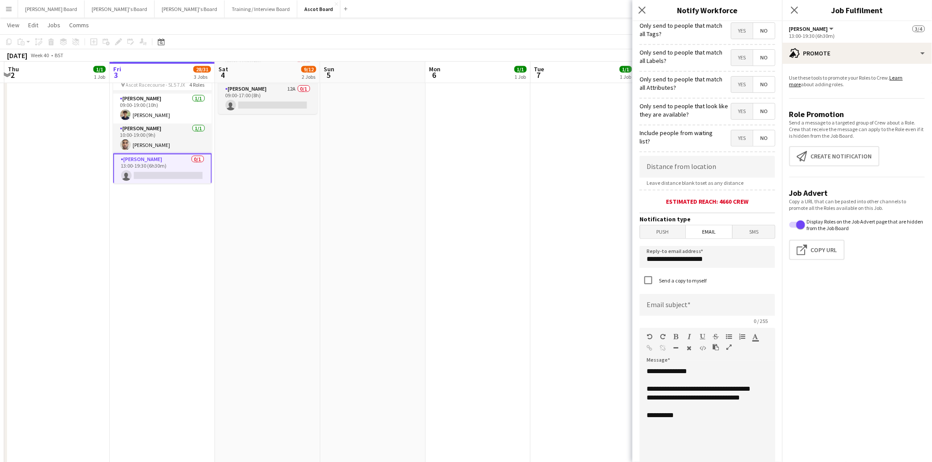
scroll to position [98, 0]
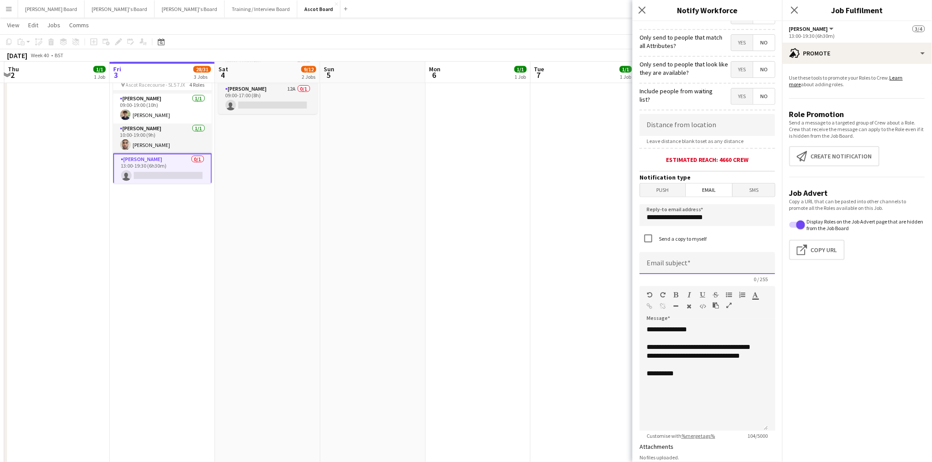
drag, startPoint x: 662, startPoint y: 257, endPoint x: 662, endPoint y: 262, distance: 5.4
click at [662, 260] on input at bounding box center [707, 263] width 136 height 22
click at [657, 265] on input "**********" at bounding box center [707, 263] width 136 height 22
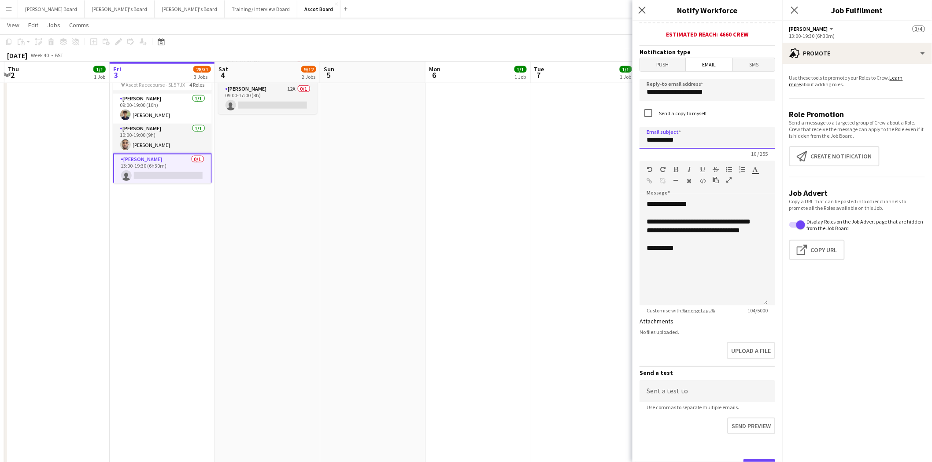
scroll to position [260, 0]
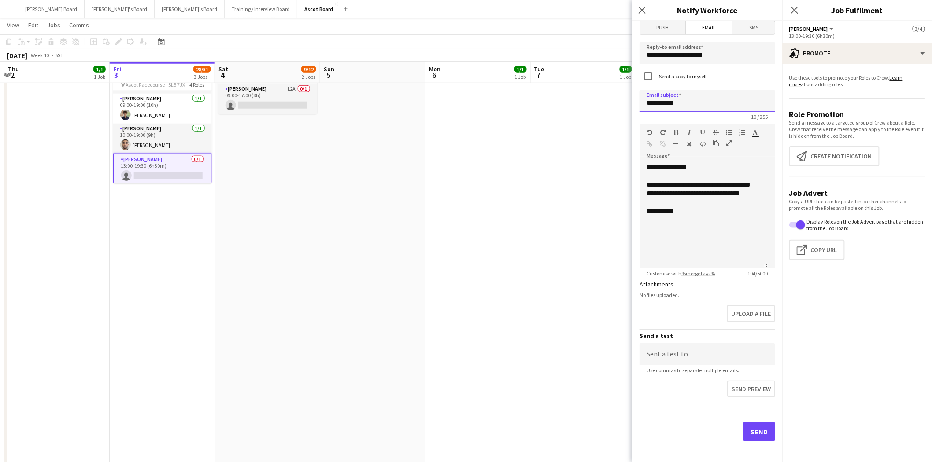
type input "**********"
click at [753, 427] on button "Send" at bounding box center [759, 431] width 32 height 19
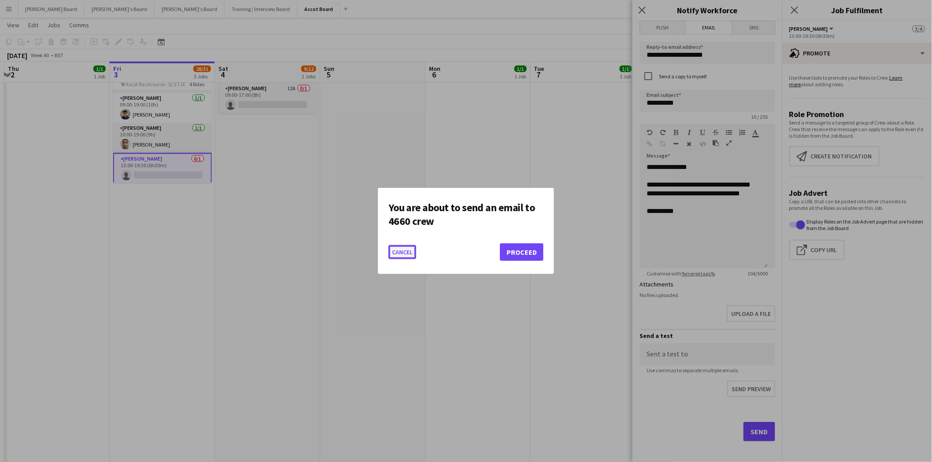
click at [399, 252] on button "Cancel" at bounding box center [402, 252] width 28 height 14
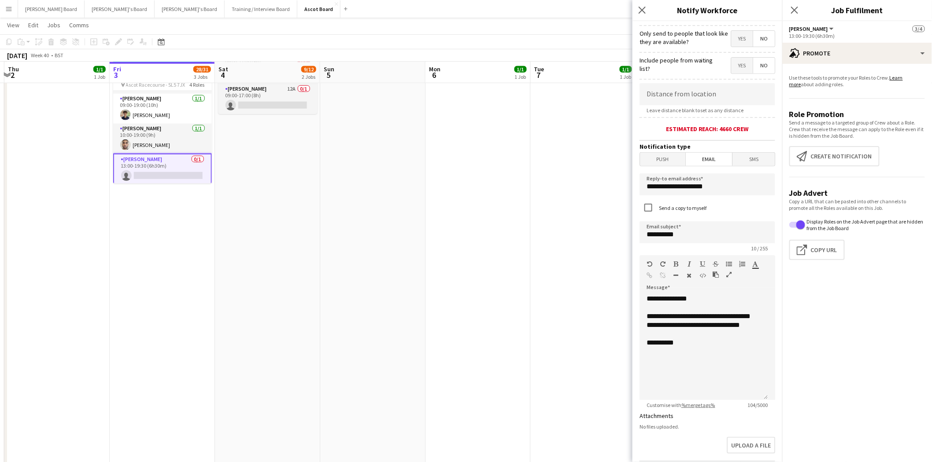
scroll to position [113, 0]
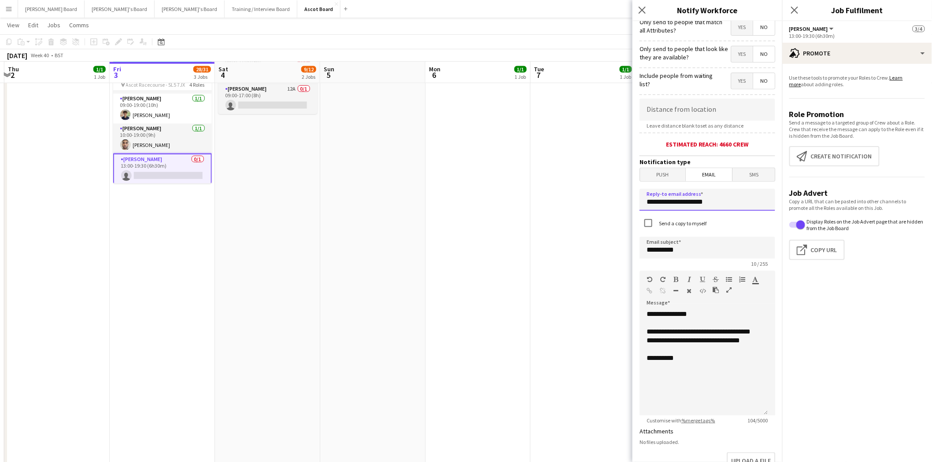
drag, startPoint x: 670, startPoint y: 201, endPoint x: 742, endPoint y: 203, distance: 71.8
drag, startPoint x: 746, startPoint y: 200, endPoint x: 548, endPoint y: 190, distance: 198.0
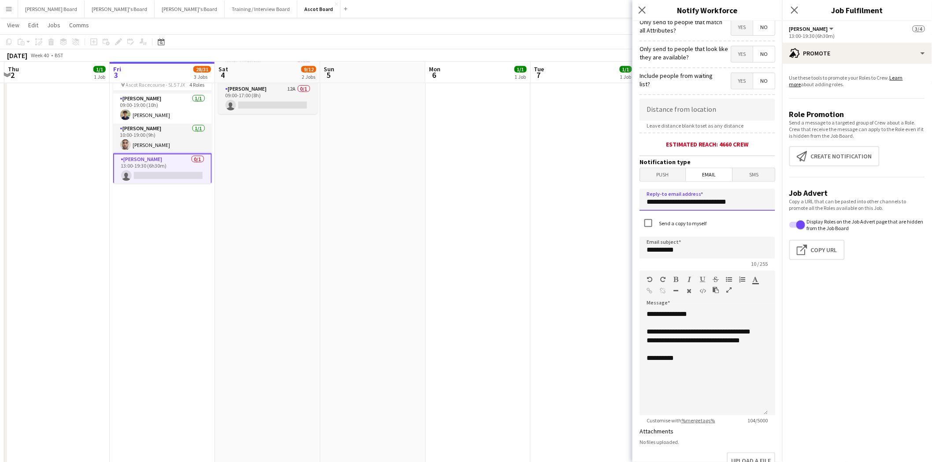
type input "**********"
click at [262, 102] on app-card-role "[PERSON_NAME] 12A 0/1 09:00-17:00 (8h) single-neutral-actions" at bounding box center [267, 99] width 99 height 30
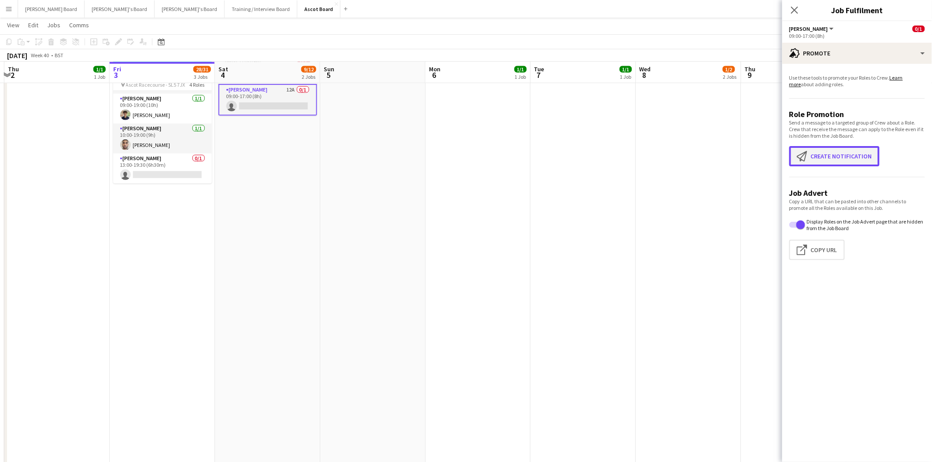
click at [837, 155] on button "Create notification Create notification" at bounding box center [834, 156] width 90 height 20
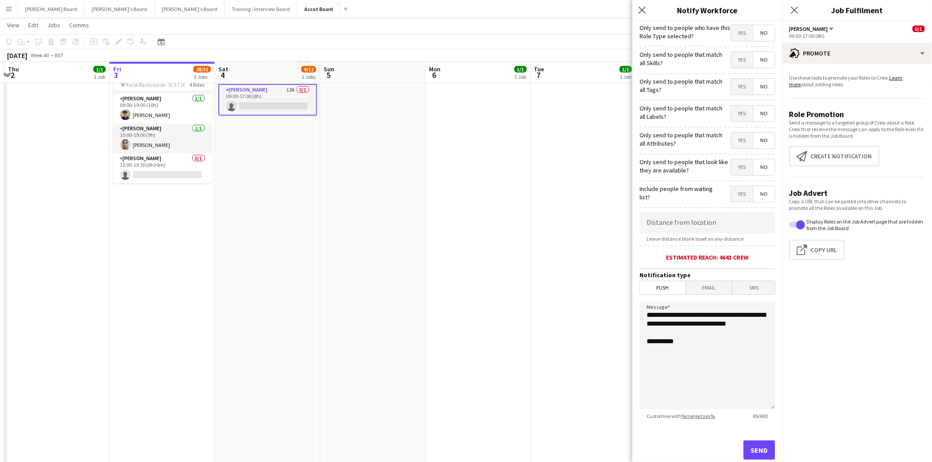
click at [699, 289] on span "Email" at bounding box center [709, 287] width 47 height 13
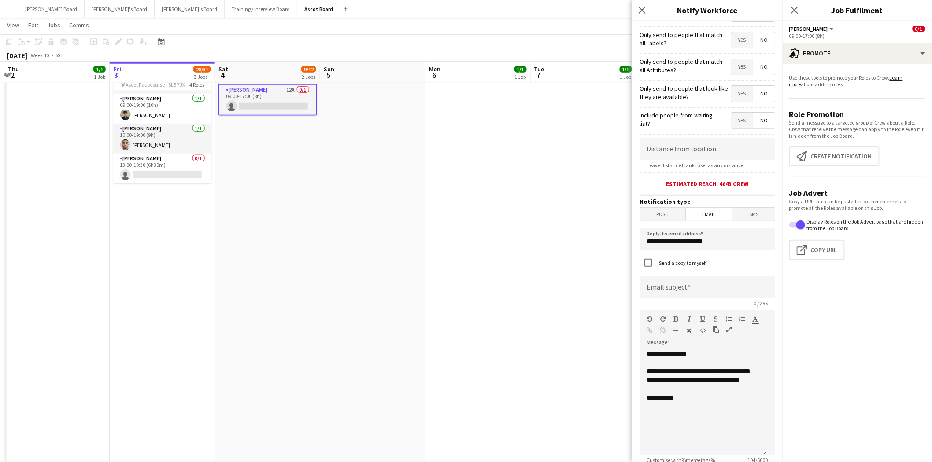
scroll to position [147, 0]
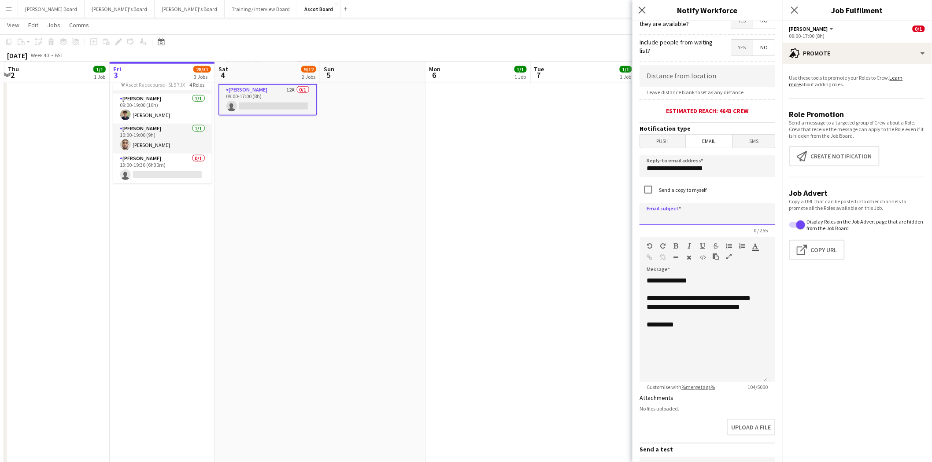
click at [676, 222] on input at bounding box center [707, 214] width 136 height 22
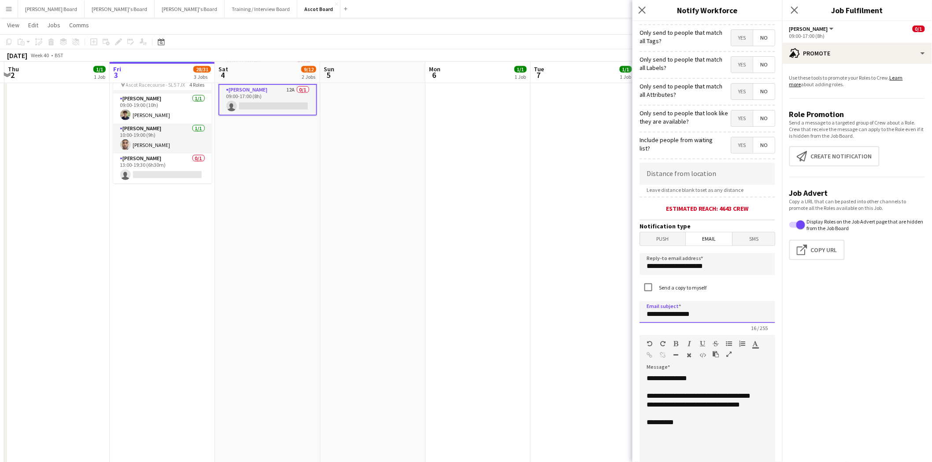
type input "**********"
click at [673, 178] on input at bounding box center [707, 174] width 136 height 22
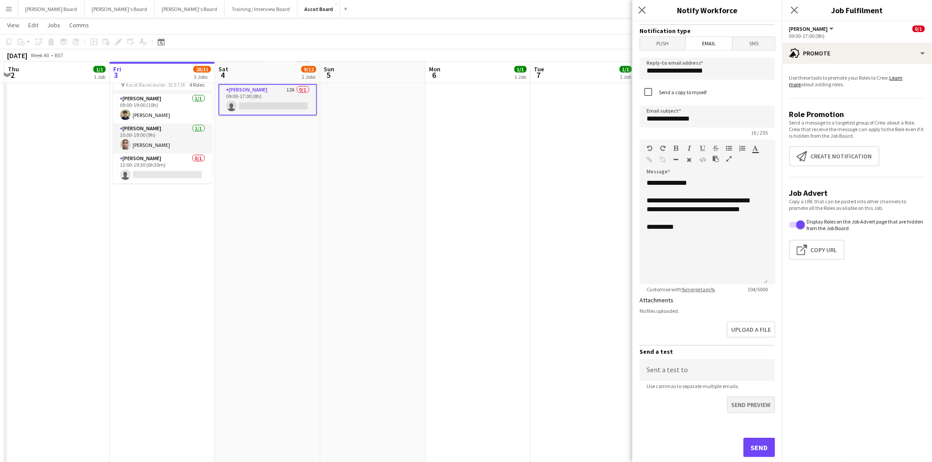
scroll to position [260, 0]
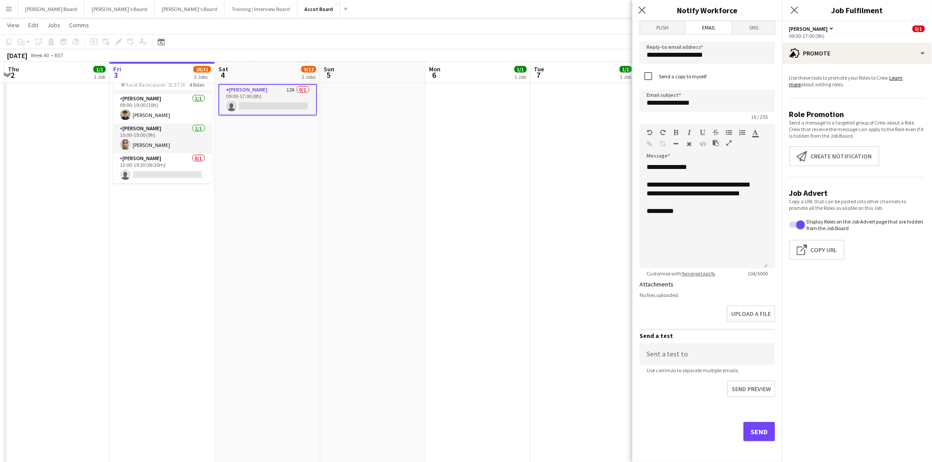
type input "*****"
click at [754, 429] on button "Send" at bounding box center [759, 431] width 32 height 19
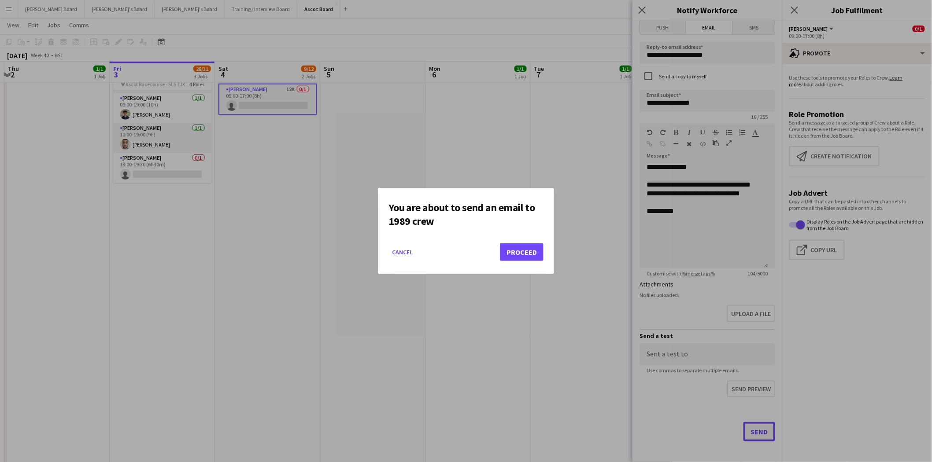
scroll to position [0, 0]
click at [526, 255] on button "Proceed" at bounding box center [522, 253] width 44 height 18
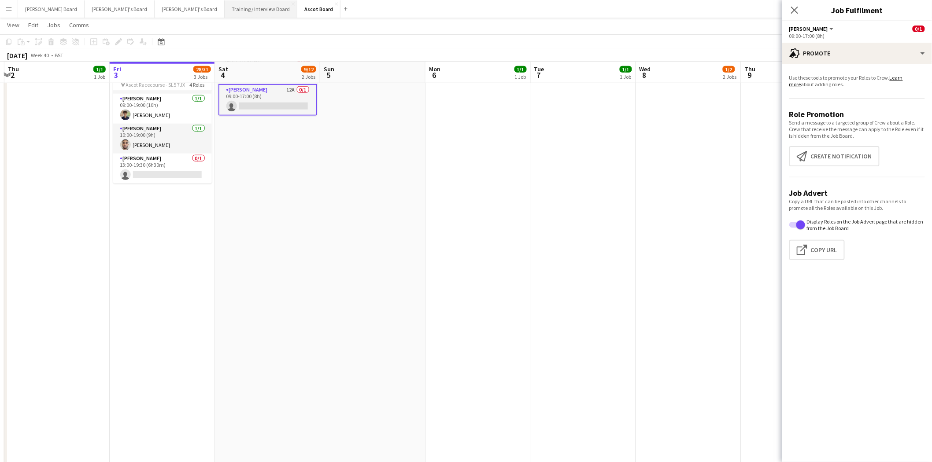
click at [225, 8] on button "Training / Interview Board Close" at bounding box center [261, 8] width 73 height 17
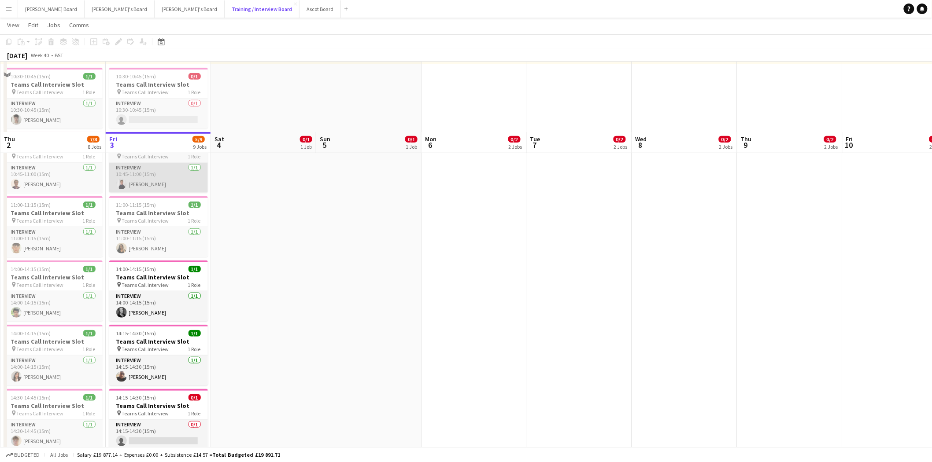
scroll to position [293, 0]
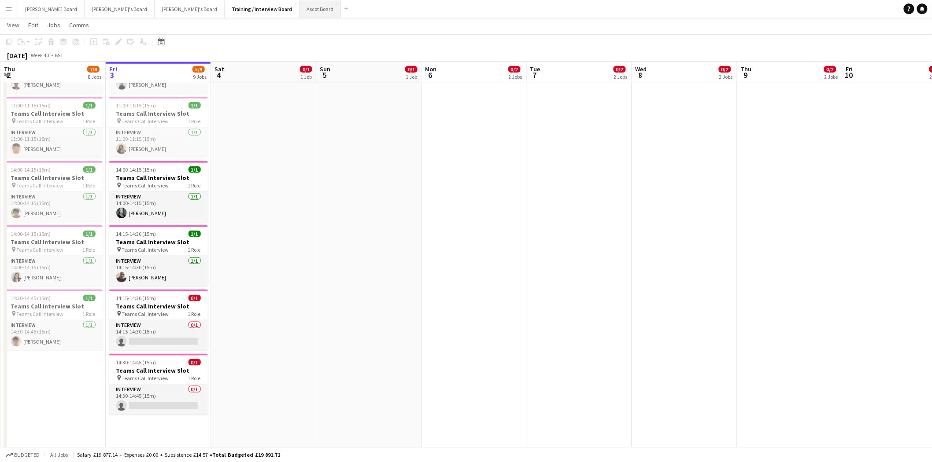
click at [299, 10] on button "Ascot Board Close" at bounding box center [319, 8] width 41 height 17
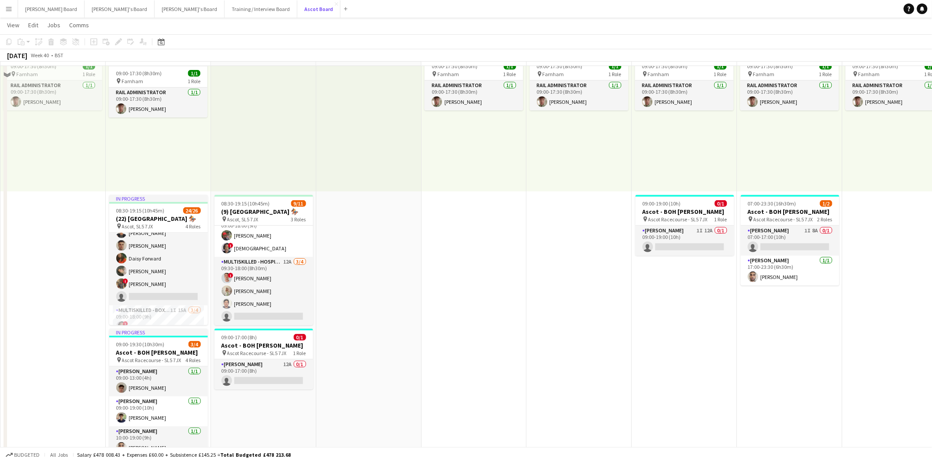
scroll to position [147, 0]
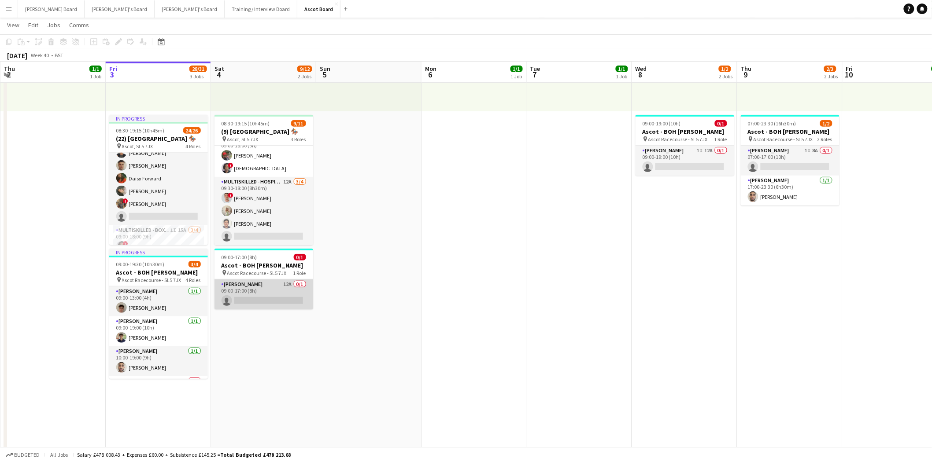
click at [244, 292] on app-card-role "[PERSON_NAME] 12A 0/1 09:00-17:00 (8h) single-neutral-actions" at bounding box center [263, 295] width 99 height 30
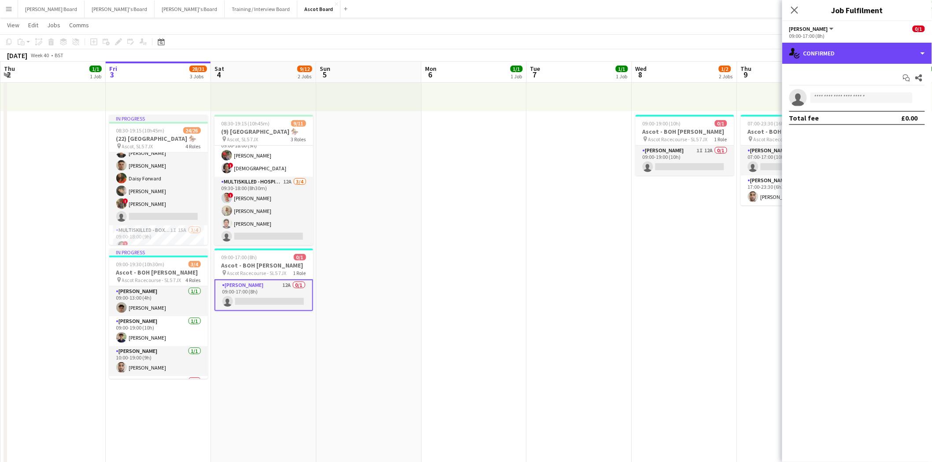
drag, startPoint x: 846, startPoint y: 58, endPoint x: 849, endPoint y: 76, distance: 18.8
click at [846, 57] on div "single-neutral-actions-check-2 Confirmed" at bounding box center [857, 53] width 150 height 21
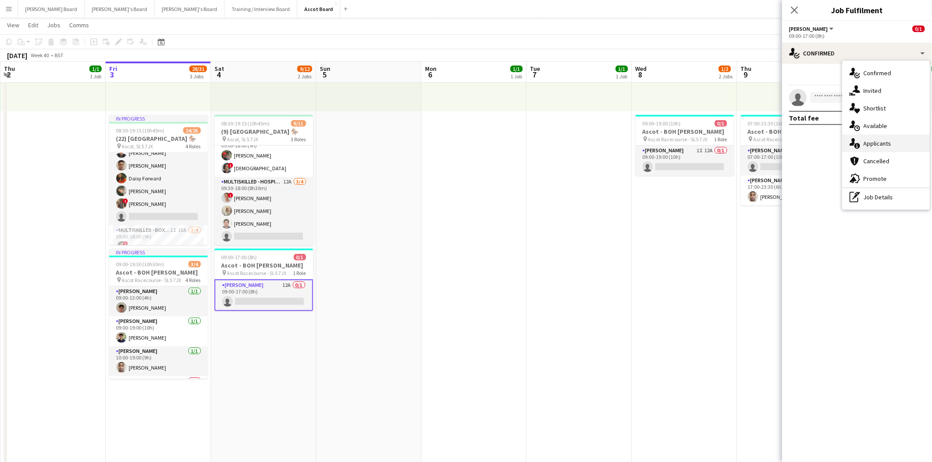
click at [877, 142] on span "Applicants" at bounding box center [878, 144] width 28 height 8
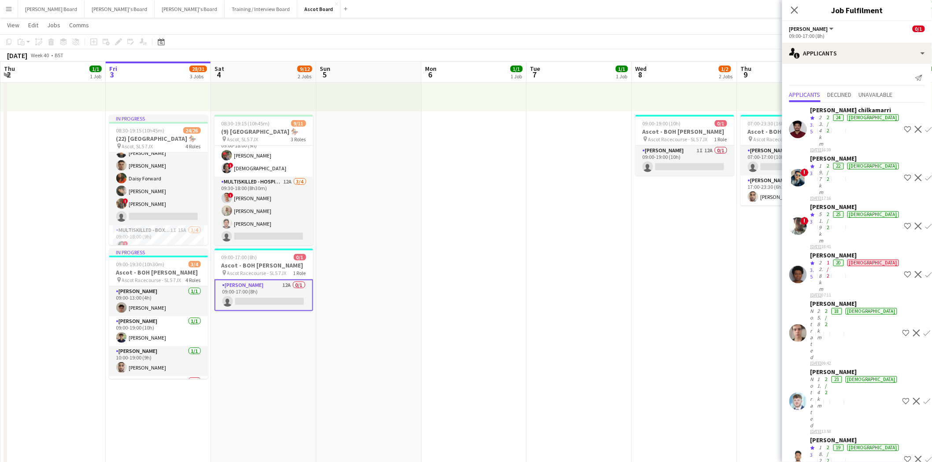
click at [263, 296] on app-card-role "[PERSON_NAME] 12A 0/1 09:00-17:00 (8h) single-neutral-actions" at bounding box center [263, 296] width 99 height 32
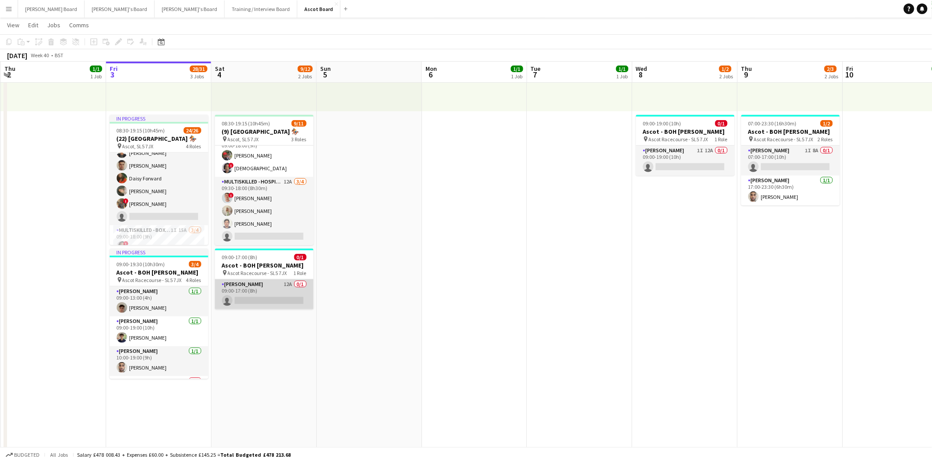
click at [263, 288] on app-card-role "[PERSON_NAME] 12A 0/1 09:00-17:00 (8h) single-neutral-actions" at bounding box center [264, 295] width 99 height 30
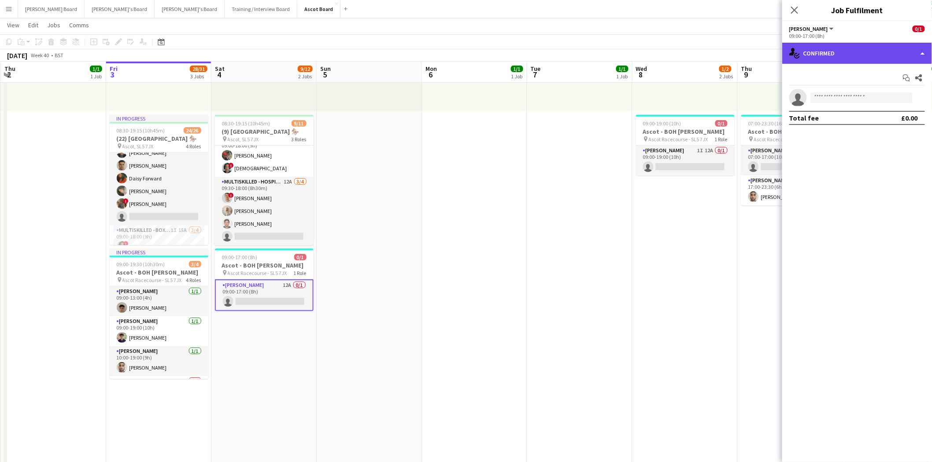
click at [875, 55] on div "single-neutral-actions-check-2 Confirmed" at bounding box center [857, 53] width 150 height 21
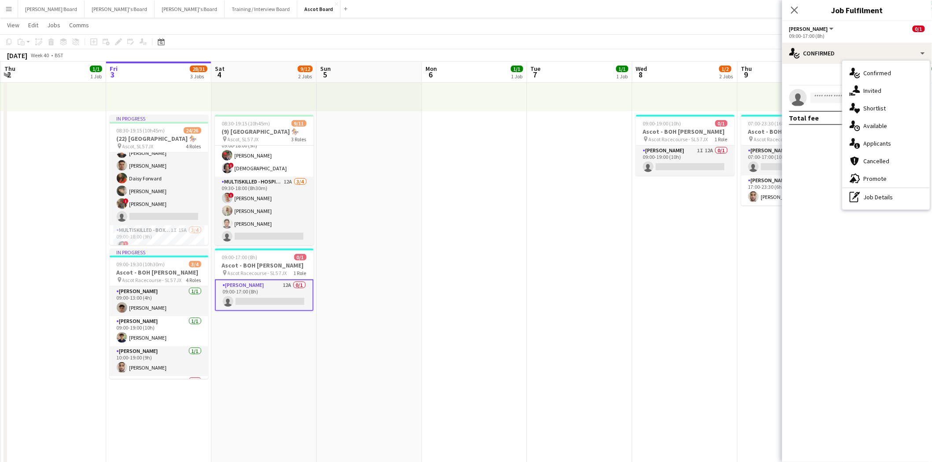
click at [893, 143] on div "single-neutral-actions-information Applicants" at bounding box center [886, 144] width 87 height 18
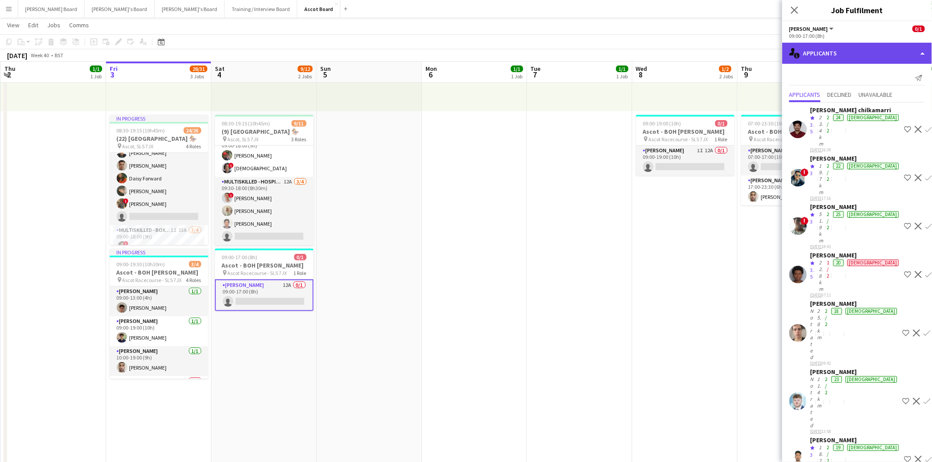
click at [853, 52] on div "single-neutral-actions-information Applicants" at bounding box center [857, 53] width 150 height 21
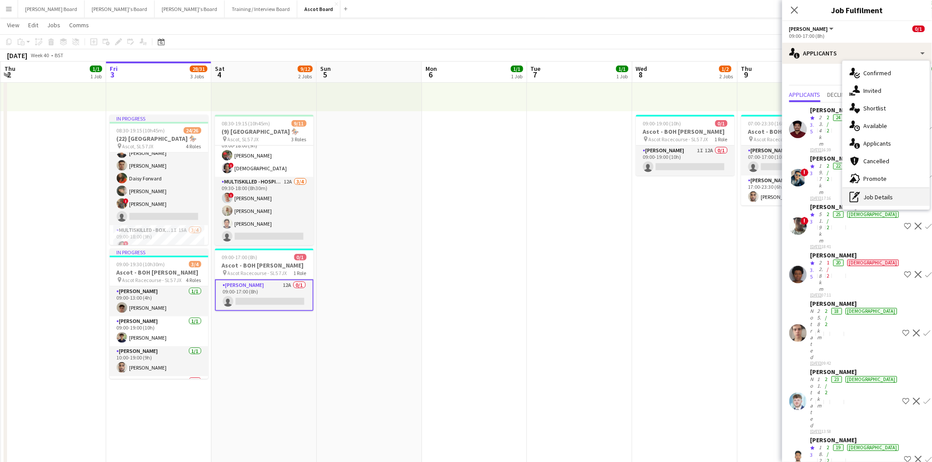
click at [887, 194] on div "pen-write Job Details" at bounding box center [886, 198] width 87 height 18
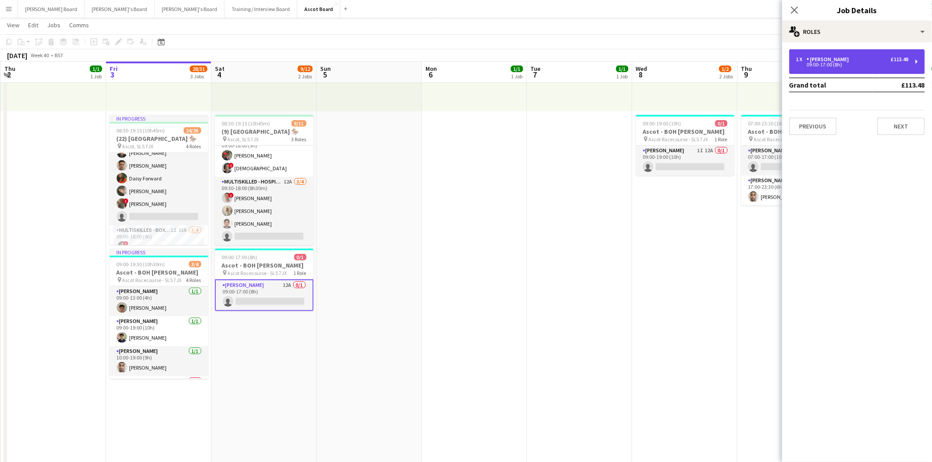
click at [852, 64] on div "09:00-17:00 (8h)" at bounding box center [852, 65] width 112 height 4
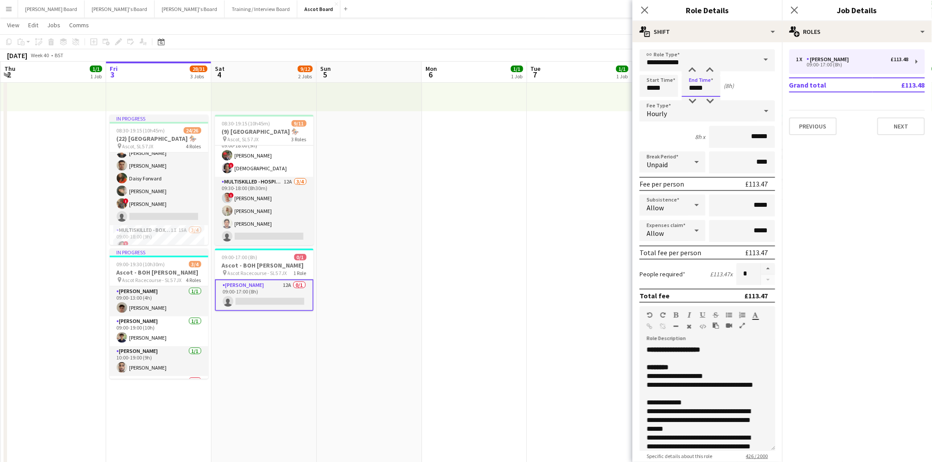
click at [696, 89] on input "*****" at bounding box center [701, 86] width 39 height 22
type input "*****"
click at [536, 236] on app-date-cell "09:00-17:30 (8h30m) 1/1 pin Farnham 1 Role Rail Administrator [DATE] 09:00-17:3…" at bounding box center [579, 388] width 105 height 872
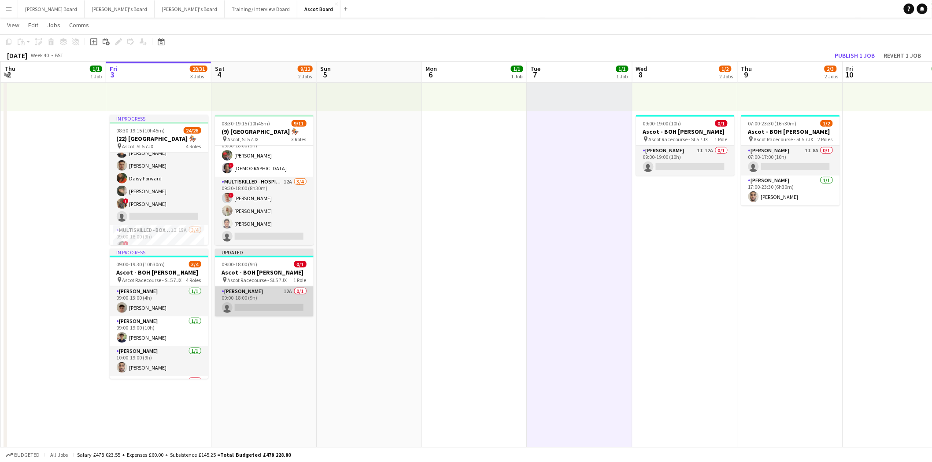
click at [270, 289] on app-card-role "[PERSON_NAME] 12A 0/1 09:00-18:00 (9h) single-neutral-actions" at bounding box center [264, 302] width 99 height 30
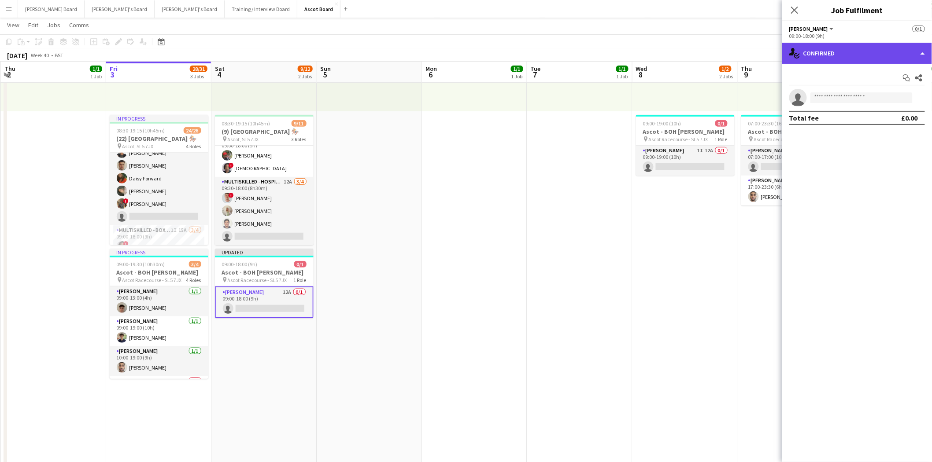
click at [833, 48] on div "single-neutral-actions-check-2 Confirmed" at bounding box center [857, 53] width 150 height 21
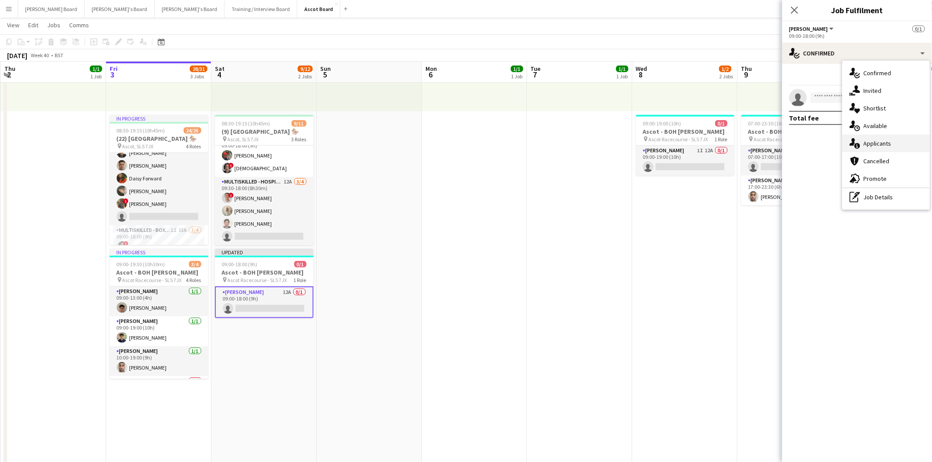
click at [876, 140] on span "Applicants" at bounding box center [878, 144] width 28 height 8
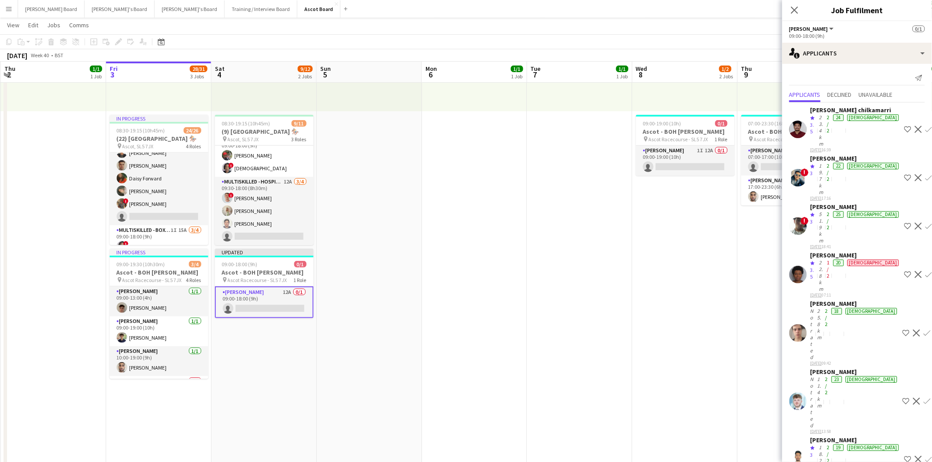
click at [835, 368] on div "[PERSON_NAME]" at bounding box center [854, 372] width 89 height 8
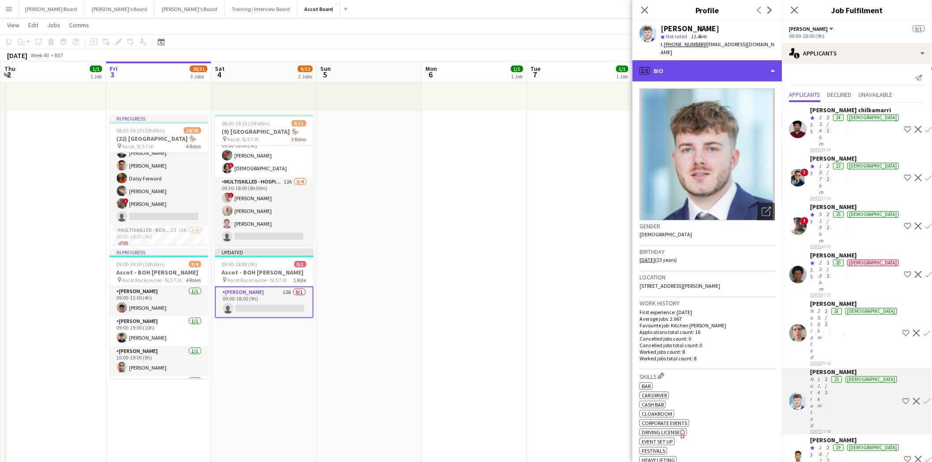
click at [680, 63] on div "profile Bio" at bounding box center [707, 70] width 150 height 21
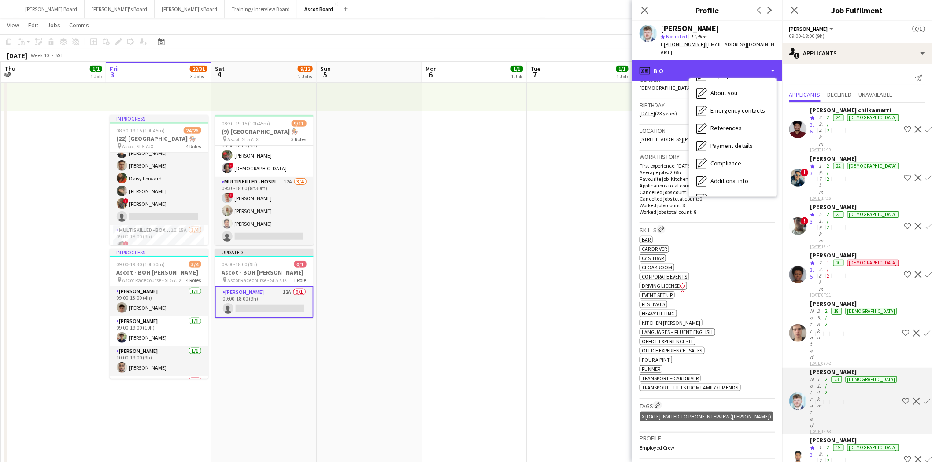
scroll to position [135, 0]
click at [720, 181] on span "Calendar" at bounding box center [721, 185] width 23 height 8
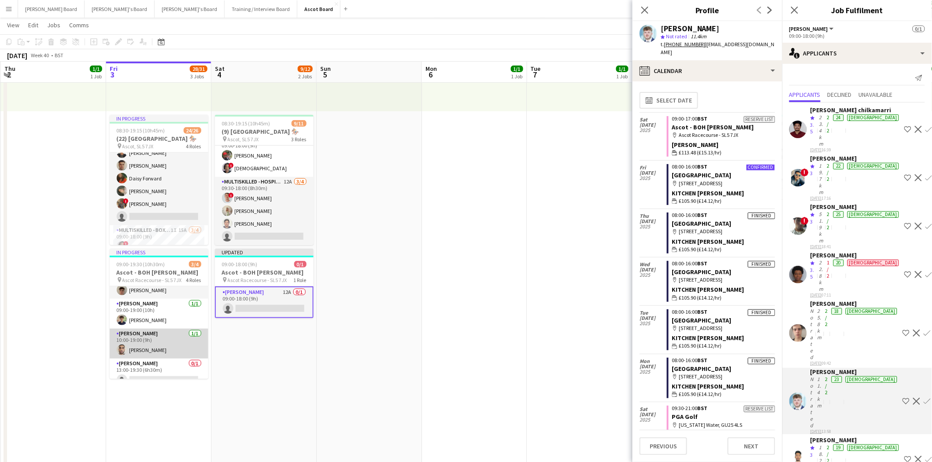
scroll to position [27, 0]
drag, startPoint x: 141, startPoint y: 364, endPoint x: 218, endPoint y: 345, distance: 79.0
click at [142, 364] on app-card-role "[PERSON_NAME] 0/1 13:00-19:30 (6h30m) single-neutral-actions" at bounding box center [159, 364] width 99 height 30
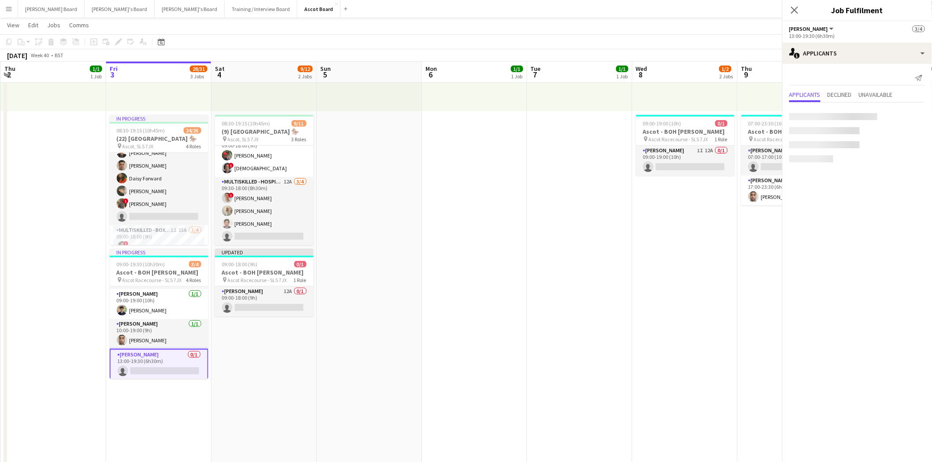
scroll to position [0, 209]
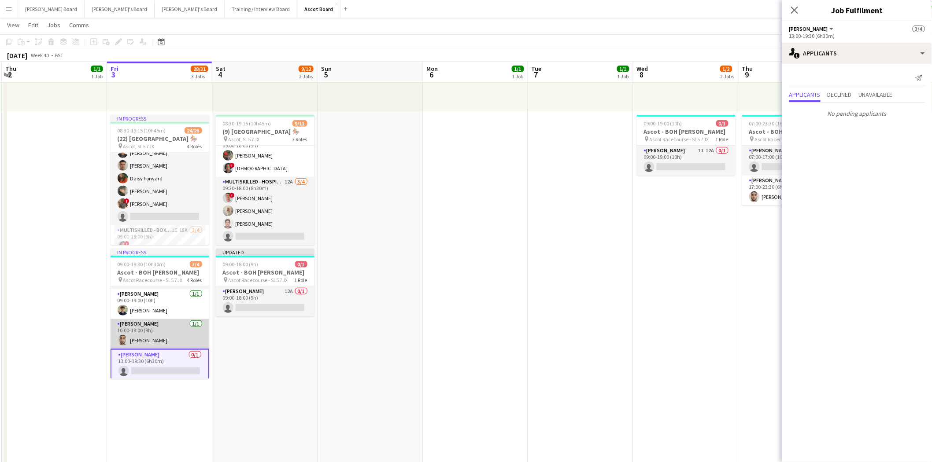
click at [150, 337] on app-card-role "[PERSON_NAME] [DATE] 10:00-19:00 (9h) [PERSON_NAME]" at bounding box center [160, 334] width 99 height 30
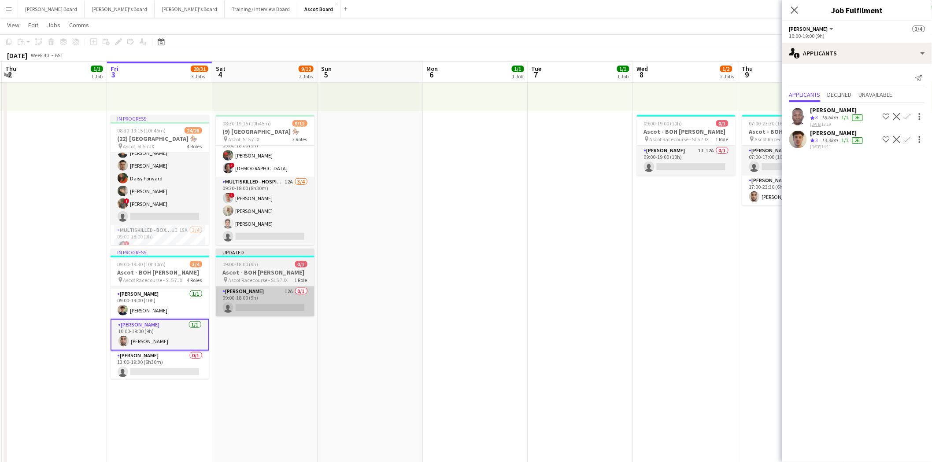
drag, startPoint x: 148, startPoint y: 366, endPoint x: 277, endPoint y: 310, distance: 141.1
click at [148, 365] on app-card-role "[PERSON_NAME] 0/1 13:00-19:30 (6h30m) single-neutral-actions" at bounding box center [160, 366] width 99 height 30
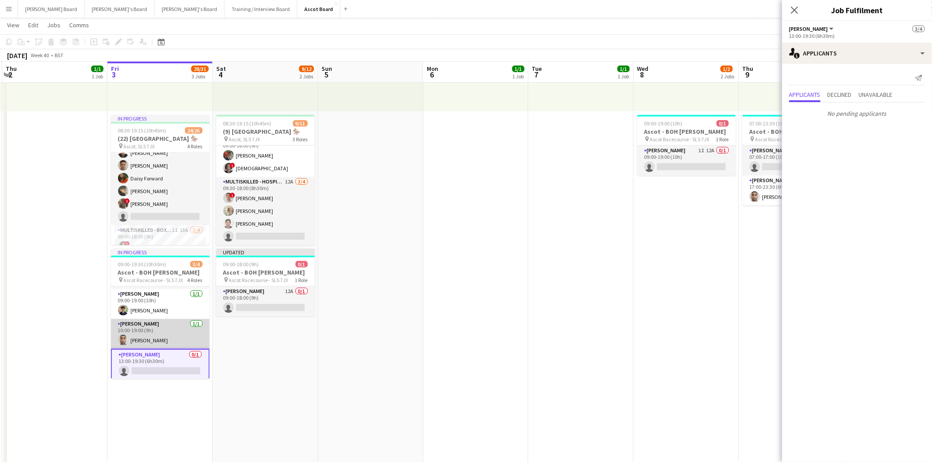
click at [151, 333] on app-card-role "[PERSON_NAME] [DATE] 10:00-19:00 (9h) [PERSON_NAME]" at bounding box center [160, 334] width 99 height 30
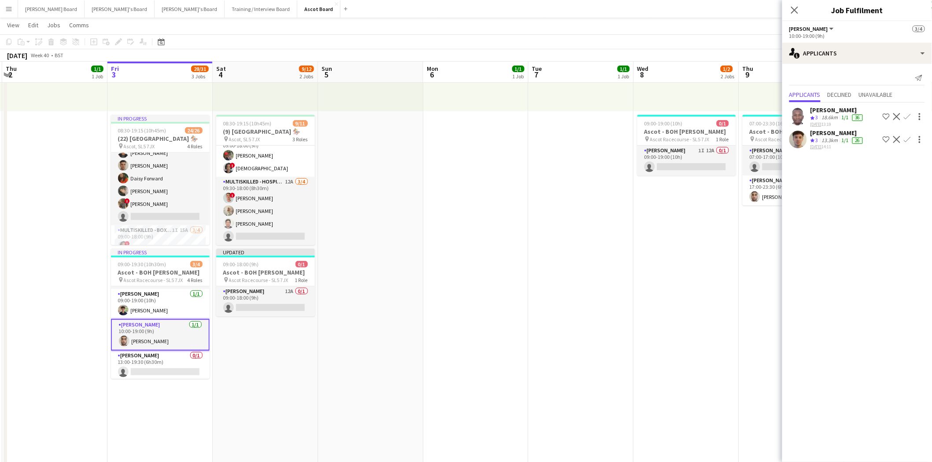
click at [829, 133] on div "[PERSON_NAME]" at bounding box center [837, 133] width 54 height 8
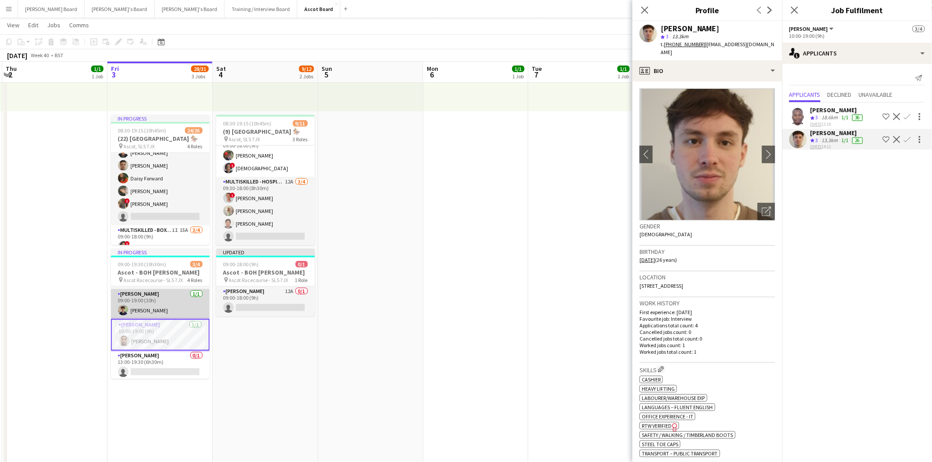
click at [159, 297] on app-card-role "[PERSON_NAME] [DATE] 09:00-19:00 (10h) [PERSON_NAME]" at bounding box center [160, 304] width 99 height 30
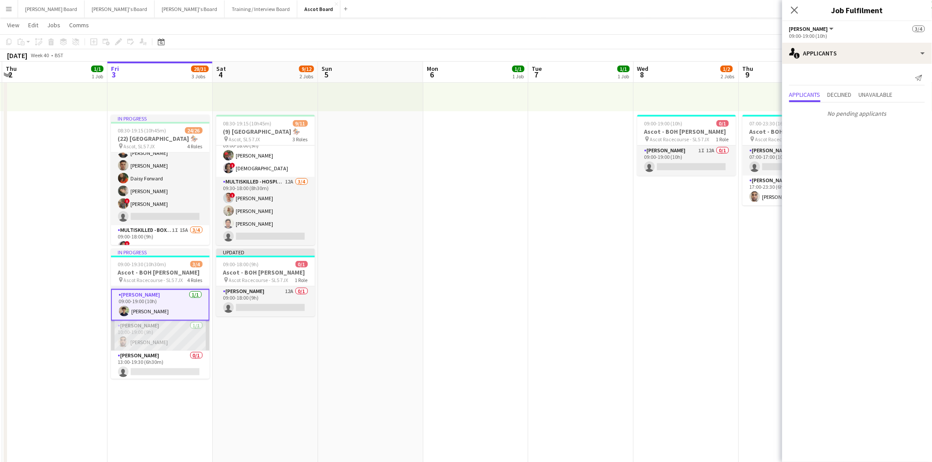
click at [149, 329] on app-card-role "[PERSON_NAME] [DATE] 10:00-19:00 (9h) [PERSON_NAME]" at bounding box center [160, 336] width 99 height 30
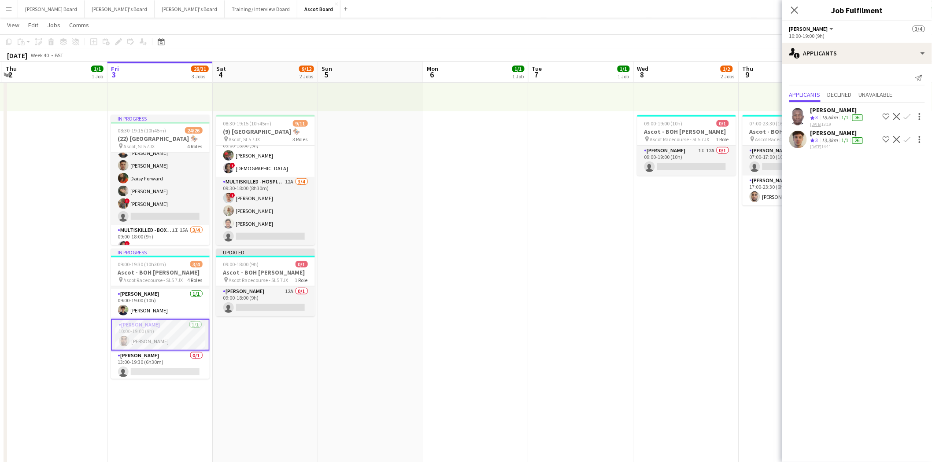
click at [841, 133] on div "[PERSON_NAME]" at bounding box center [837, 133] width 54 height 8
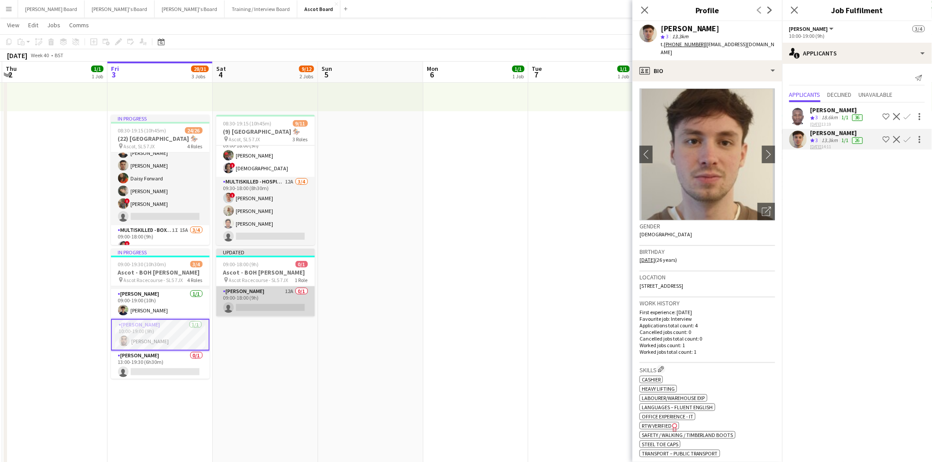
click at [244, 299] on app-card-role "[PERSON_NAME] 12A 0/1 09:00-18:00 (9h) single-neutral-actions" at bounding box center [265, 302] width 99 height 30
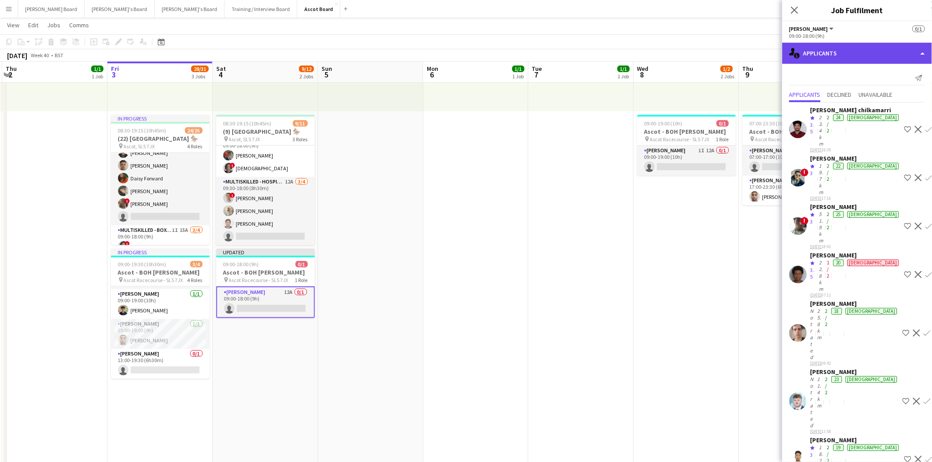
click at [817, 54] on div "single-neutral-actions-information Applicants" at bounding box center [857, 53] width 150 height 21
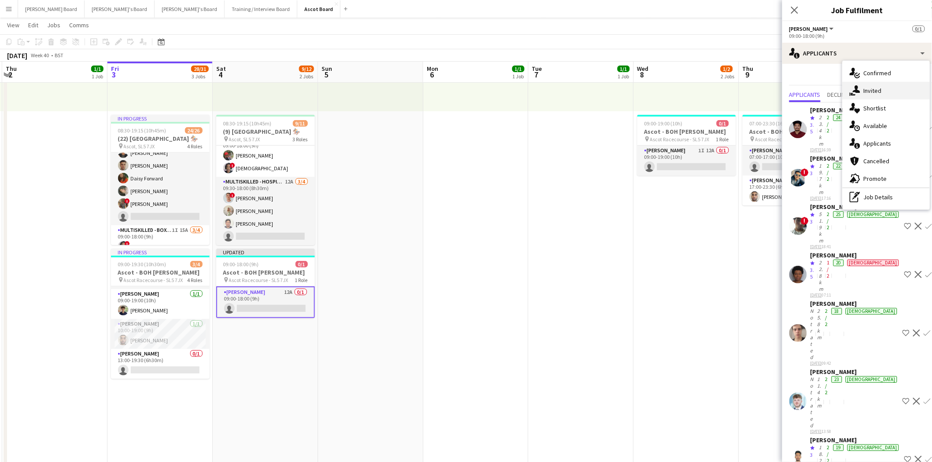
click at [869, 91] on span "Invited" at bounding box center [873, 91] width 18 height 8
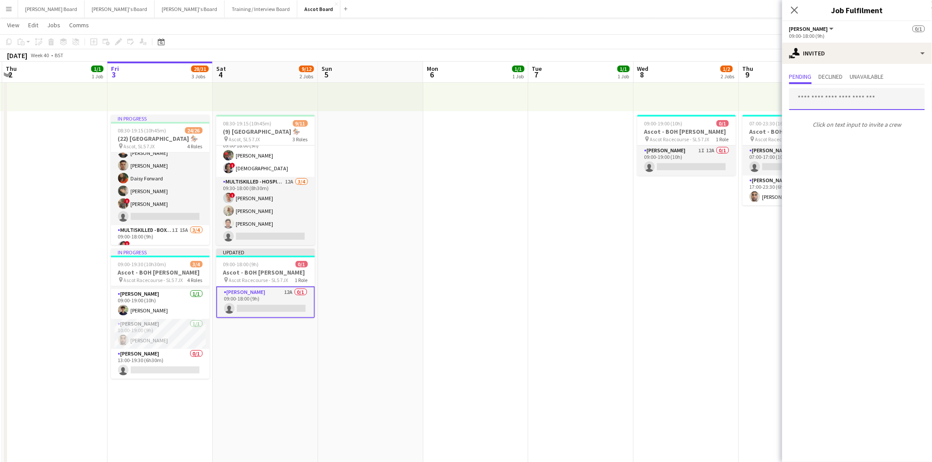
click at [826, 100] on input "text" at bounding box center [857, 99] width 136 height 22
type input "**********"
click at [842, 133] on span "[EMAIL_ADDRESS][DOMAIN_NAME]" at bounding box center [858, 132] width 122 height 7
click at [816, 52] on div "single-neutral-actions-share-1 Invited" at bounding box center [857, 53] width 150 height 21
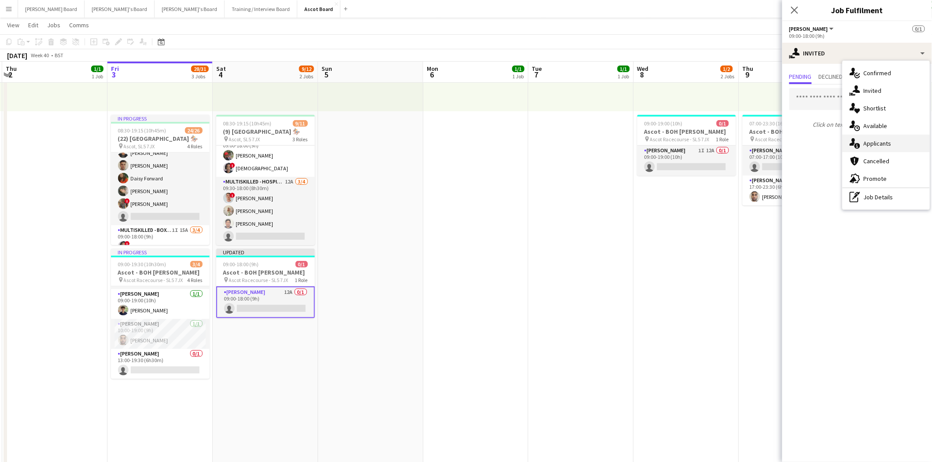
click at [874, 143] on span "Applicants" at bounding box center [878, 144] width 28 height 8
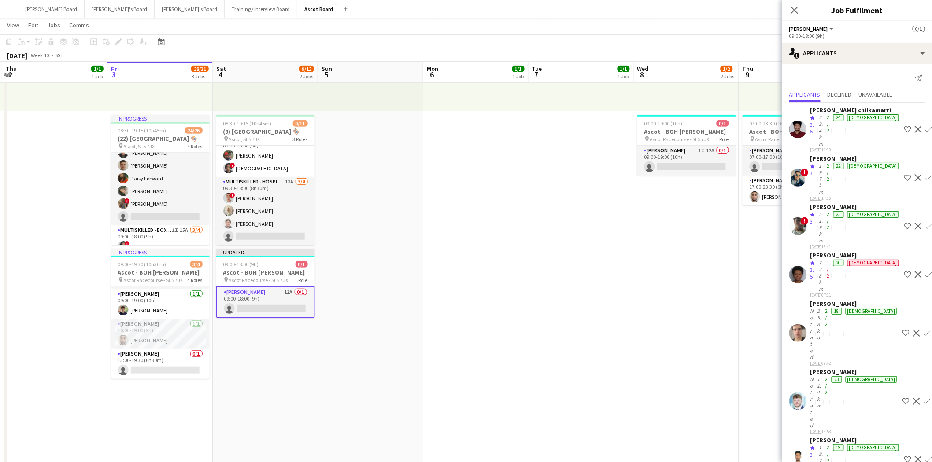
click at [827, 368] on div "[PERSON_NAME]" at bounding box center [854, 372] width 89 height 8
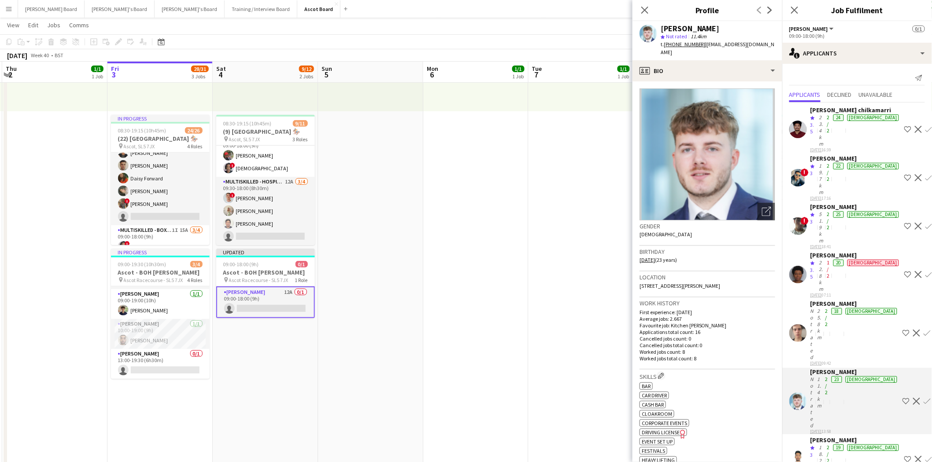
click at [924, 398] on app-icon "Confirm" at bounding box center [927, 401] width 7 height 7
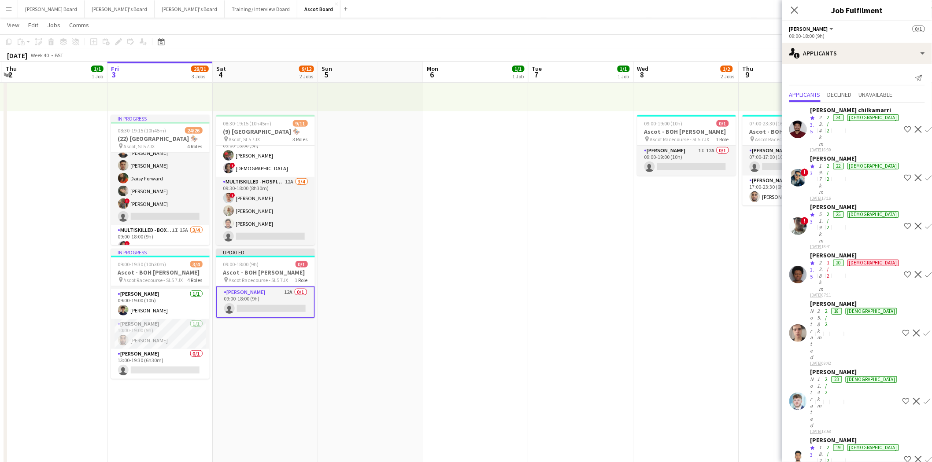
click at [924, 398] on app-icon "Confirm" at bounding box center [927, 401] width 7 height 7
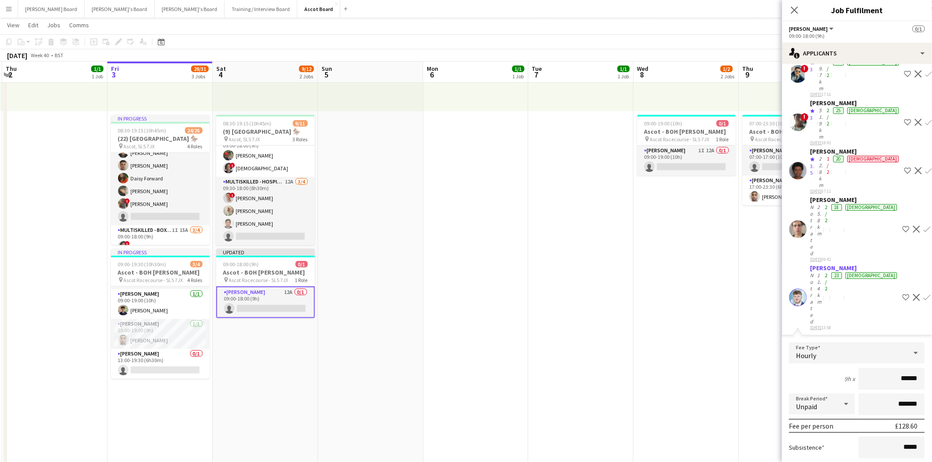
scroll to position [182, 0]
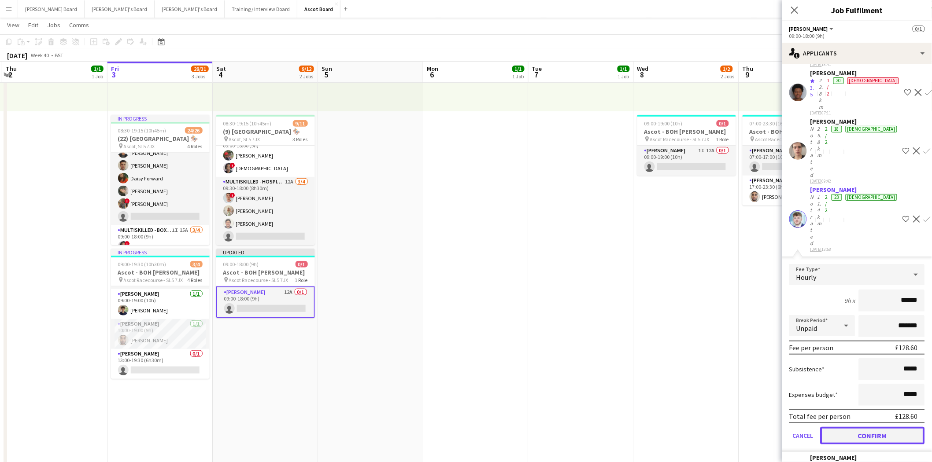
click at [860, 427] on button "Confirm" at bounding box center [873, 436] width 104 height 18
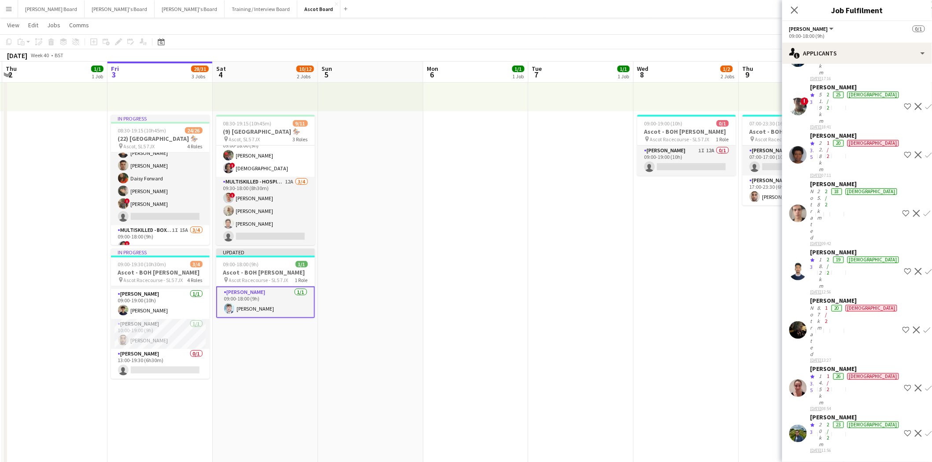
scroll to position [0, 0]
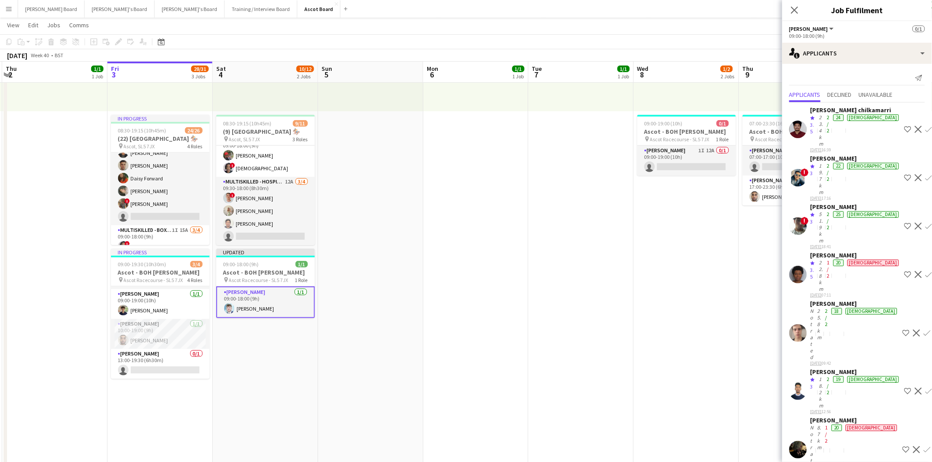
click at [506, 296] on app-date-cell "09:00-17:30 (8h30m) 1/1 pin Farnham 1 Role Rail Administrator [DATE] 09:00-17:3…" at bounding box center [475, 388] width 105 height 872
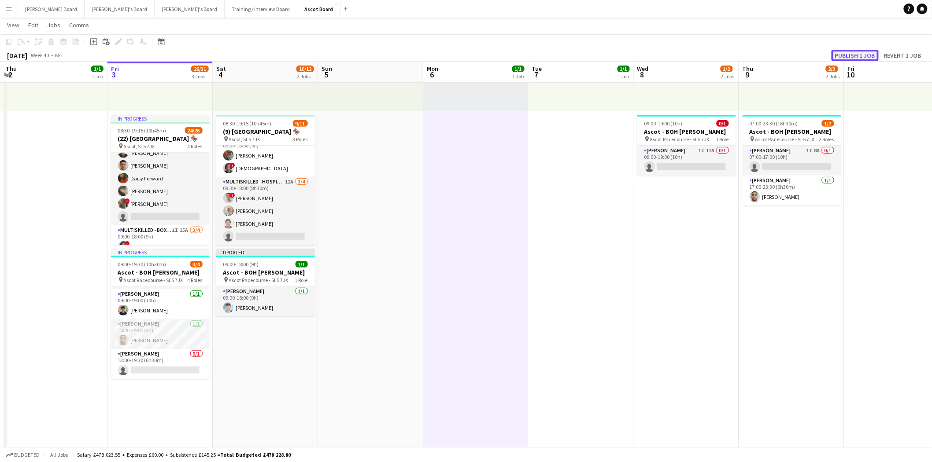
click at [862, 53] on button "Publish 1 job" at bounding box center [855, 55] width 47 height 11
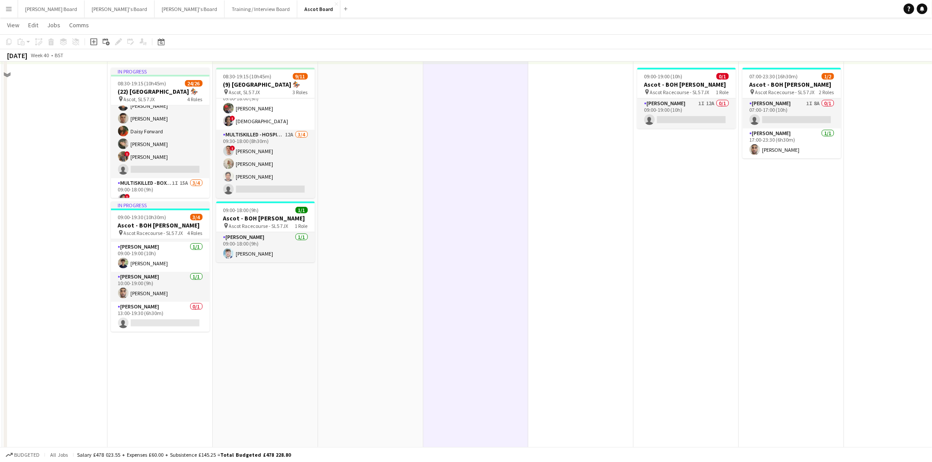
scroll to position [244, 0]
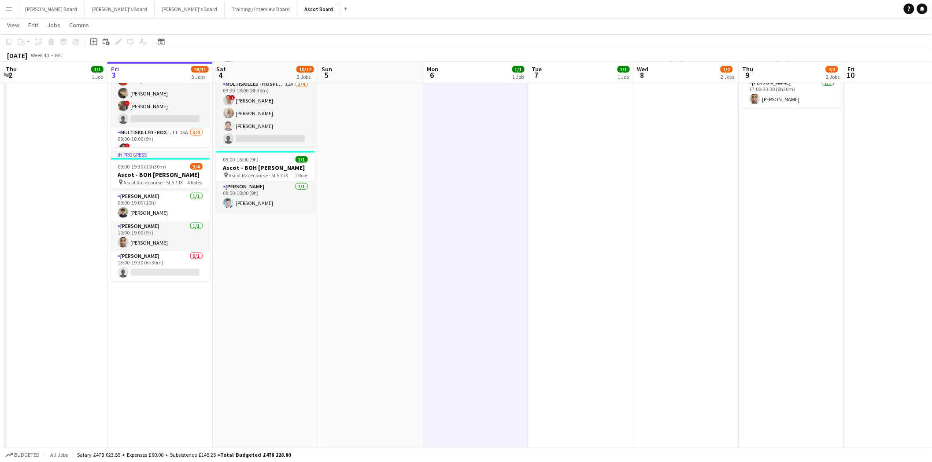
drag, startPoint x: 143, startPoint y: 266, endPoint x: 618, endPoint y: 200, distance: 479.8
click at [144, 266] on app-card-role "[PERSON_NAME] 0/1 13:00-19:30 (6h30m) single-neutral-actions" at bounding box center [160, 266] width 99 height 30
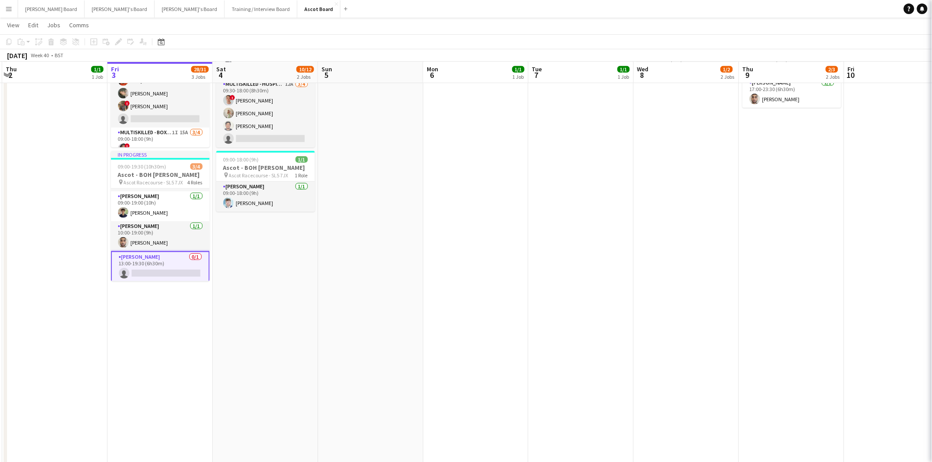
scroll to position [0, 208]
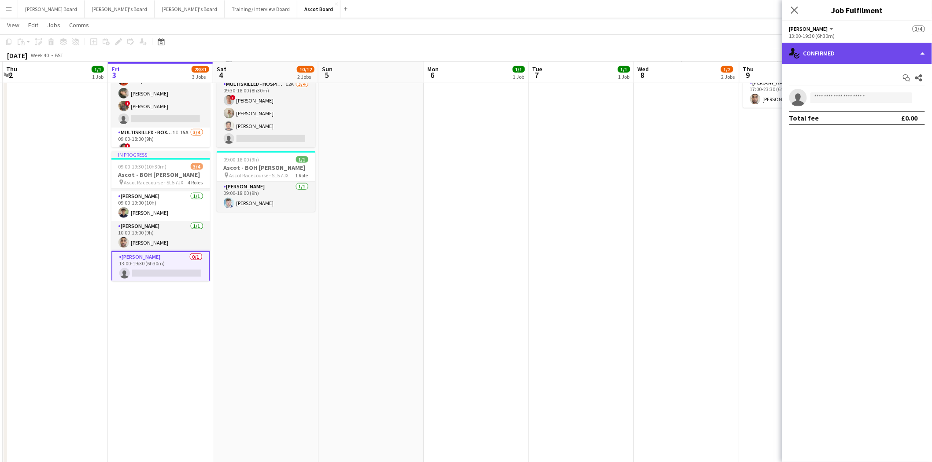
click at [839, 55] on div "single-neutral-actions-check-2 Confirmed" at bounding box center [857, 53] width 150 height 21
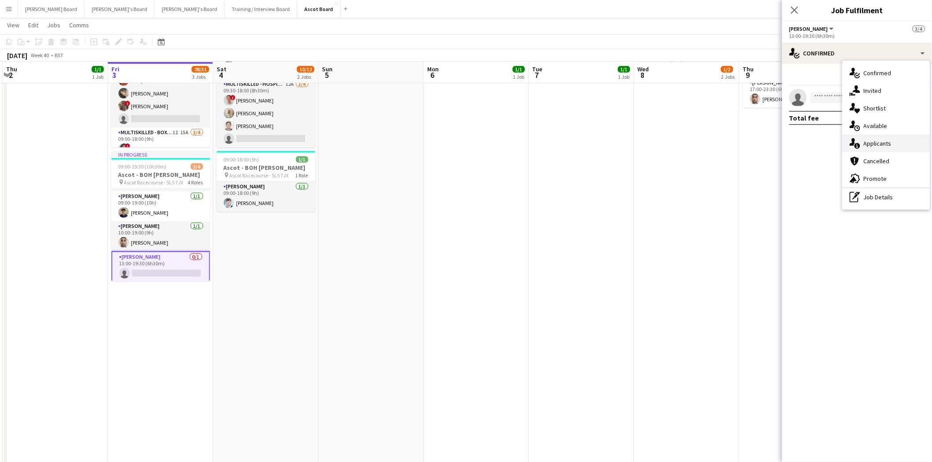
click at [880, 141] on span "Applicants" at bounding box center [878, 144] width 28 height 8
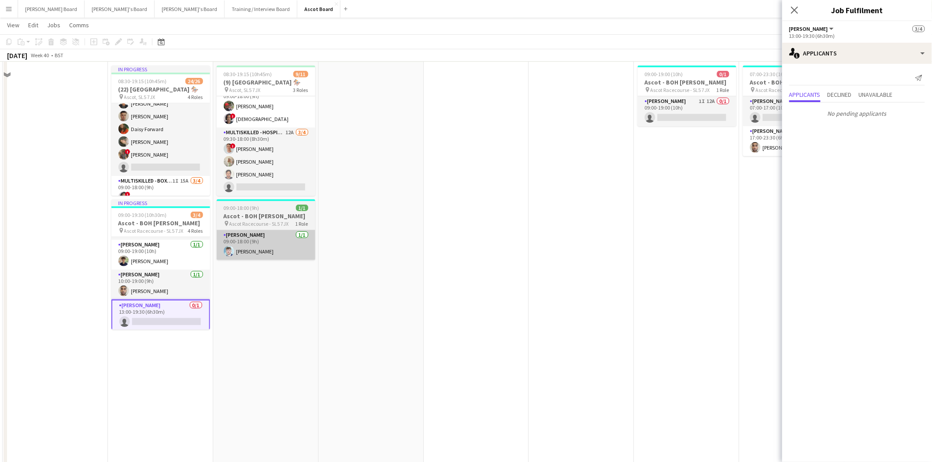
scroll to position [147, 0]
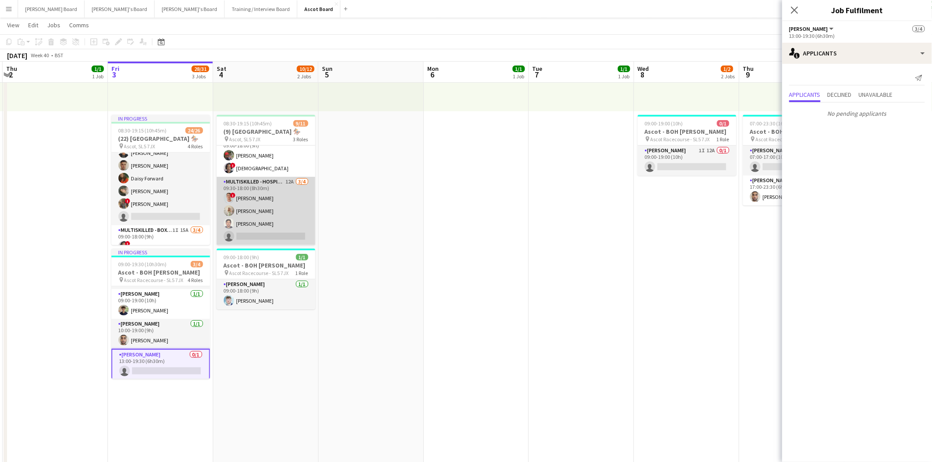
click at [271, 205] on app-card-role "Multiskilled - Hospitality 12A [DATE] 09:30-18:00 (8h30m) ! [PERSON_NAME] [PERS…" at bounding box center [266, 211] width 99 height 68
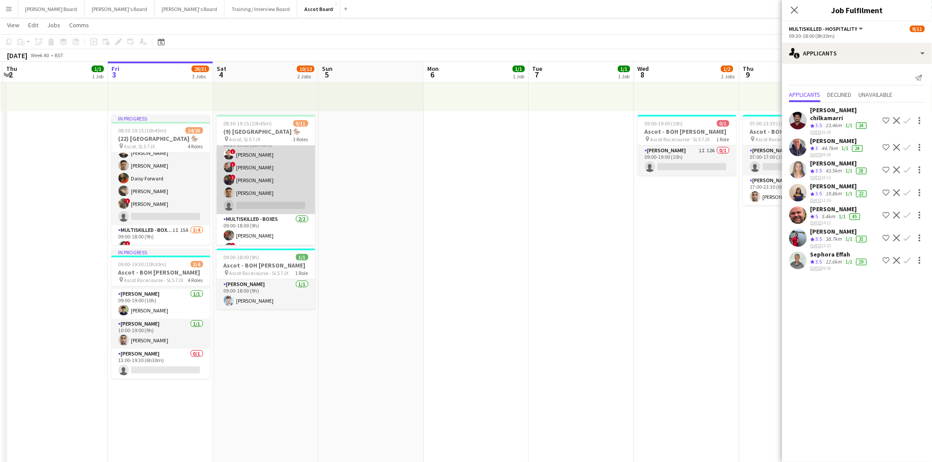
scroll to position [0, 0]
click at [272, 188] on app-card-role "BOX Waiter 9A [DATE] 08:30-19:15 (10h45m) ! Sula Bransden ! [PERSON_NAME] ! [PE…" at bounding box center [266, 186] width 99 height 81
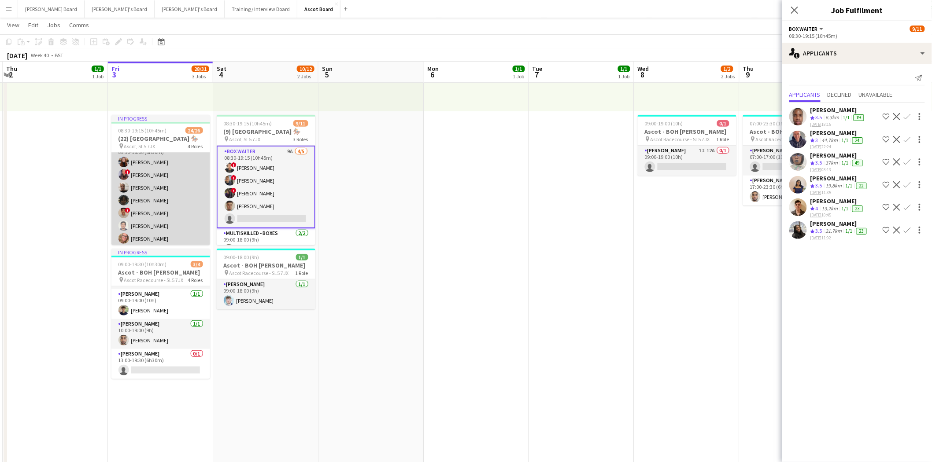
scroll to position [308, 0]
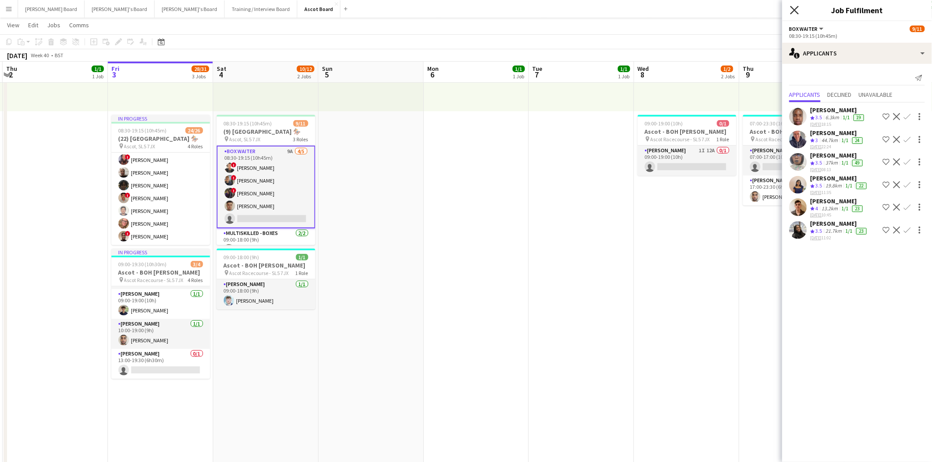
click at [791, 11] on icon "Close pop-in" at bounding box center [794, 10] width 8 height 8
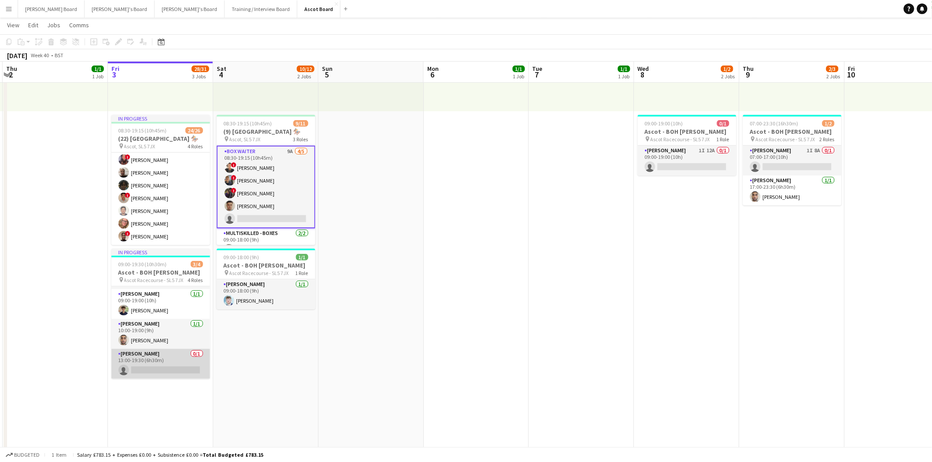
click at [155, 357] on app-card-role "[PERSON_NAME] 0/1 13:00-19:30 (6h30m) single-neutral-actions" at bounding box center [160, 364] width 99 height 30
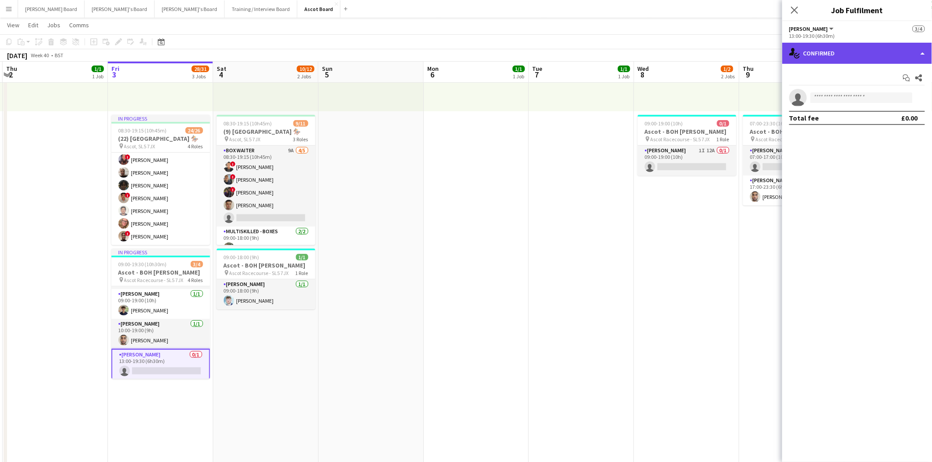
click at [861, 47] on div "single-neutral-actions-check-2 Confirmed" at bounding box center [857, 53] width 150 height 21
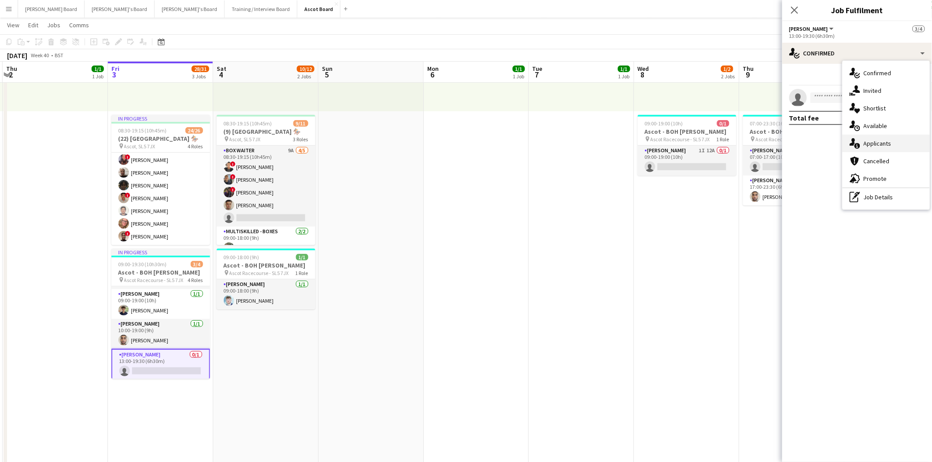
drag, startPoint x: 885, startPoint y: 143, endPoint x: 876, endPoint y: 144, distance: 9.8
click at [884, 143] on span "Applicants" at bounding box center [878, 144] width 28 height 8
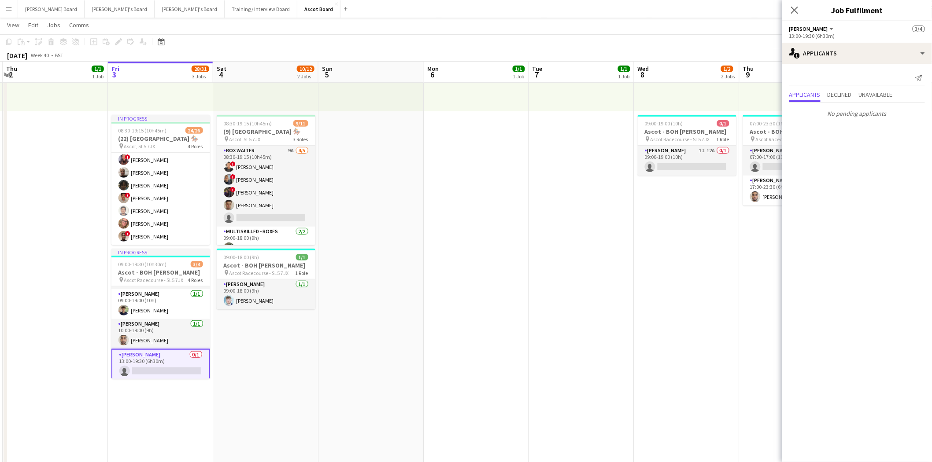
click at [175, 362] on app-card-role "[PERSON_NAME] 0/1 13:00-19:30 (6h30m) single-neutral-actions" at bounding box center [160, 365] width 99 height 32
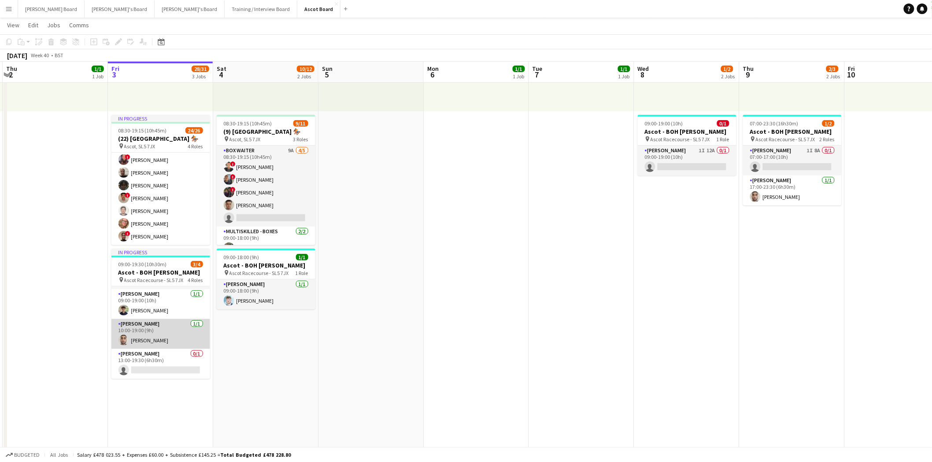
click at [162, 327] on app-card-role "[PERSON_NAME] [DATE] 10:00-19:00 (9h) [PERSON_NAME]" at bounding box center [160, 334] width 99 height 30
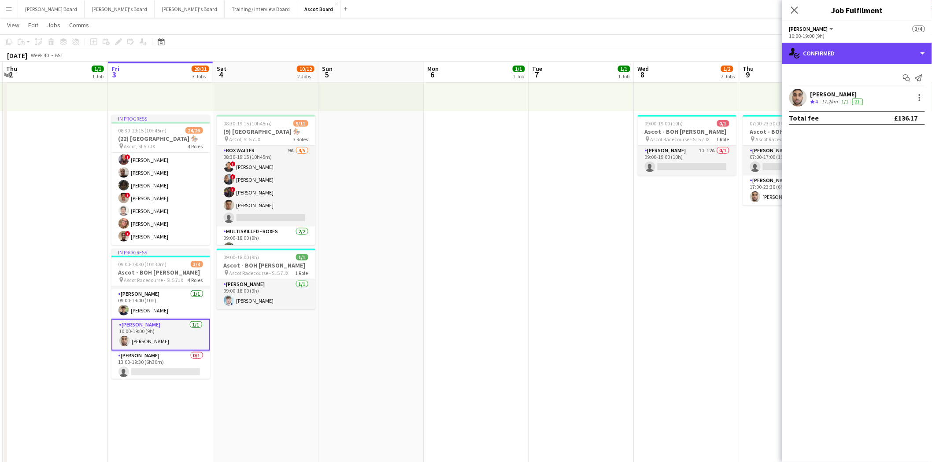
drag, startPoint x: 865, startPoint y: 55, endPoint x: 872, endPoint y: 108, distance: 53.3
click at [865, 56] on div "single-neutral-actions-check-2 Confirmed" at bounding box center [857, 53] width 150 height 21
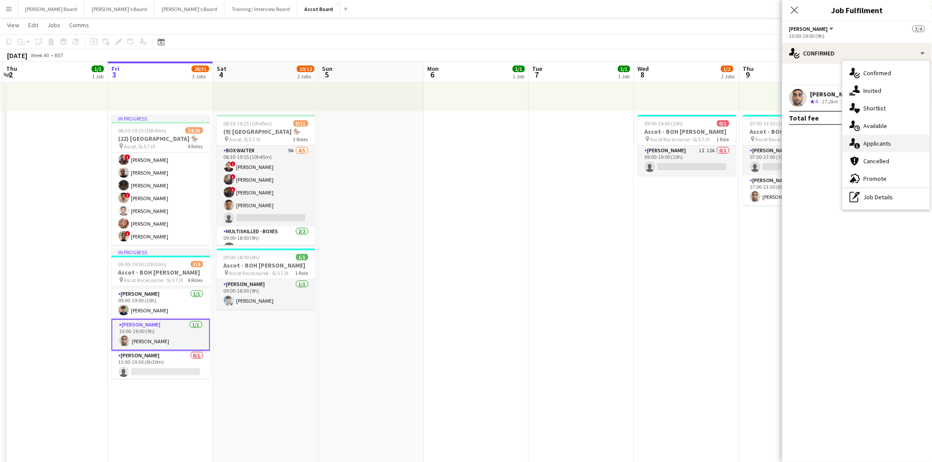
click at [887, 141] on span "Applicants" at bounding box center [878, 144] width 28 height 8
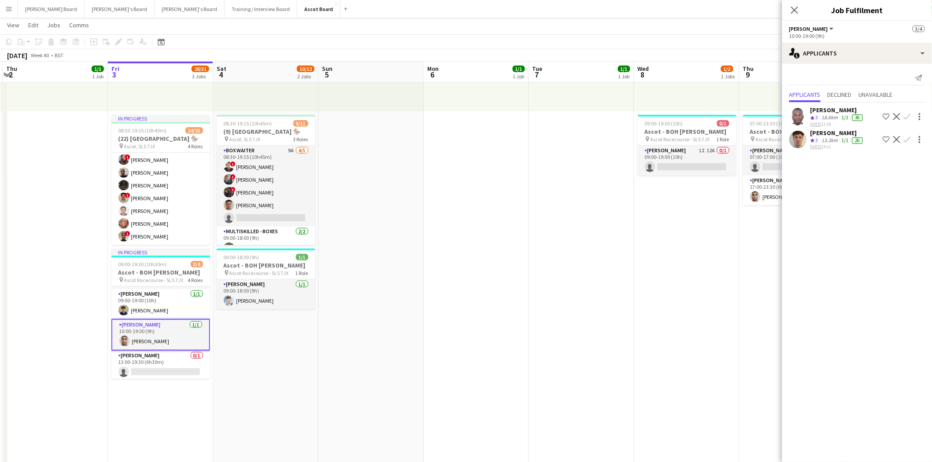
click at [834, 112] on div "[PERSON_NAME]" at bounding box center [837, 110] width 54 height 8
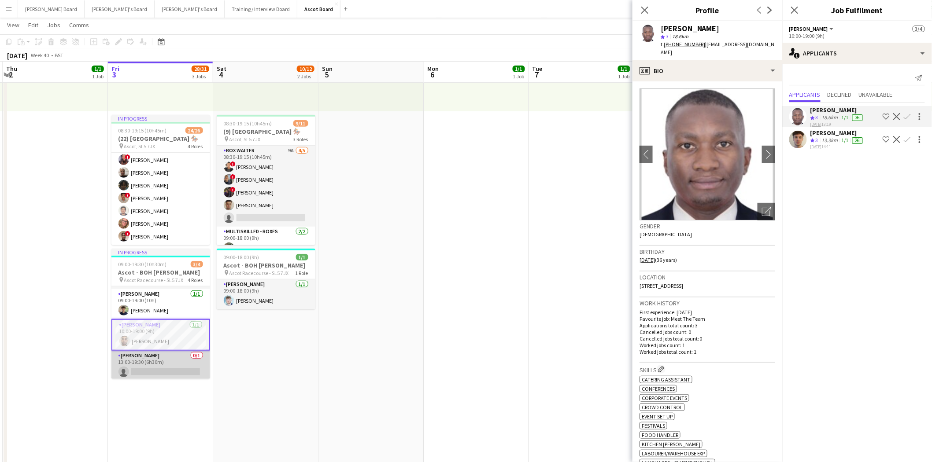
click at [148, 366] on app-card-role "[PERSON_NAME] 0/1 13:00-19:30 (6h30m) single-neutral-actions" at bounding box center [160, 366] width 99 height 30
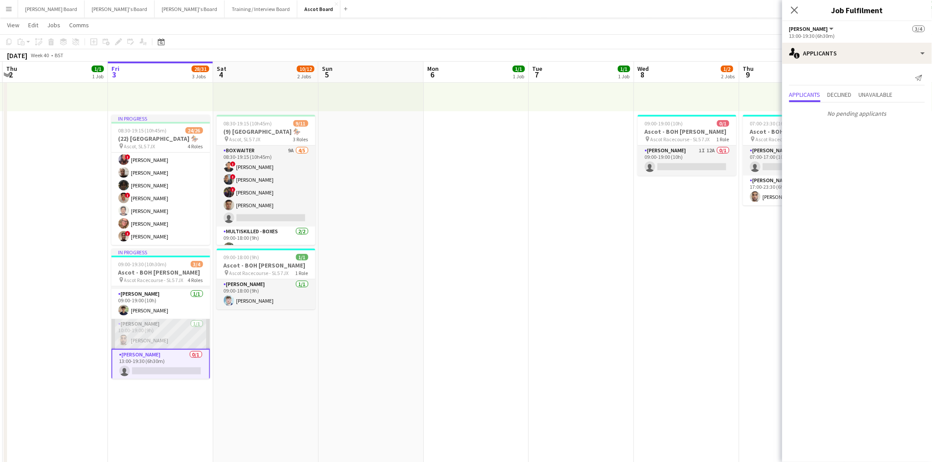
click at [155, 331] on app-card-role "[PERSON_NAME] [DATE] 10:00-19:00 (9h) [PERSON_NAME]" at bounding box center [160, 334] width 99 height 30
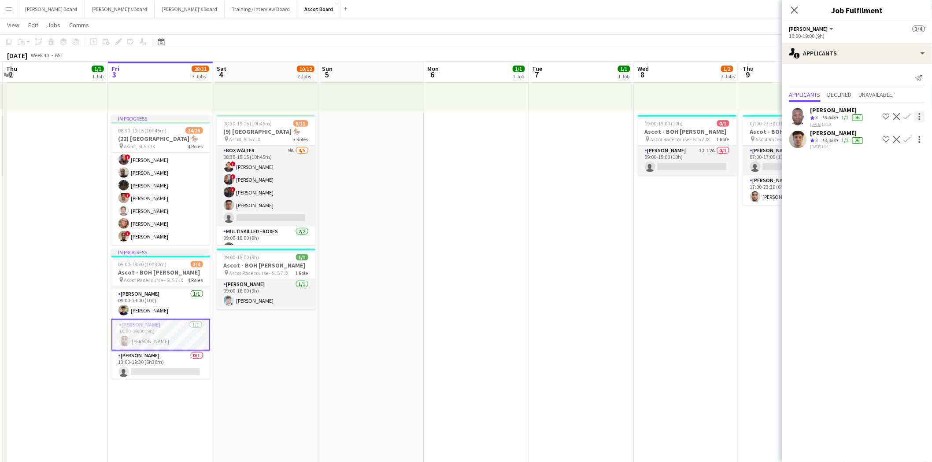
click at [921, 117] on div at bounding box center [919, 116] width 11 height 11
click at [159, 366] on div at bounding box center [466, 231] width 932 height 462
click at [156, 367] on app-card-role "[PERSON_NAME] 0/1 13:00-19:30 (6h30m) single-neutral-actions" at bounding box center [160, 366] width 99 height 30
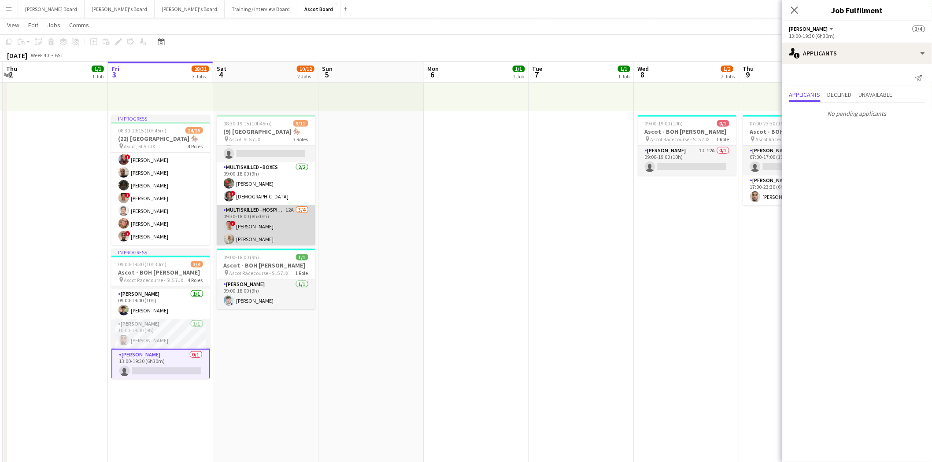
scroll to position [92, 0]
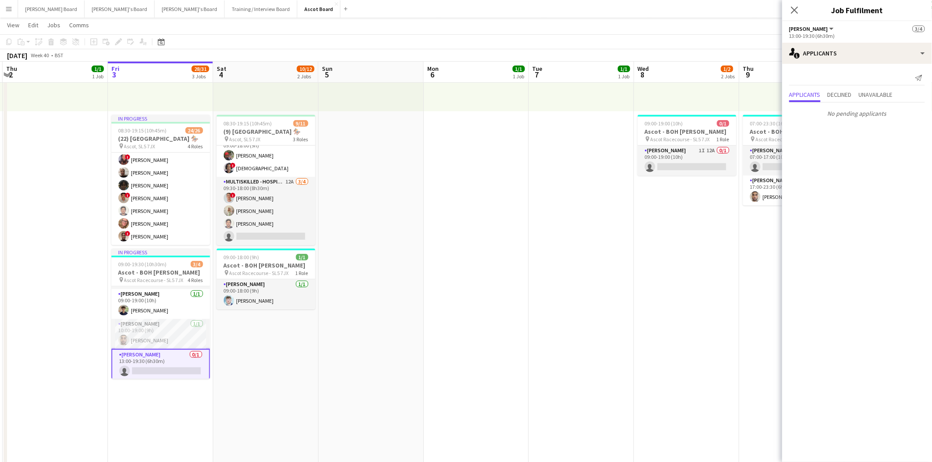
click at [142, 366] on app-card-role "[PERSON_NAME] 0/1 13:00-19:30 (6h30m) single-neutral-actions" at bounding box center [160, 365] width 99 height 32
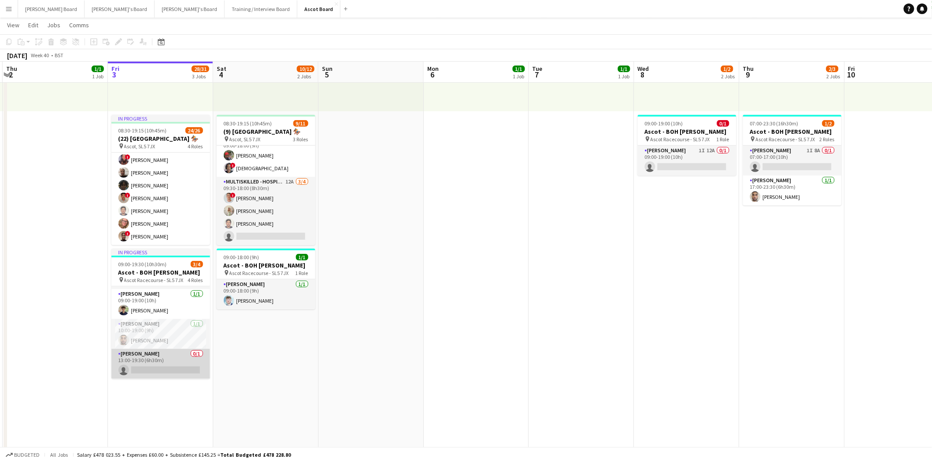
click at [143, 370] on app-card-role "[PERSON_NAME] 0/1 13:00-19:30 (6h30m) single-neutral-actions" at bounding box center [160, 364] width 99 height 30
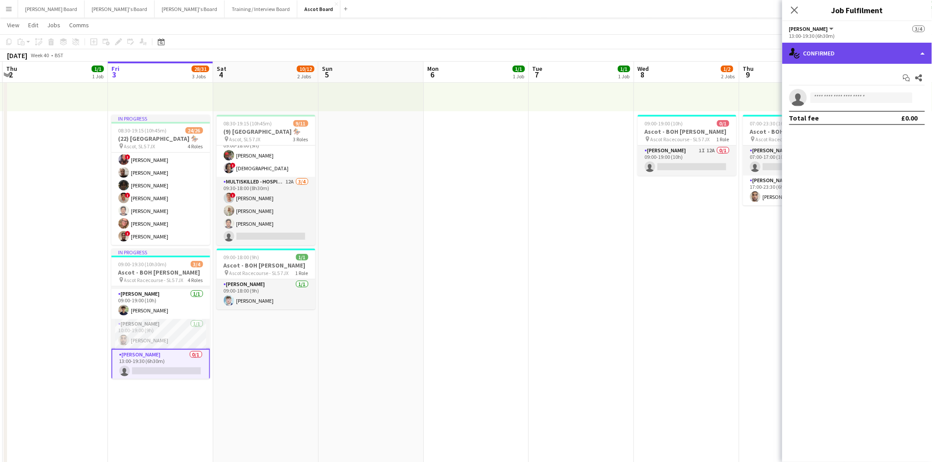
click at [826, 52] on div "single-neutral-actions-check-2 Confirmed" at bounding box center [857, 53] width 150 height 21
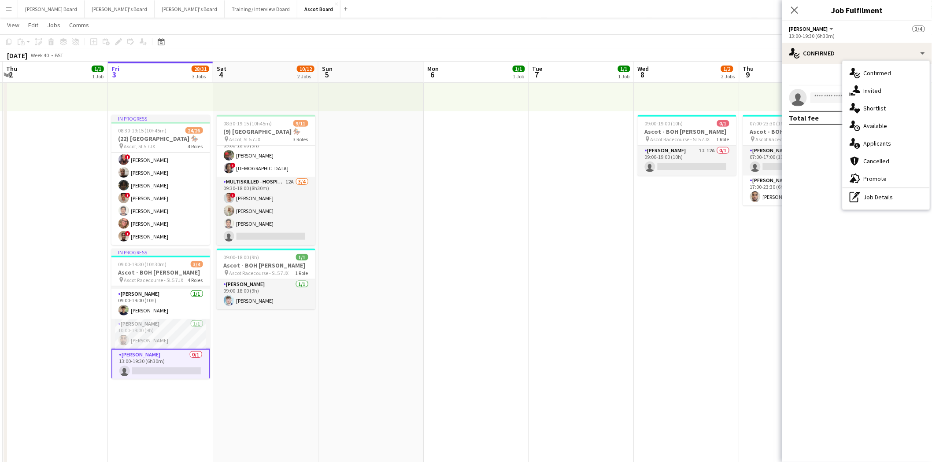
click at [137, 366] on app-card-role "[PERSON_NAME] 0/1 13:00-19:30 (6h30m) single-neutral-actions" at bounding box center [160, 365] width 99 height 32
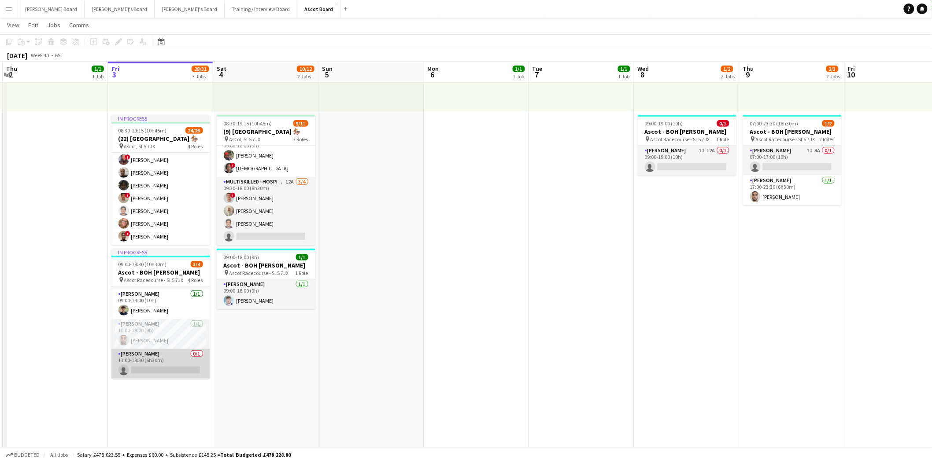
click at [138, 365] on app-card-role "[PERSON_NAME] 0/1 13:00-19:30 (6h30m) single-neutral-actions" at bounding box center [160, 364] width 99 height 30
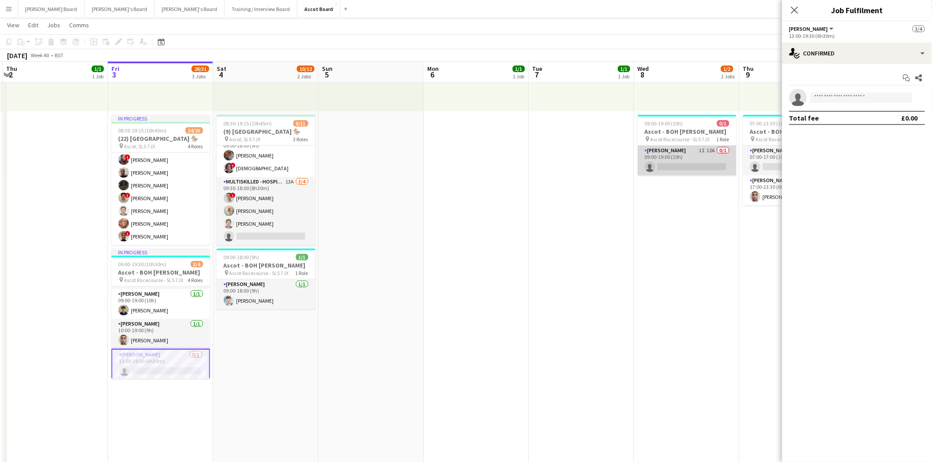
click at [694, 162] on app-card-role "[PERSON_NAME] 1I 12A 0/1 09:00-19:00 (10h) single-neutral-actions" at bounding box center [687, 161] width 99 height 30
click at [793, 11] on icon at bounding box center [794, 10] width 8 height 8
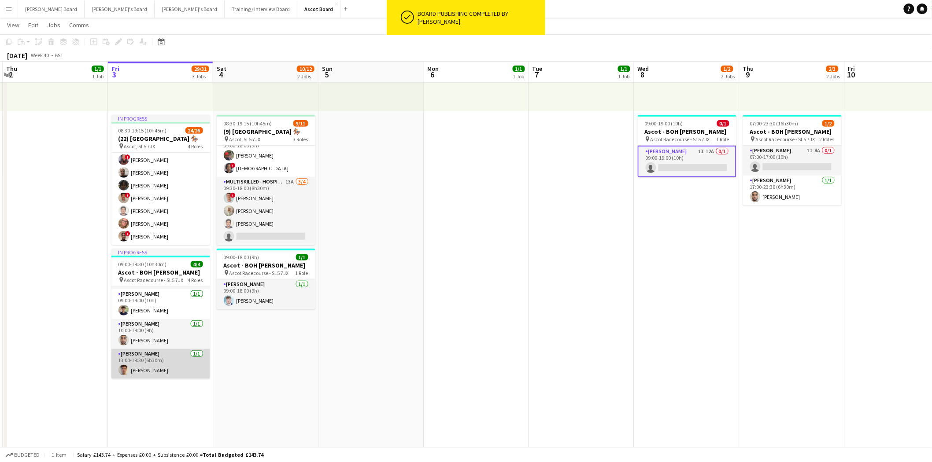
click at [157, 372] on app-card-role "[PERSON_NAME] [DATE] 13:00-19:30 (6h30m) [PERSON_NAME]" at bounding box center [160, 364] width 99 height 30
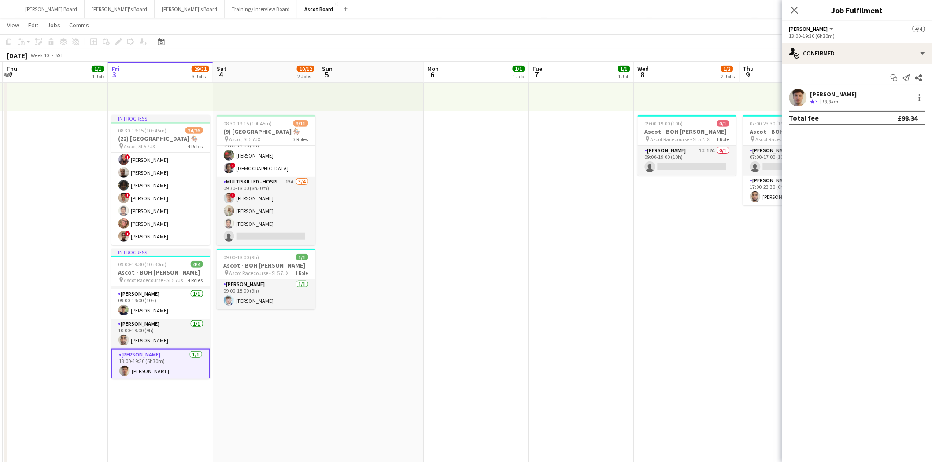
click at [144, 373] on app-card-role "[PERSON_NAME] [DATE] 13:00-19:30 (6h30m) [PERSON_NAME]" at bounding box center [160, 365] width 99 height 32
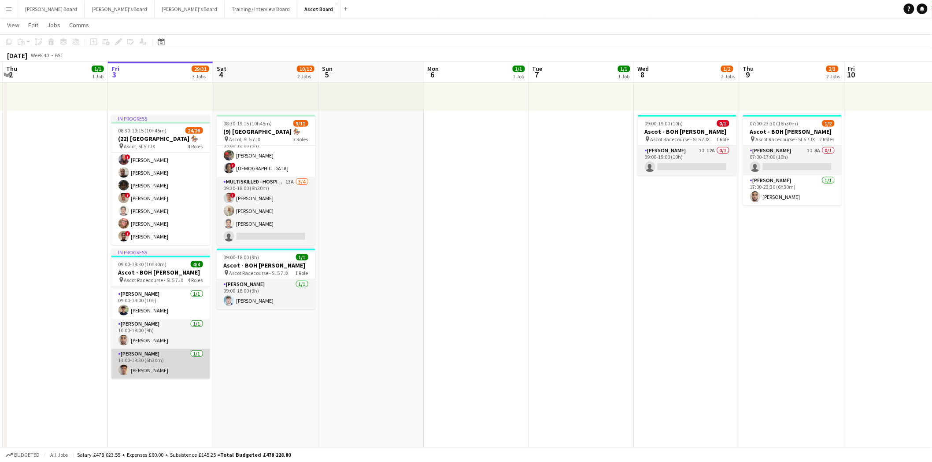
click at [148, 370] on app-card-role "[PERSON_NAME] [DATE] 13:00-19:30 (6h30m) [PERSON_NAME]" at bounding box center [160, 364] width 99 height 30
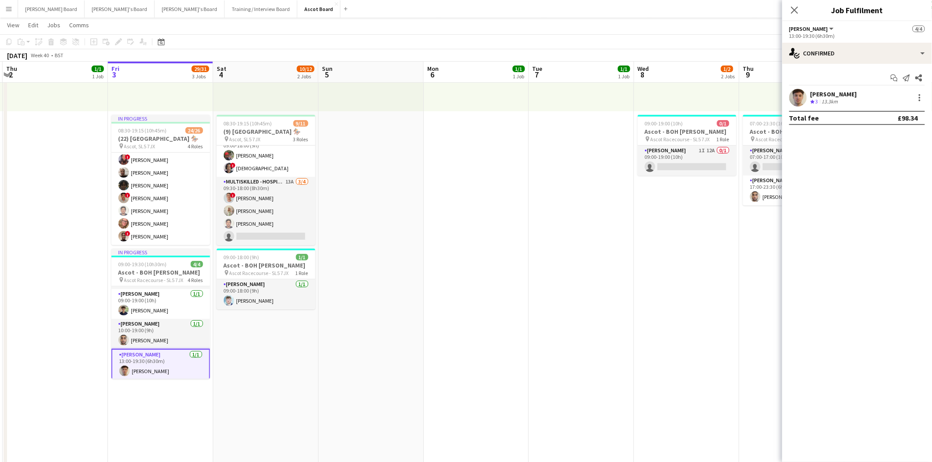
click at [829, 94] on div "[PERSON_NAME]" at bounding box center [833, 94] width 47 height 8
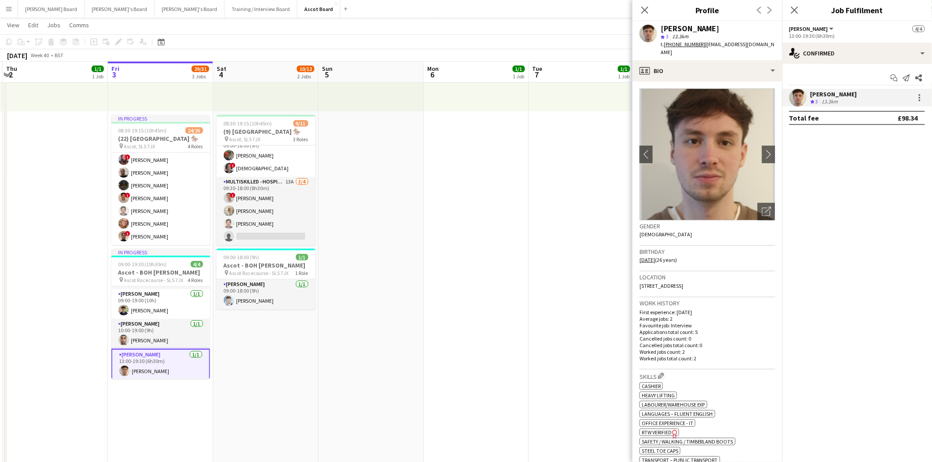
click at [703, 44] on span "| [EMAIL_ADDRESS][DOMAIN_NAME]" at bounding box center [718, 48] width 114 height 15
drag, startPoint x: 703, startPoint y: 44, endPoint x: 778, endPoint y: 43, distance: 74.9
click at [778, 43] on div "[PERSON_NAME] star 3 13.3km t. [PHONE_NUMBER] | [EMAIL_ADDRESS][DOMAIN_NAME]" at bounding box center [707, 40] width 150 height 39
copy span "[EMAIL_ADDRESS][DOMAIN_NAME]"
click at [646, 9] on icon at bounding box center [644, 10] width 8 height 8
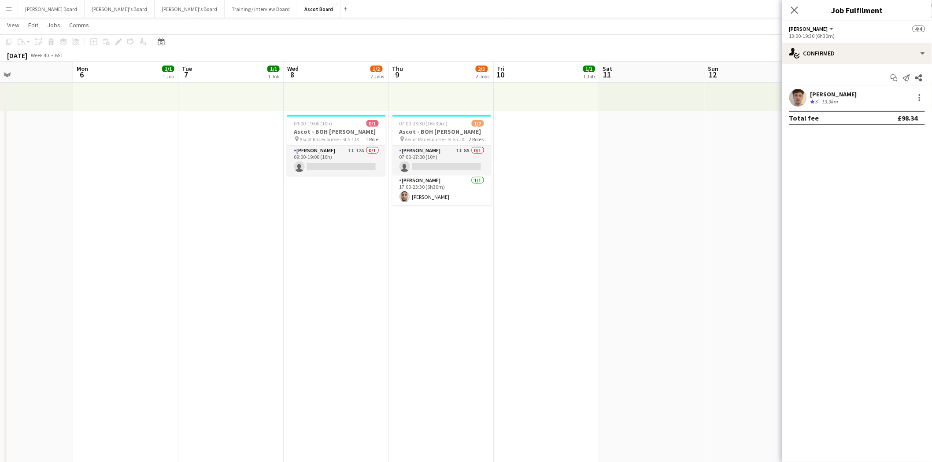
drag, startPoint x: 668, startPoint y: 214, endPoint x: 317, endPoint y: 239, distance: 351.9
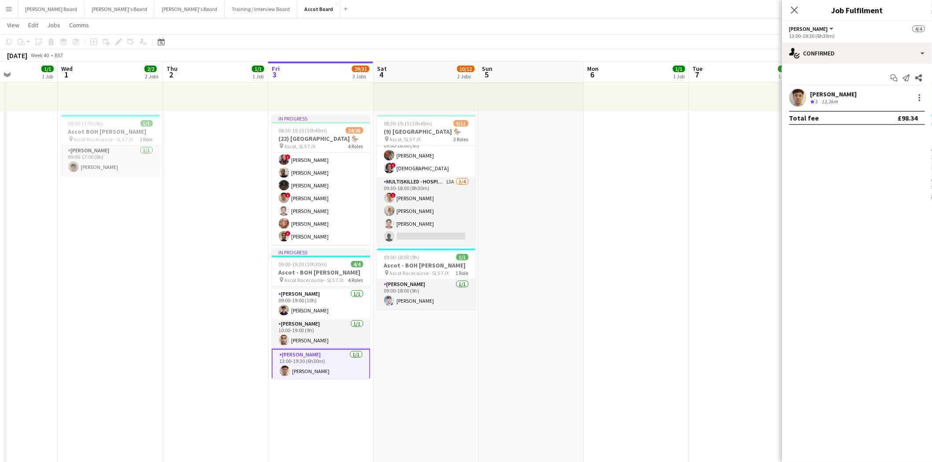
drag, startPoint x: 200, startPoint y: 254, endPoint x: 661, endPoint y: 261, distance: 460.7
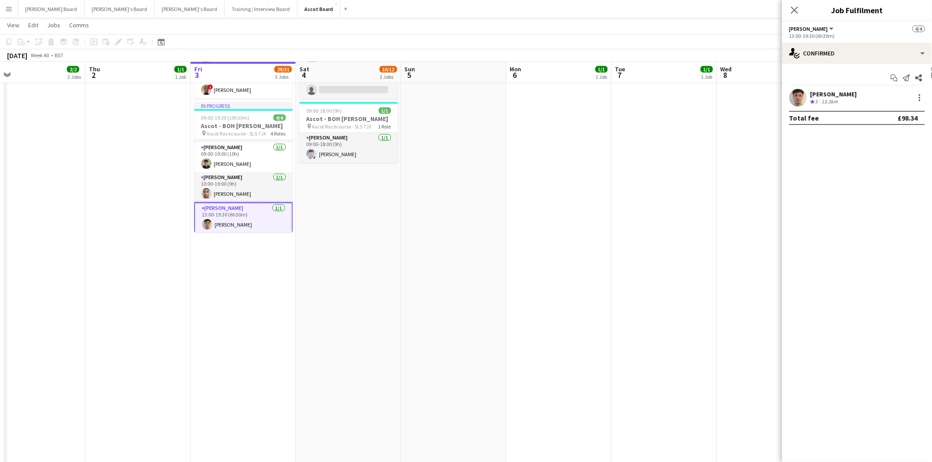
scroll to position [0, 285]
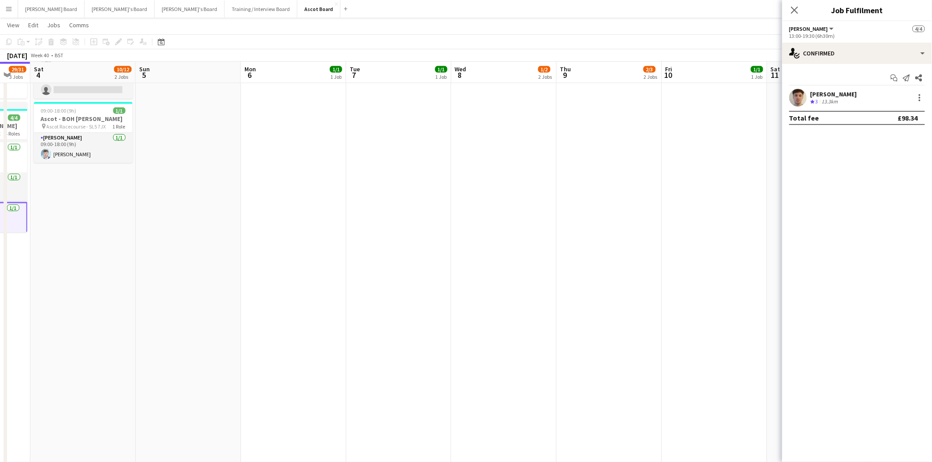
drag, startPoint x: 543, startPoint y: 199, endPoint x: 216, endPoint y: 227, distance: 328.0
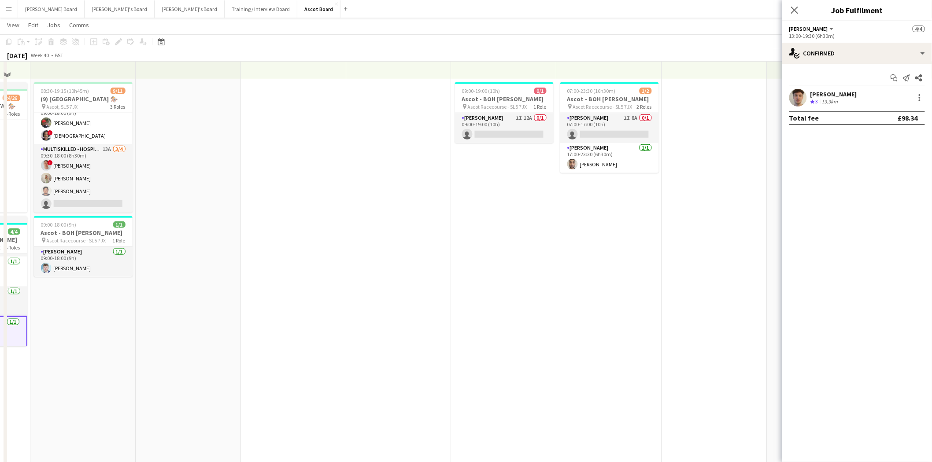
scroll to position [49, 0]
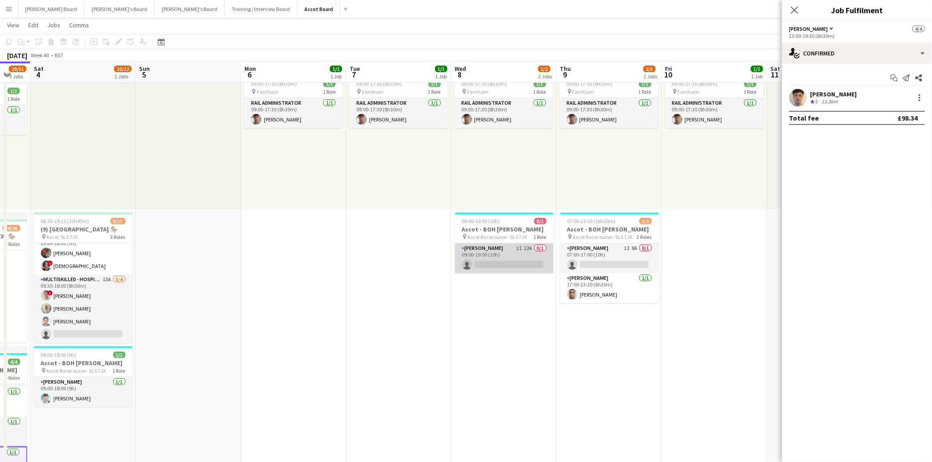
click at [506, 245] on app-card-role "[PERSON_NAME] 1I 12A 0/1 09:00-19:00 (10h) single-neutral-actions" at bounding box center [504, 259] width 99 height 30
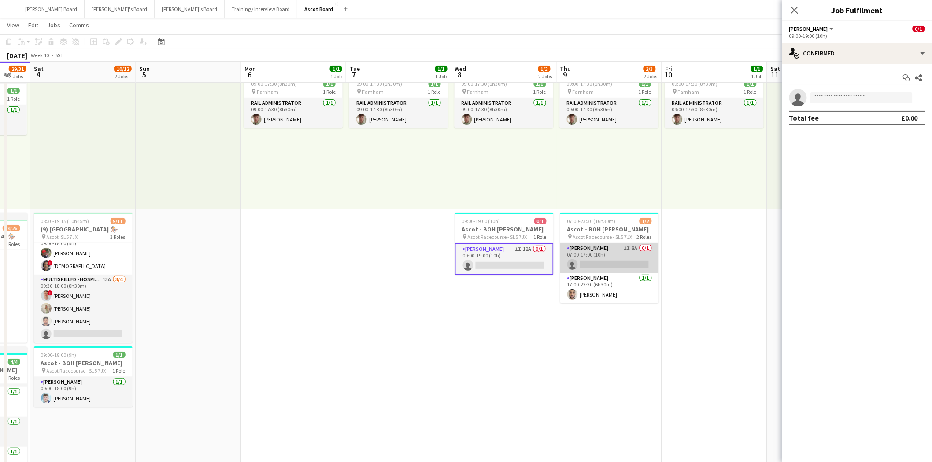
click at [618, 249] on app-card-role "[PERSON_NAME] 1I 8A 0/1 07:00-17:00 (10h) single-neutral-actions" at bounding box center [609, 259] width 99 height 30
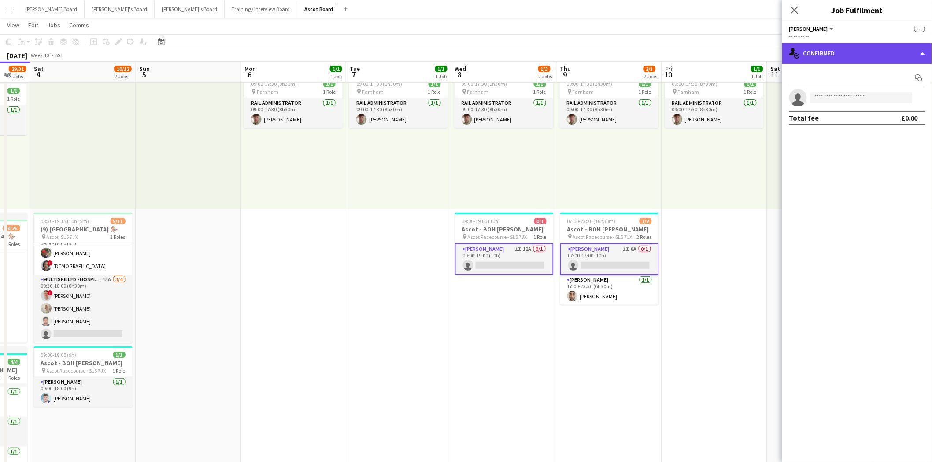
click at [797, 52] on icon "single-neutral-actions-check-2" at bounding box center [794, 53] width 11 height 11
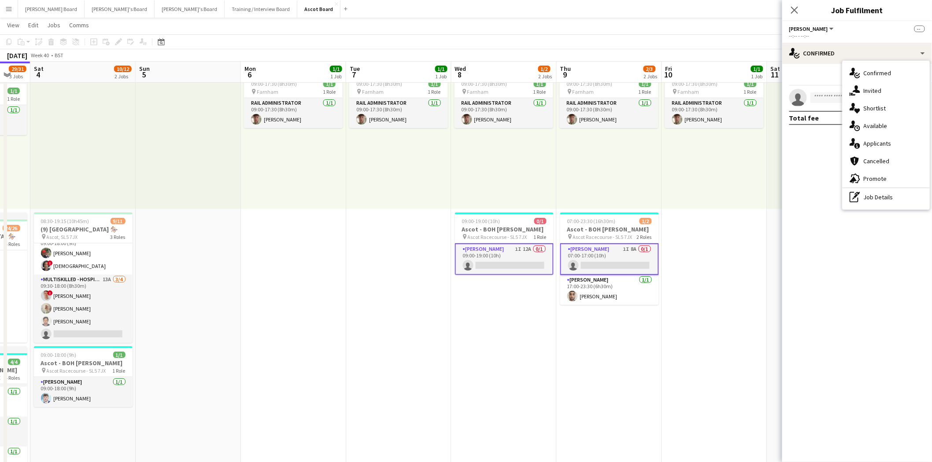
click at [881, 96] on div "single-neutral-actions-share-1 Invited" at bounding box center [886, 91] width 87 height 18
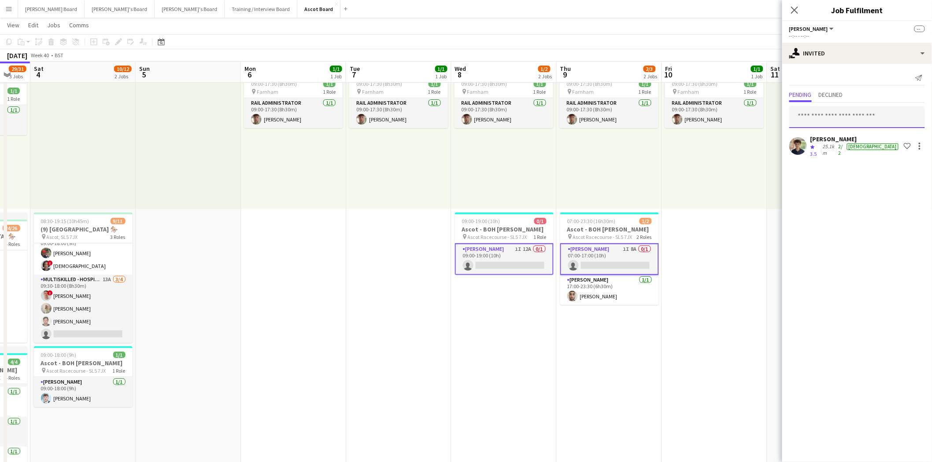
click at [819, 114] on input "text" at bounding box center [857, 117] width 136 height 22
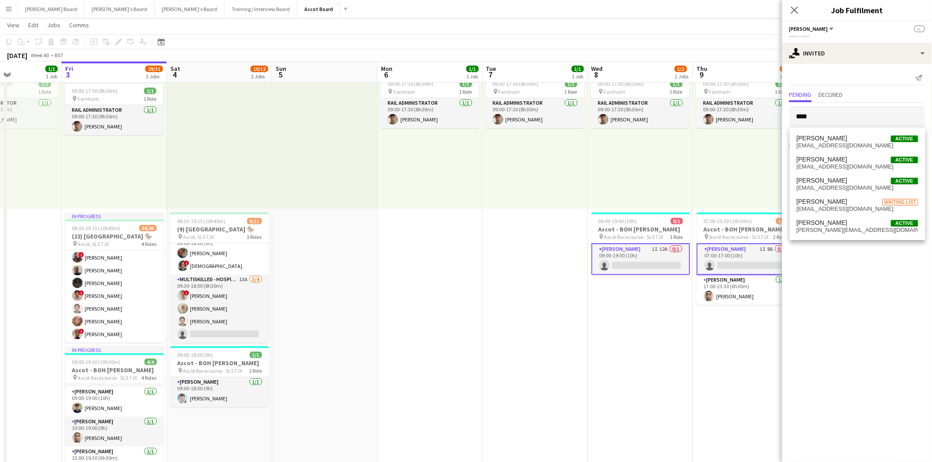
drag, startPoint x: 402, startPoint y: 291, endPoint x: 420, endPoint y: 326, distance: 39.6
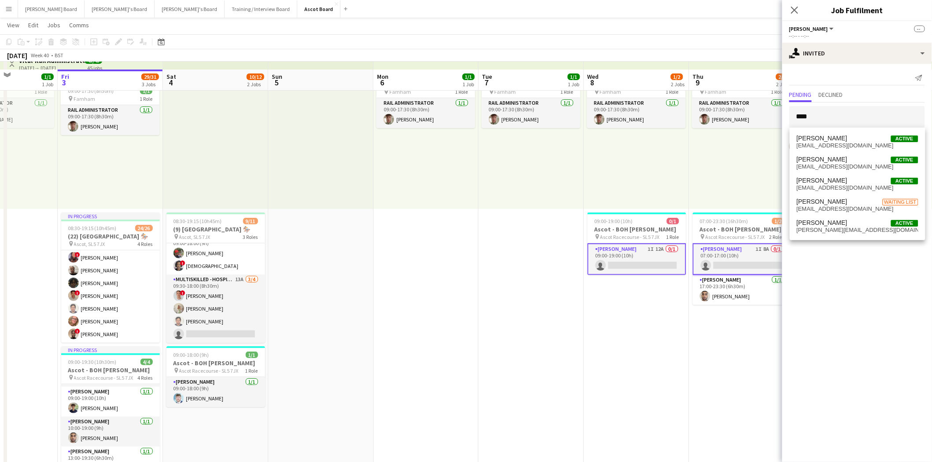
scroll to position [98, 0]
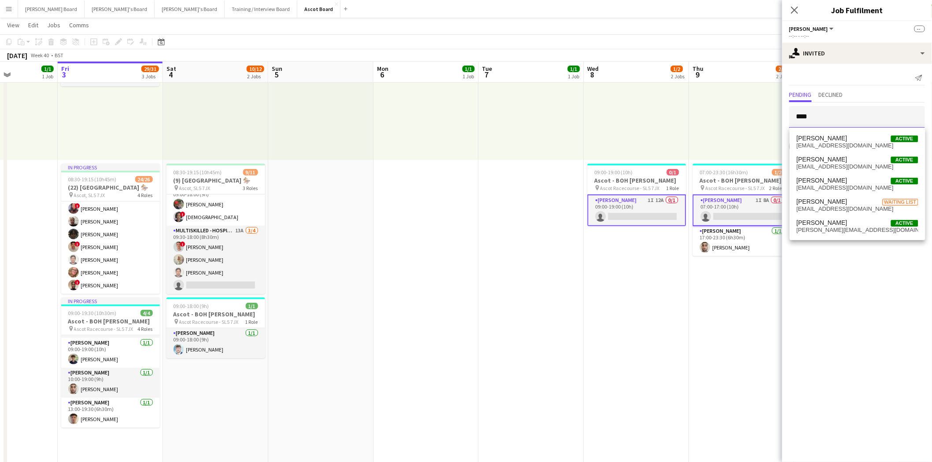
click at [821, 115] on input "***" at bounding box center [857, 117] width 136 height 22
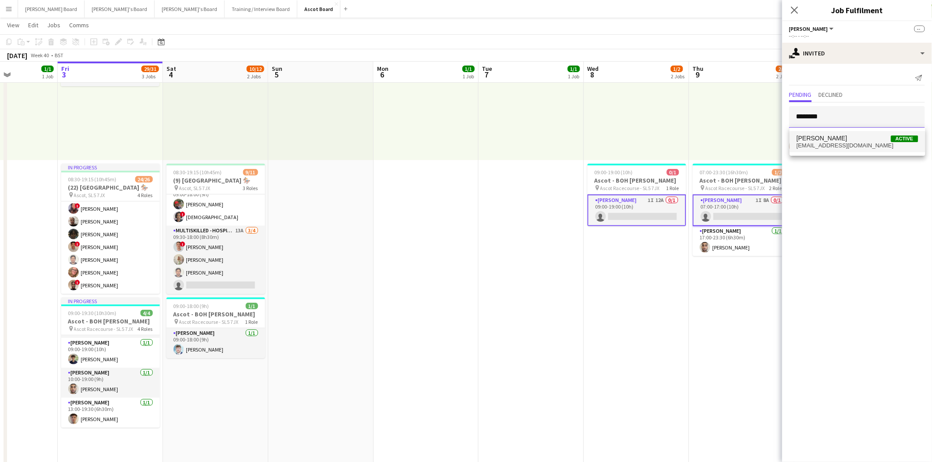
type input "********"
click at [838, 144] on span "[EMAIL_ADDRESS][DOMAIN_NAME]" at bounding box center [858, 145] width 122 height 7
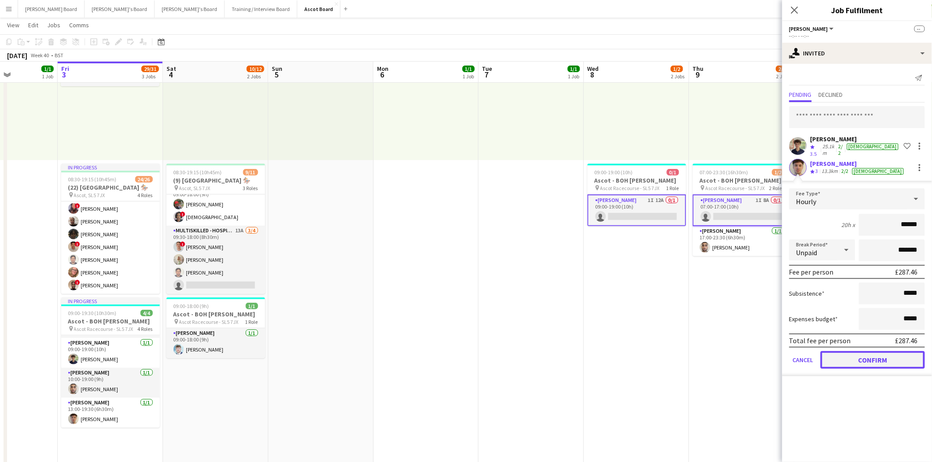
click at [869, 354] on button "Confirm" at bounding box center [873, 360] width 104 height 18
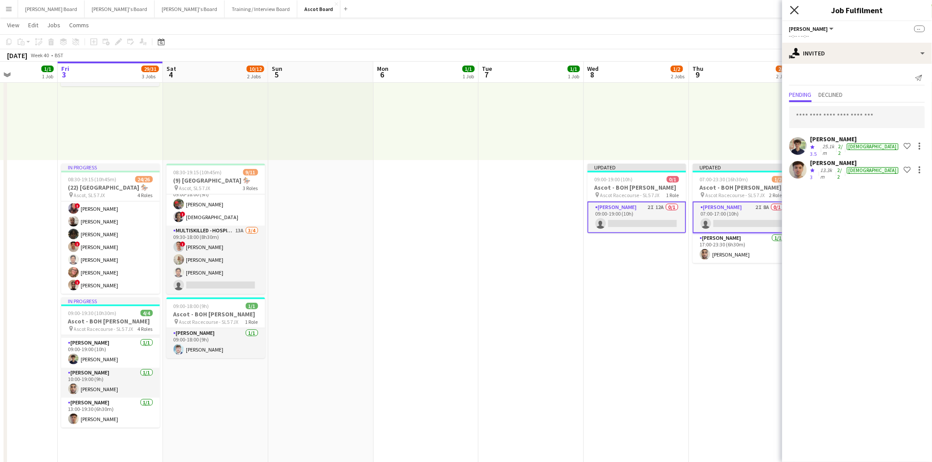
drag, startPoint x: 793, startPoint y: 8, endPoint x: 797, endPoint y: 12, distance: 5.6
click at [793, 9] on icon at bounding box center [794, 10] width 7 height 7
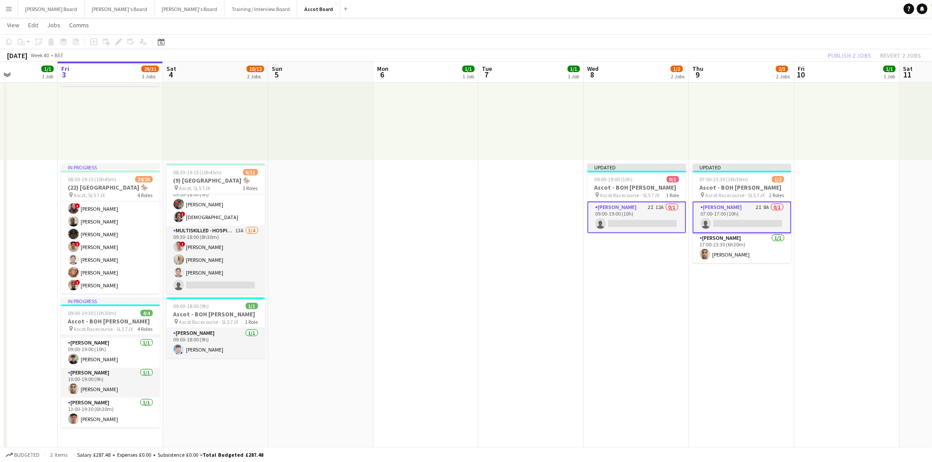
click at [849, 51] on div "Publish 2 jobs Revert 2 jobs" at bounding box center [874, 55] width 115 height 11
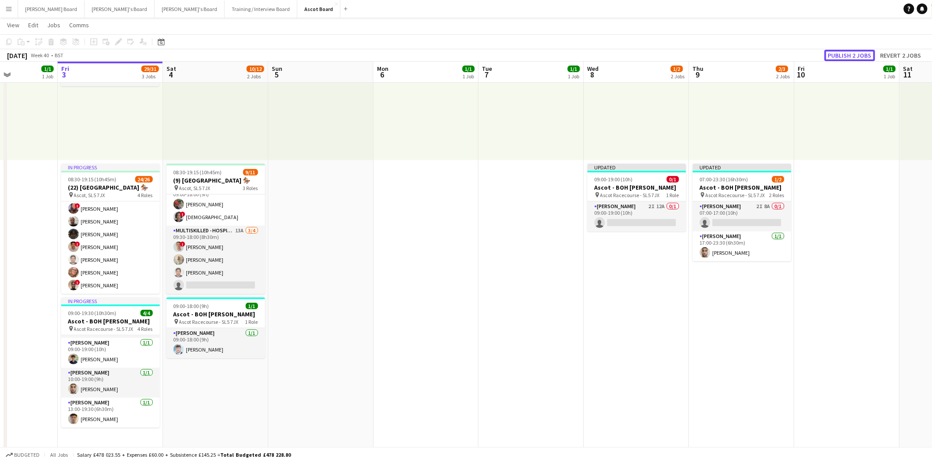
click at [849, 51] on button "Publish 2 jobs" at bounding box center [849, 55] width 51 height 11
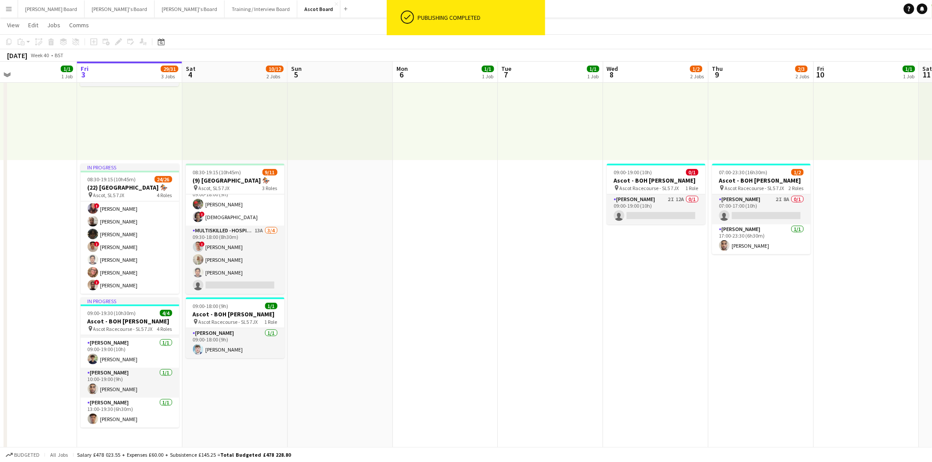
scroll to position [0, 241]
drag, startPoint x: 745, startPoint y: 302, endPoint x: 684, endPoint y: 267, distance: 70.0
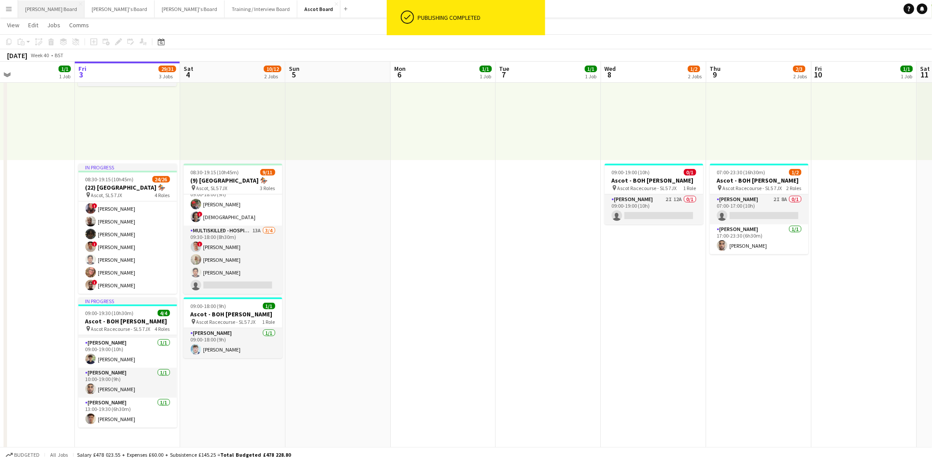
click at [25, 11] on button "[PERSON_NAME] Board Close" at bounding box center [51, 8] width 67 height 17
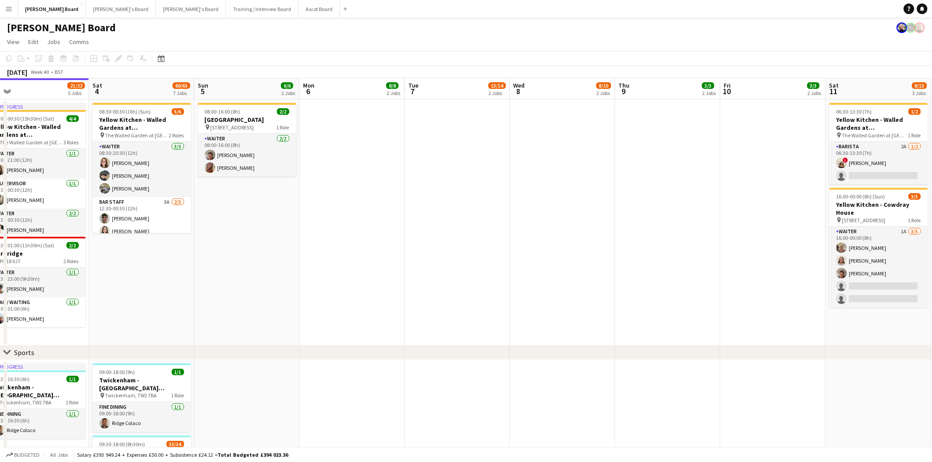
scroll to position [0, 222]
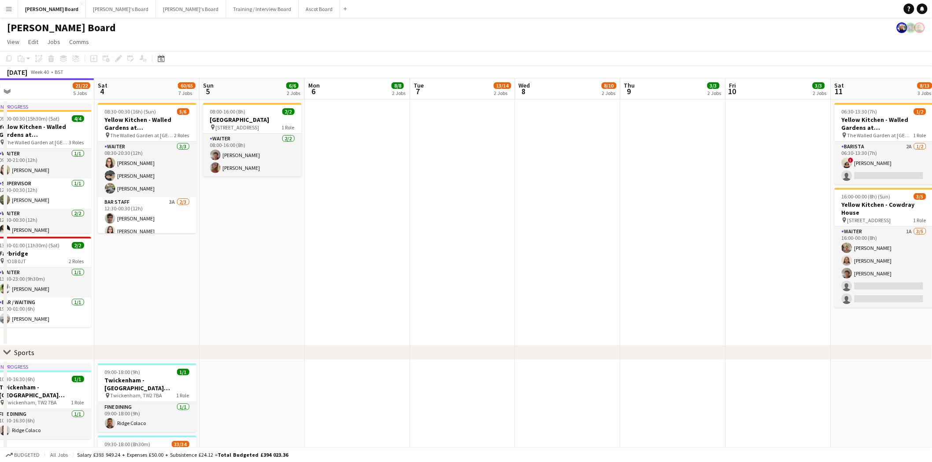
drag, startPoint x: 416, startPoint y: 221, endPoint x: 311, endPoint y: 226, distance: 104.5
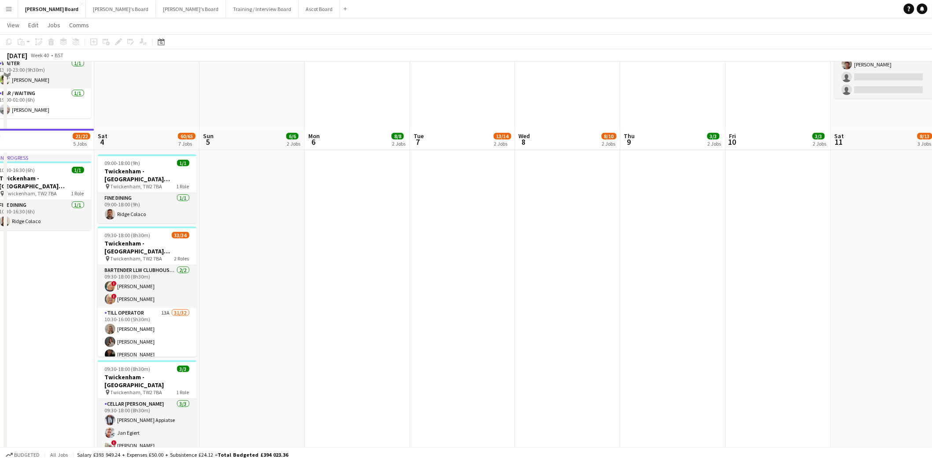
scroll to position [49, 0]
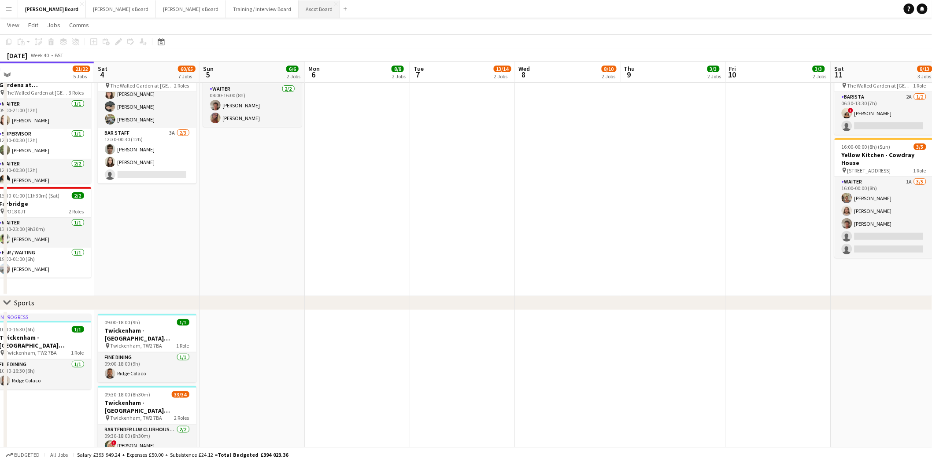
click at [299, 5] on button "Ascot Board Close" at bounding box center [319, 8] width 41 height 17
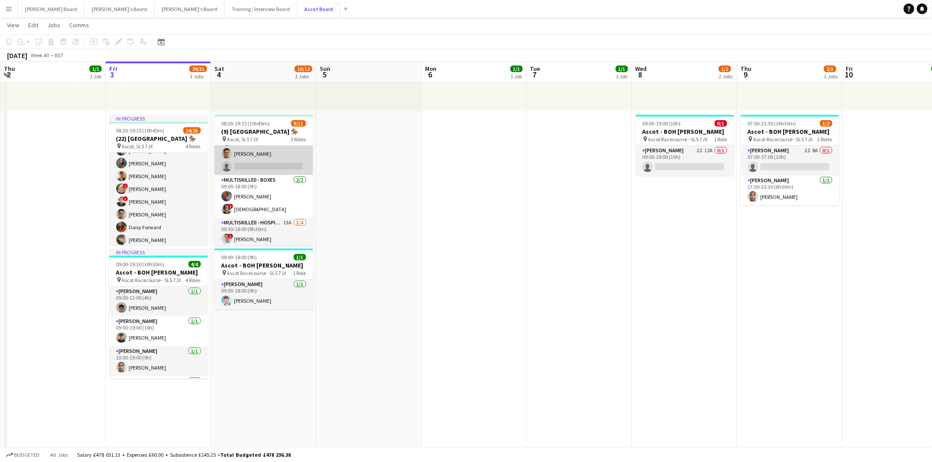
scroll to position [92, 0]
